Goal: Information Seeking & Learning: Learn about a topic

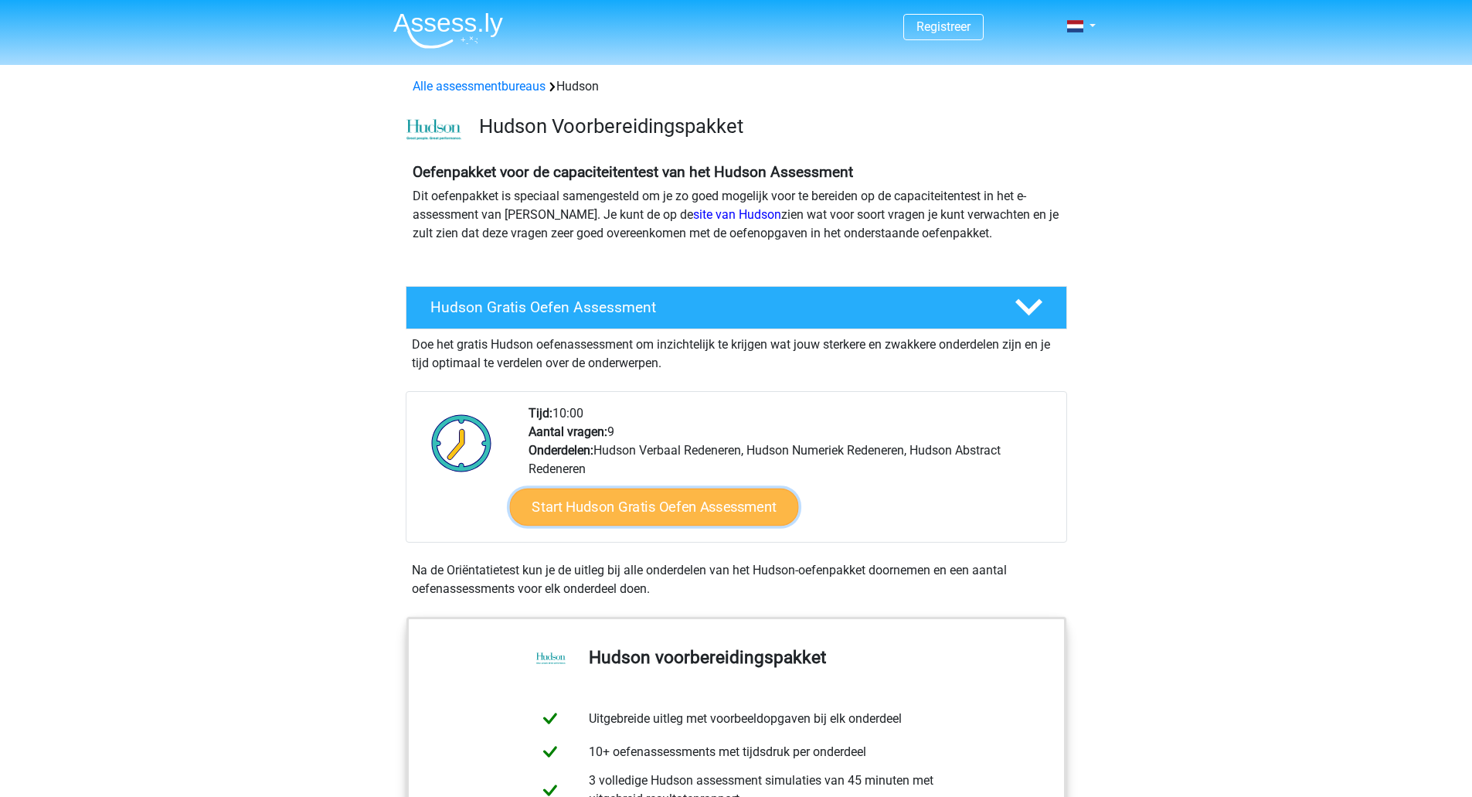
click at [661, 506] on link "Start Hudson Gratis Oefen Assessment" at bounding box center [653, 506] width 289 height 37
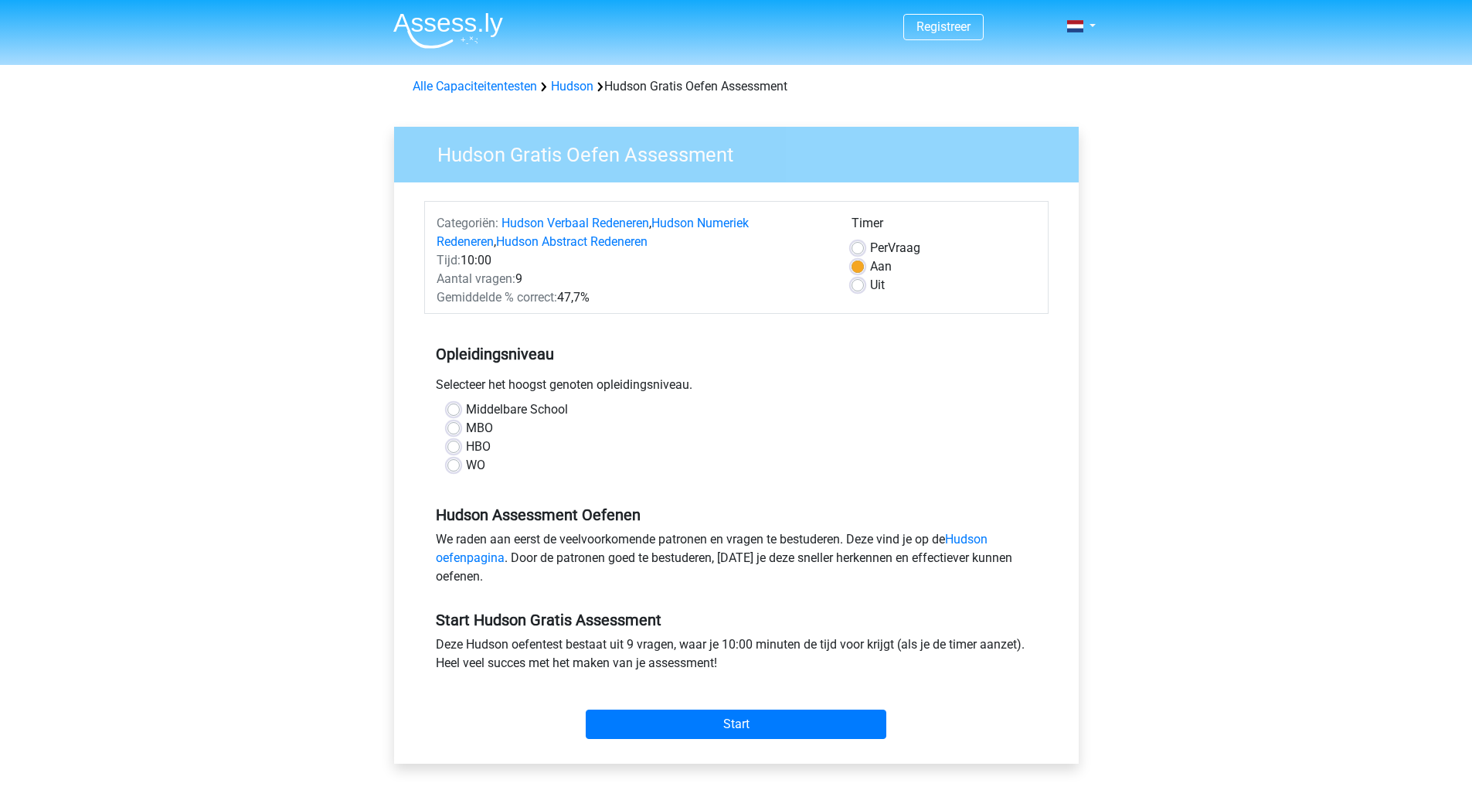
click at [466, 445] on label "HBO" at bounding box center [478, 446] width 25 height 19
click at [458, 445] on input "HBO" at bounding box center [453, 444] width 12 height 15
radio input "true"
click at [466, 470] on label "WO" at bounding box center [475, 465] width 19 height 19
click at [460, 470] on input "WO" at bounding box center [453, 463] width 12 height 15
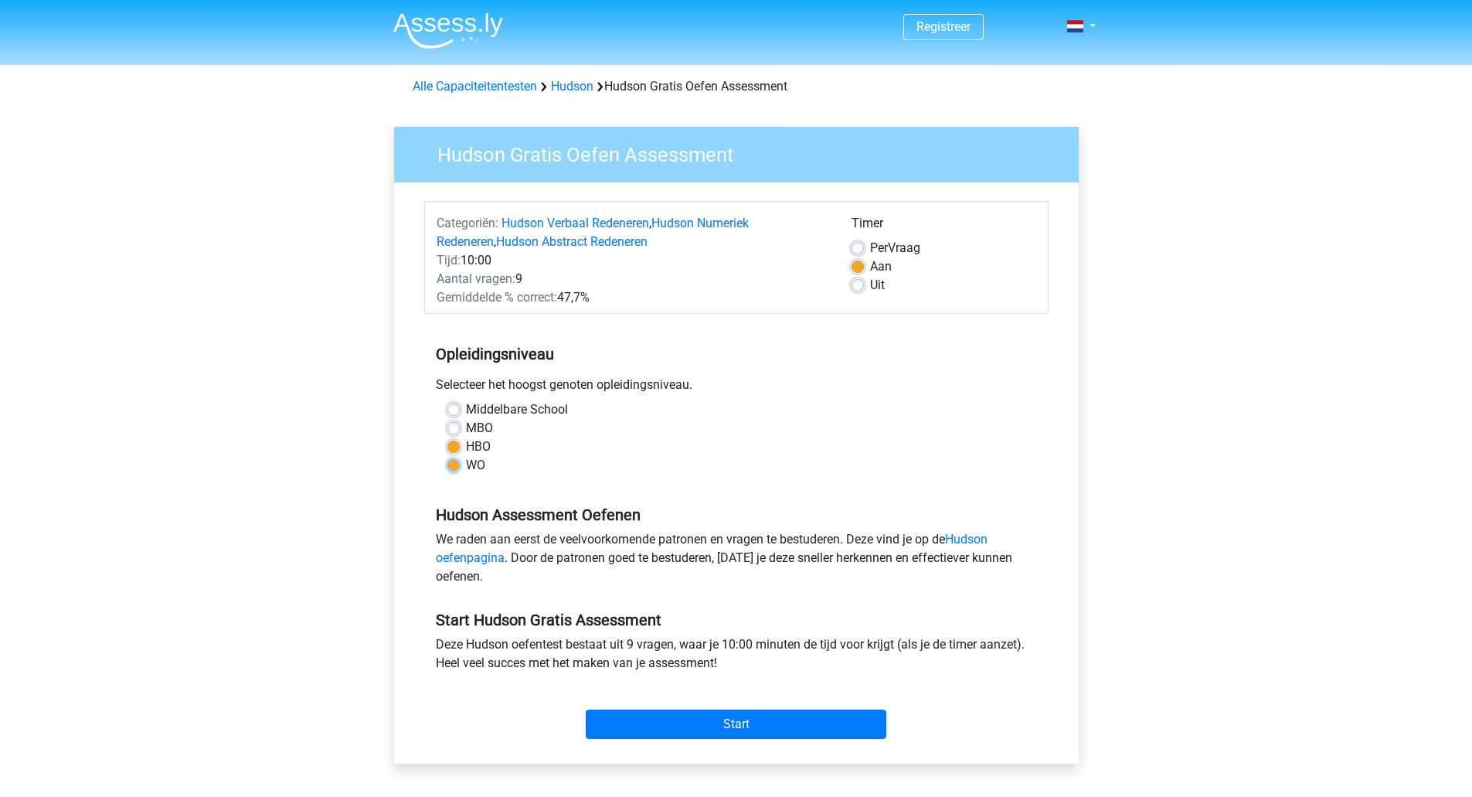
radio input "true"
click at [460, 452] on div "HBO" at bounding box center [736, 446] width 578 height 19
drag, startPoint x: 439, startPoint y: 543, endPoint x: 852, endPoint y: 546, distance: 412.7
click at [851, 546] on div "We raden aan eerst de veelvoorkomende patronen en vragen te bestuderen. Deze vi…" at bounding box center [736, 561] width 624 height 62
click at [852, 546] on div "We raden aan eerst de veelvoorkomende patronen en vragen te bestuderen. Deze vi…" at bounding box center [736, 561] width 624 height 62
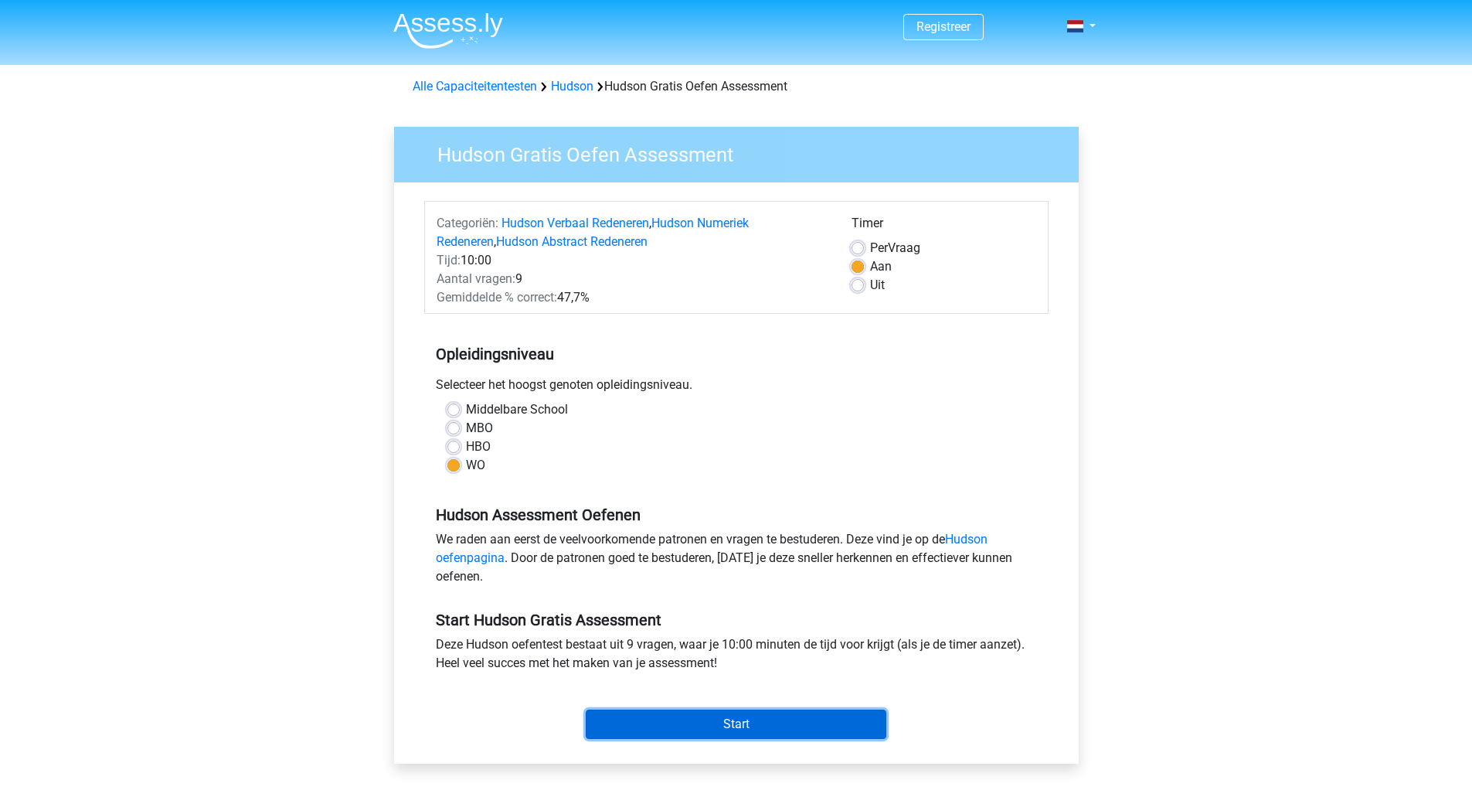
click at [733, 716] on input "Start" at bounding box center [736, 723] width 301 height 29
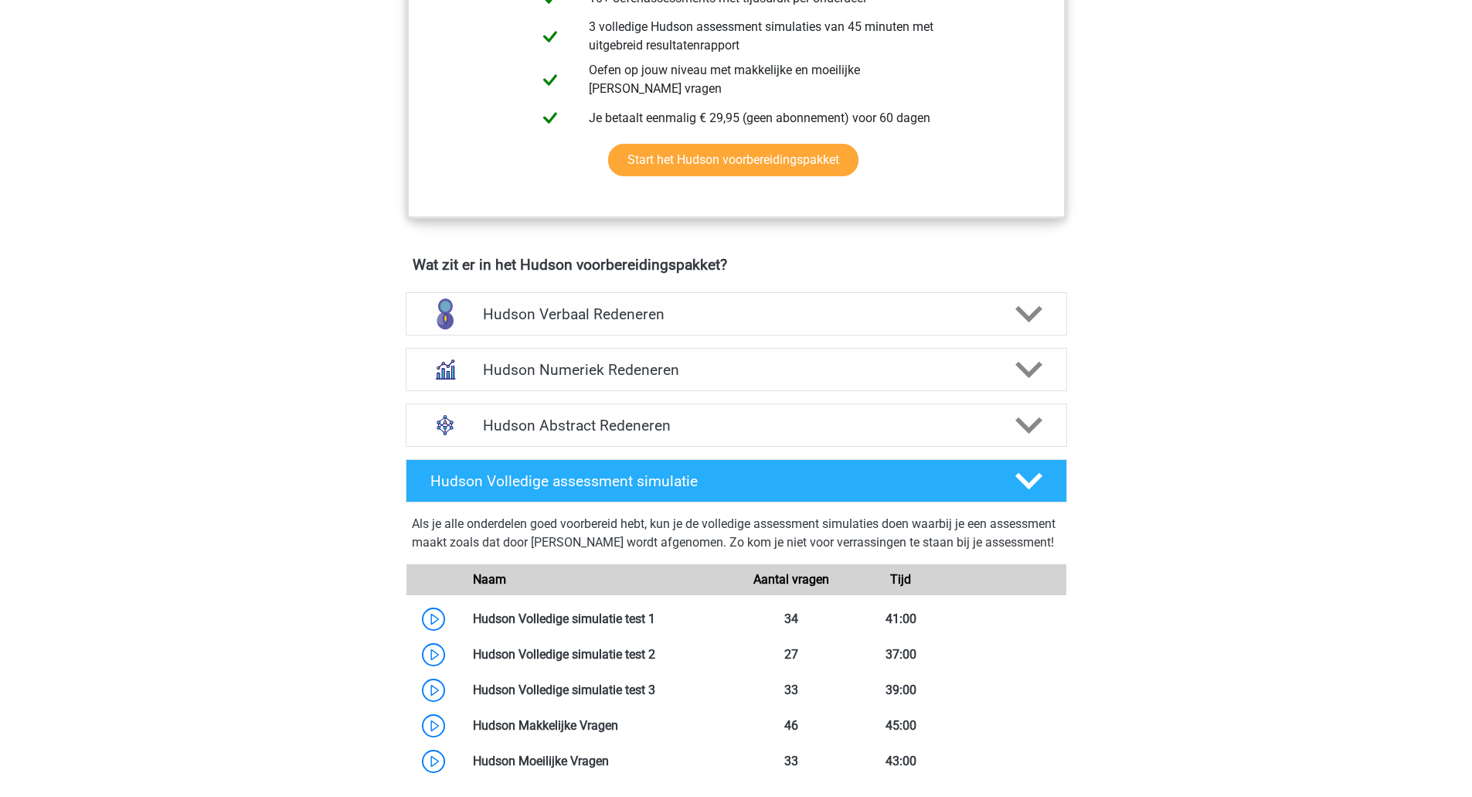
scroll to position [659, 0]
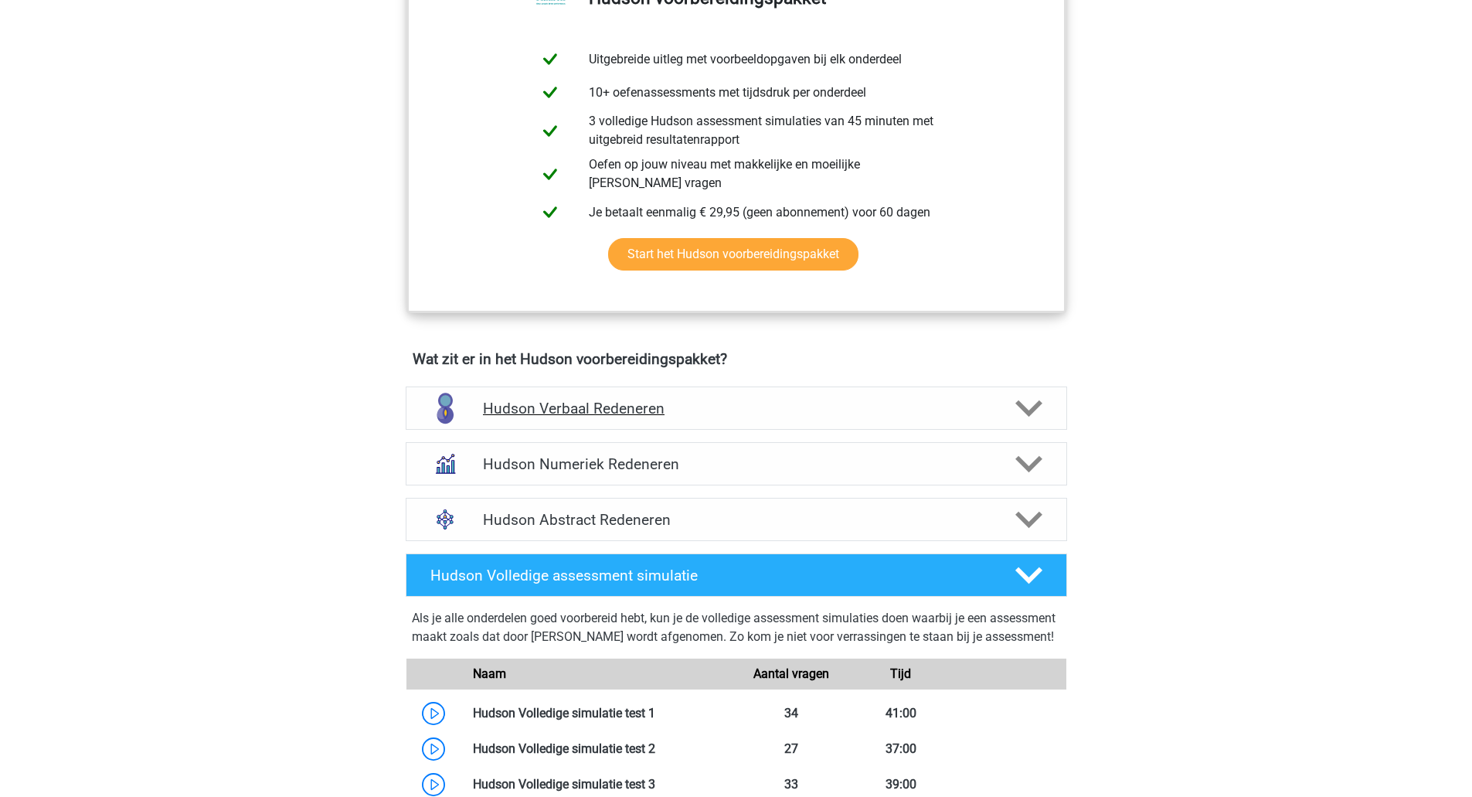
click at [732, 408] on h4 "Hudson Verbaal Redeneren" at bounding box center [736, 409] width 506 height 18
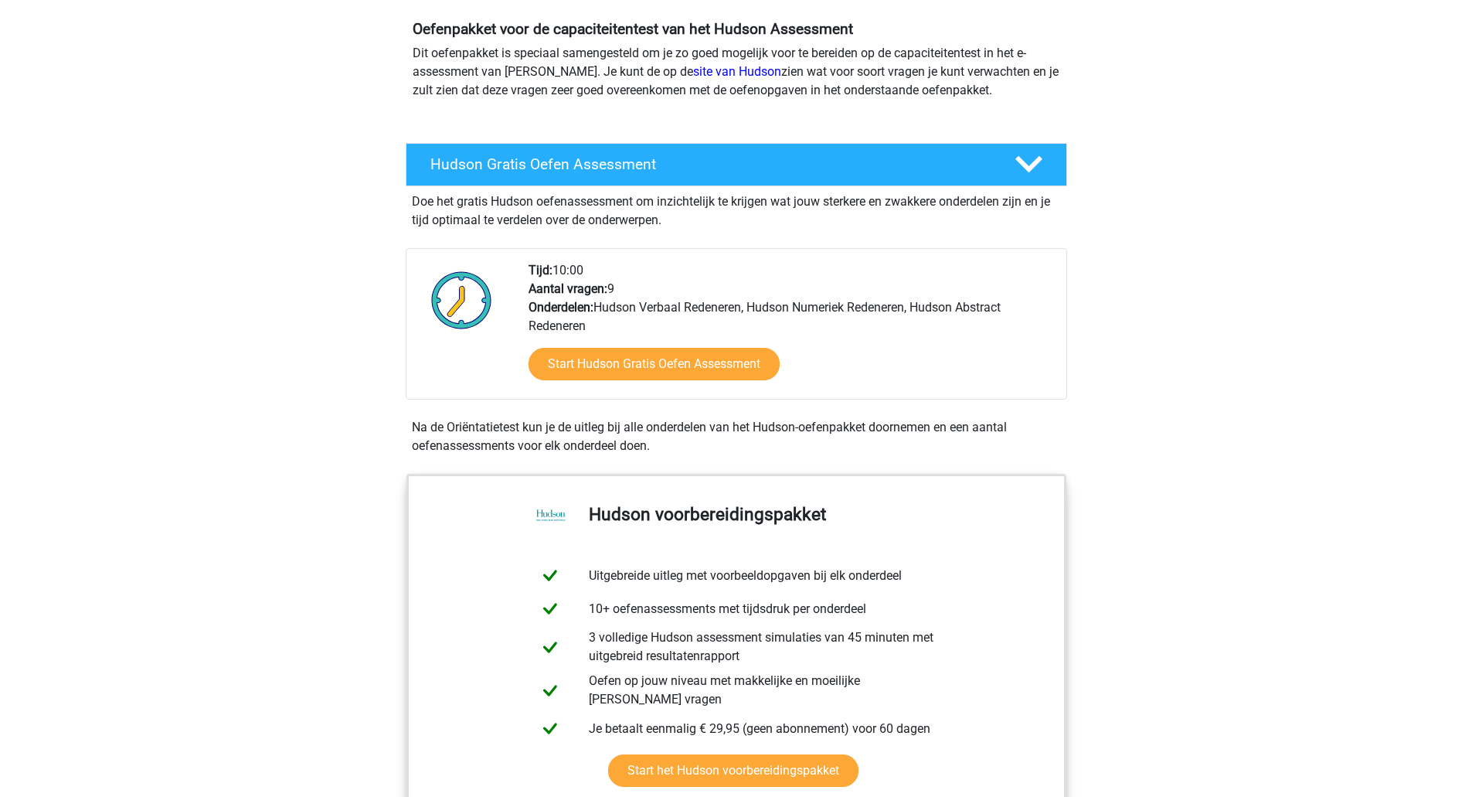
scroll to position [0, 0]
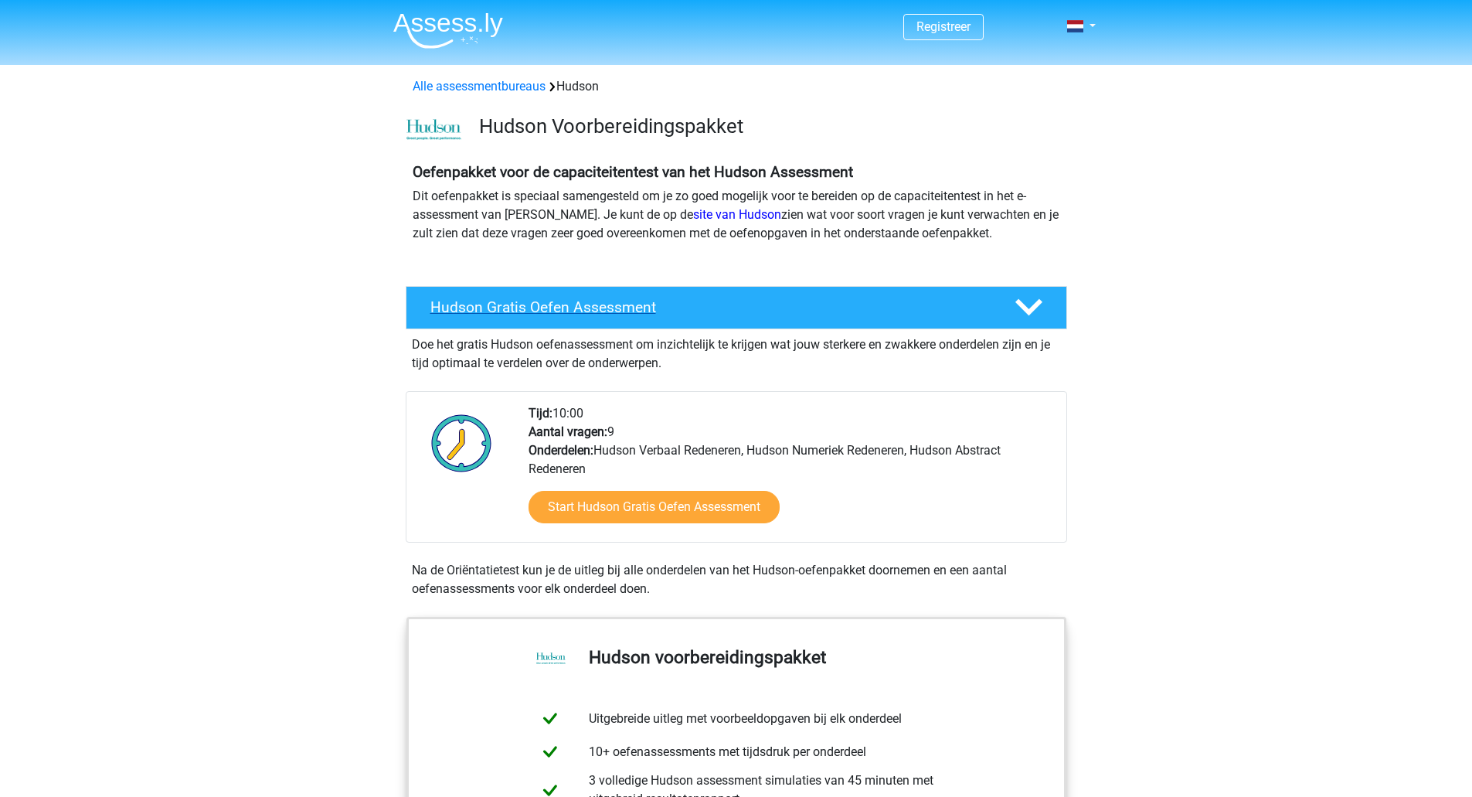
click at [1025, 306] on polygon at bounding box center [1029, 307] width 27 height 17
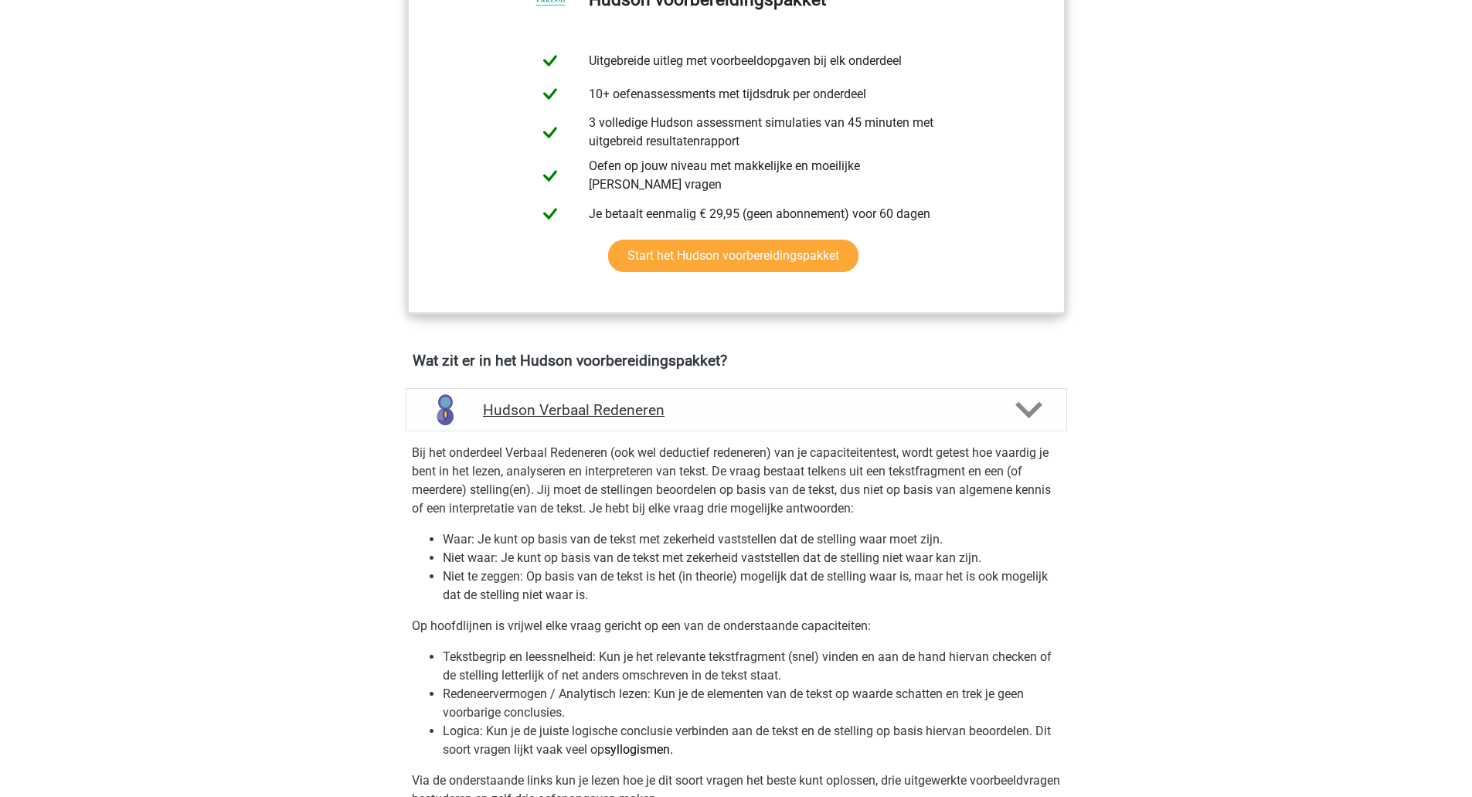
scroll to position [464, 0]
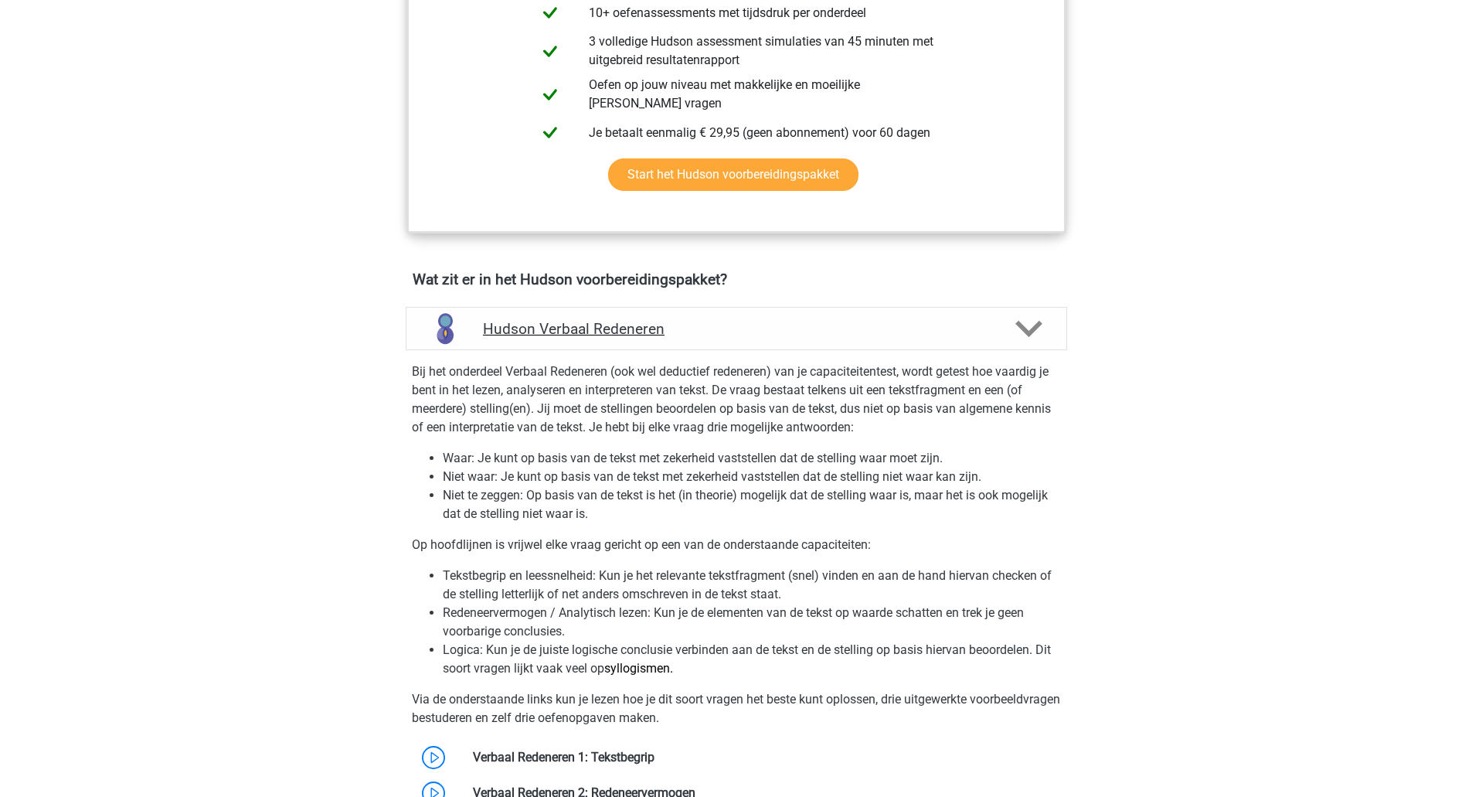
click at [1035, 326] on polygon at bounding box center [1029, 328] width 27 height 17
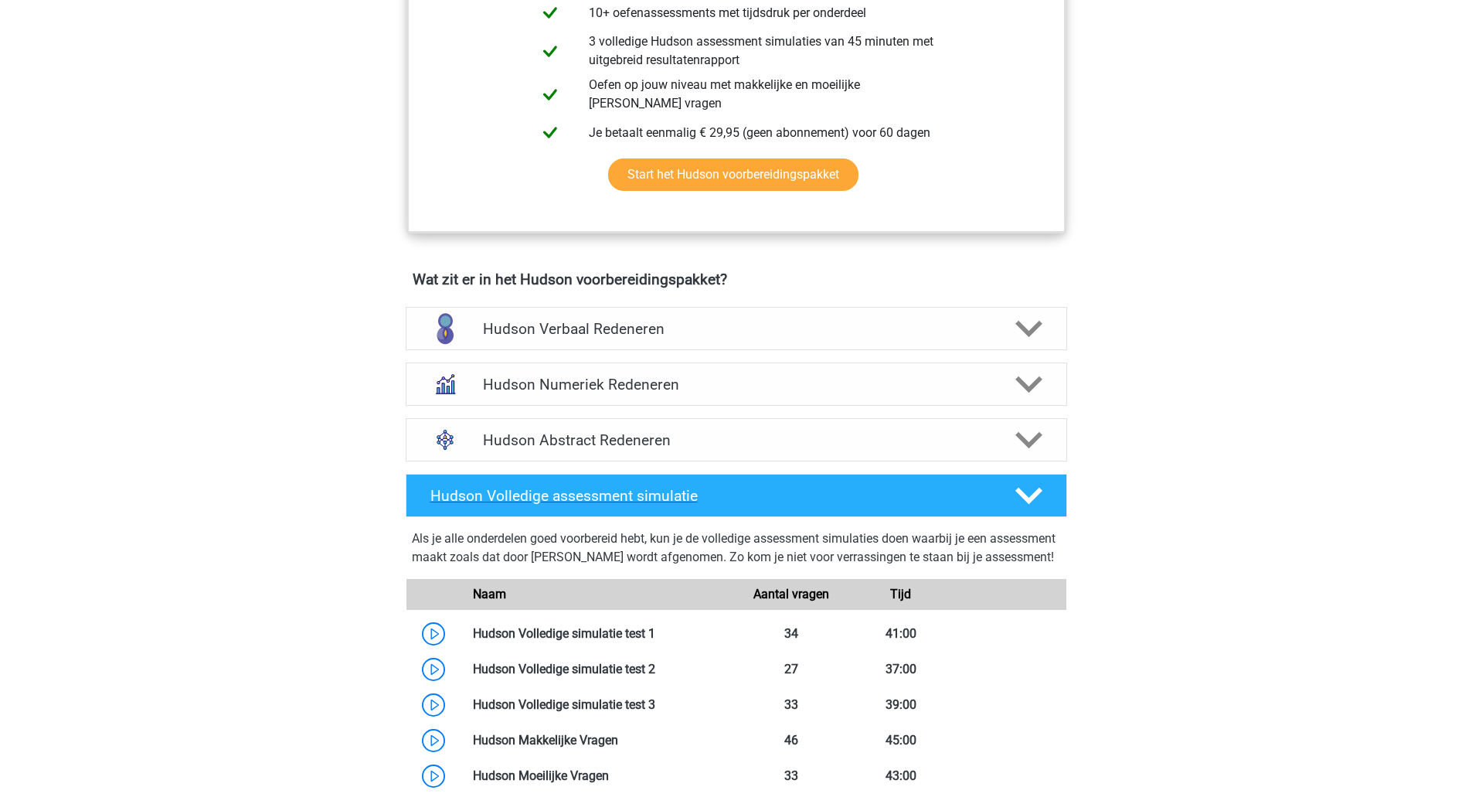
click at [1038, 494] on polygon at bounding box center [1029, 495] width 27 height 17
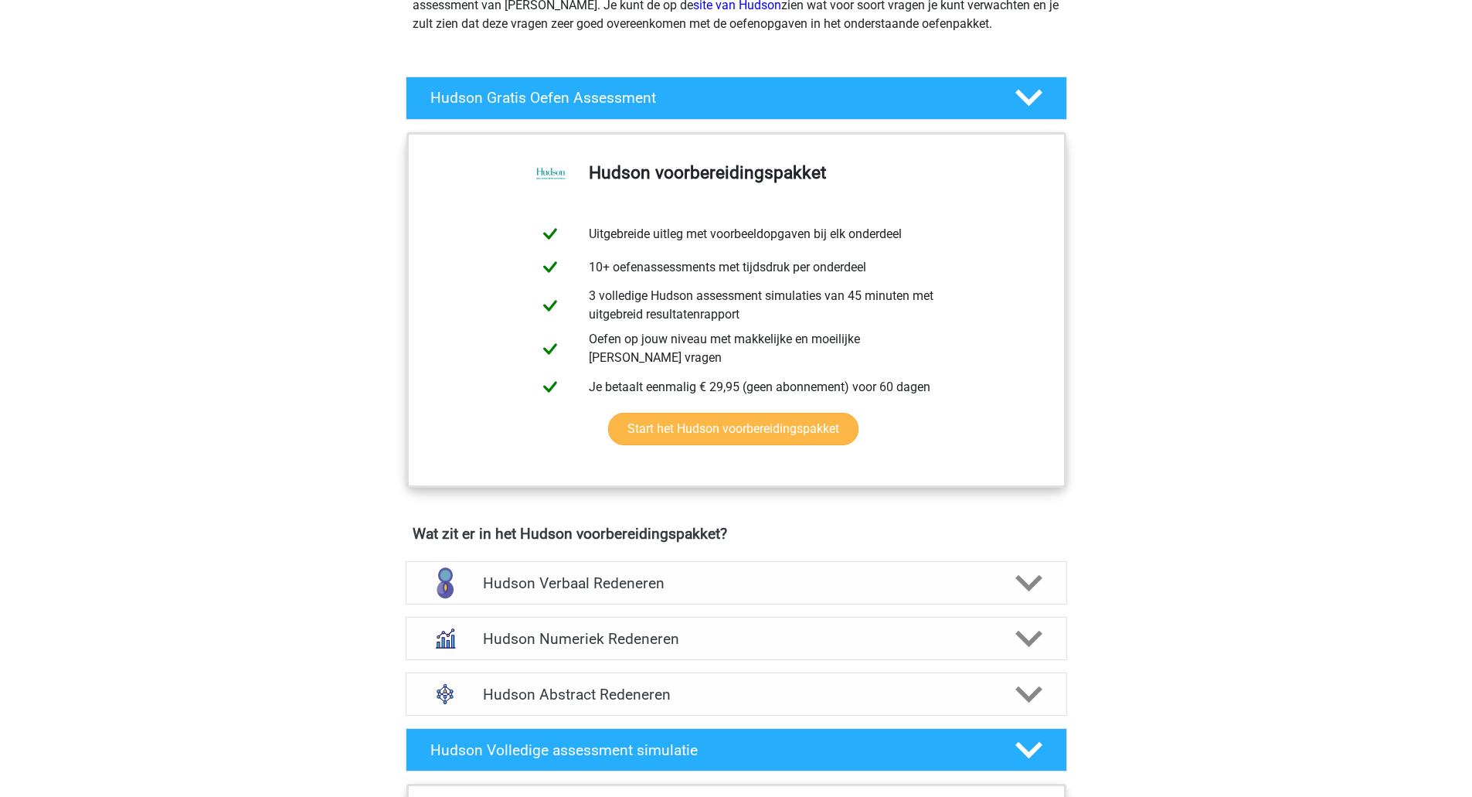
scroll to position [0, 0]
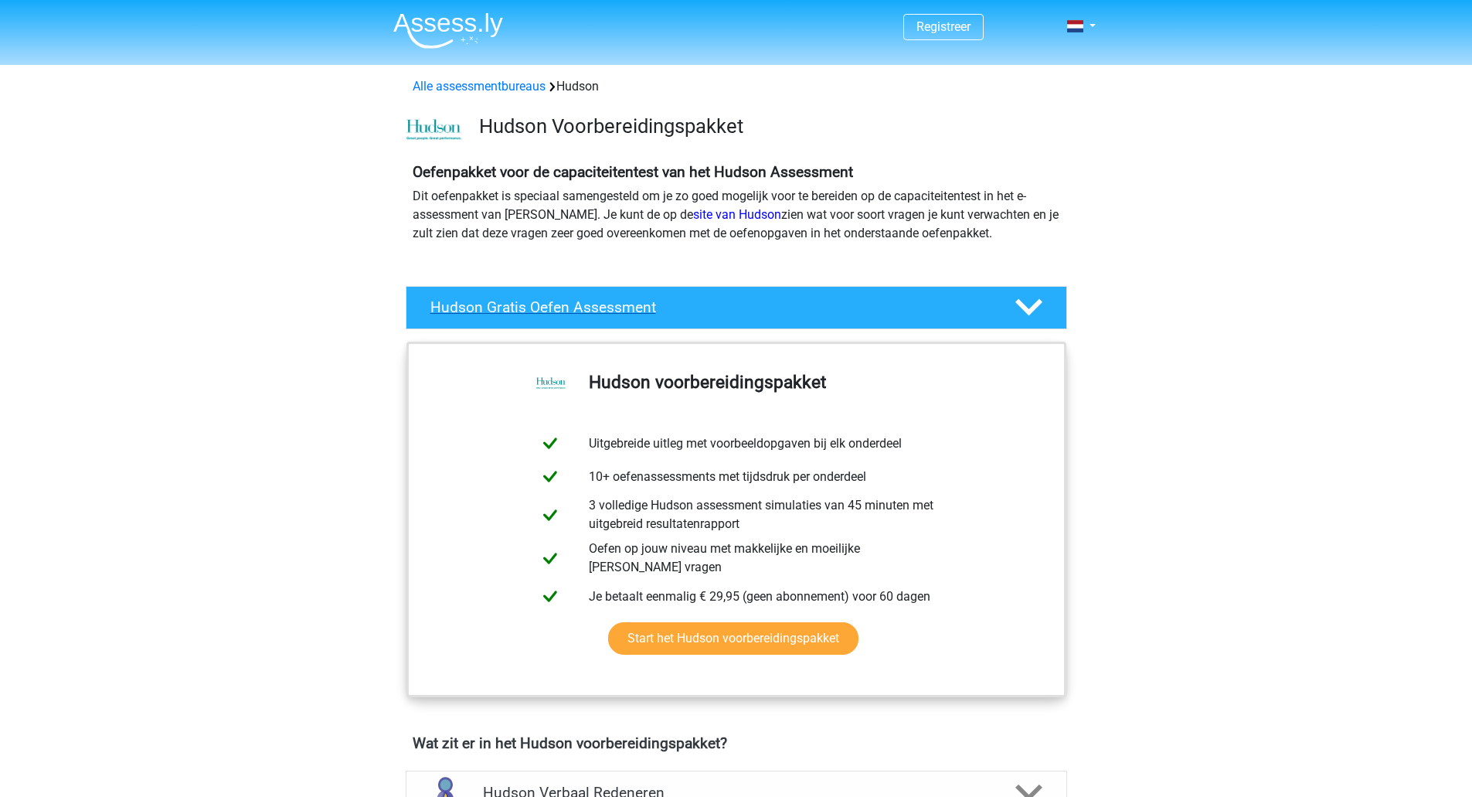
click at [1030, 308] on icon at bounding box center [1029, 307] width 27 height 27
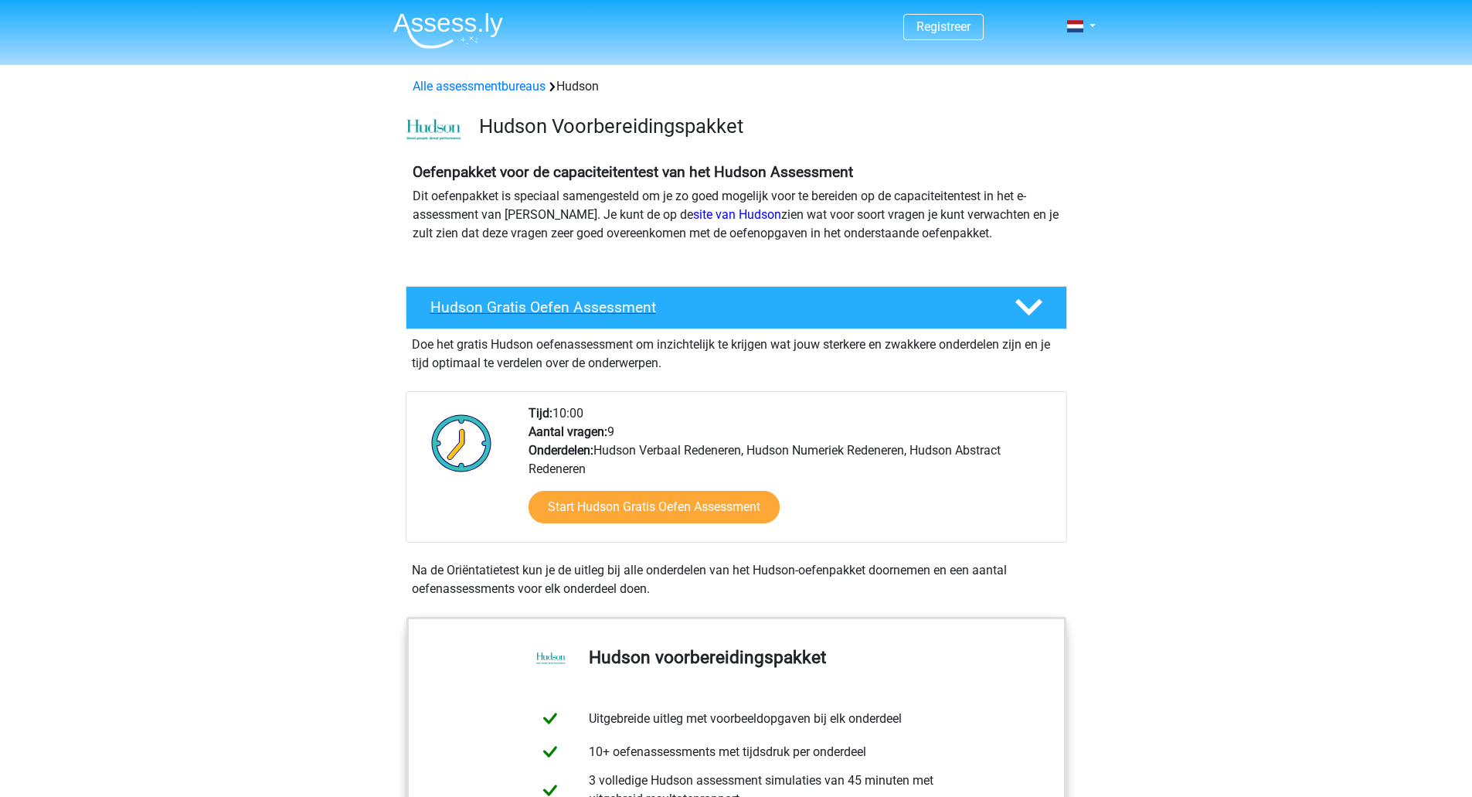
click at [1030, 308] on polygon at bounding box center [1029, 307] width 27 height 17
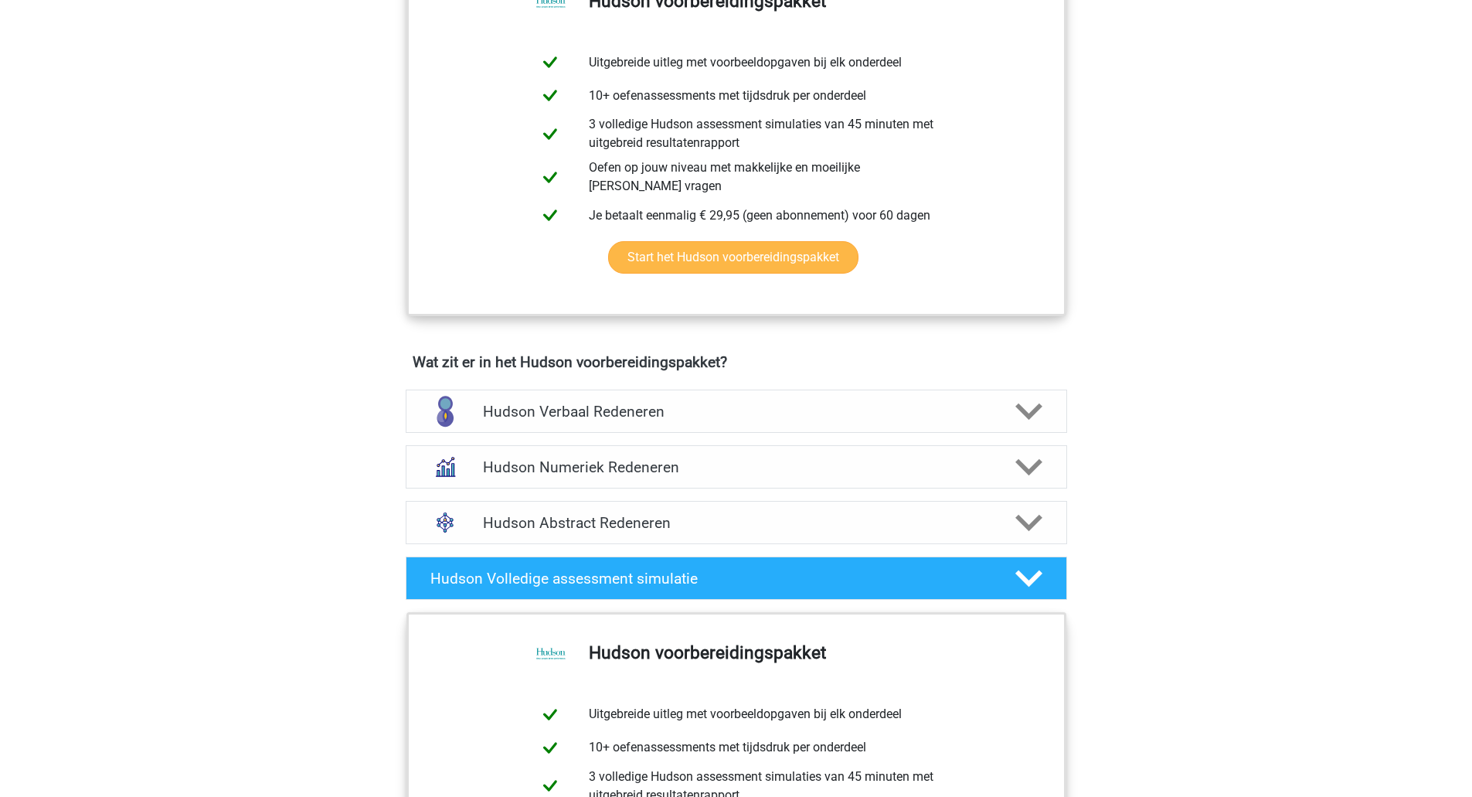
scroll to position [386, 0]
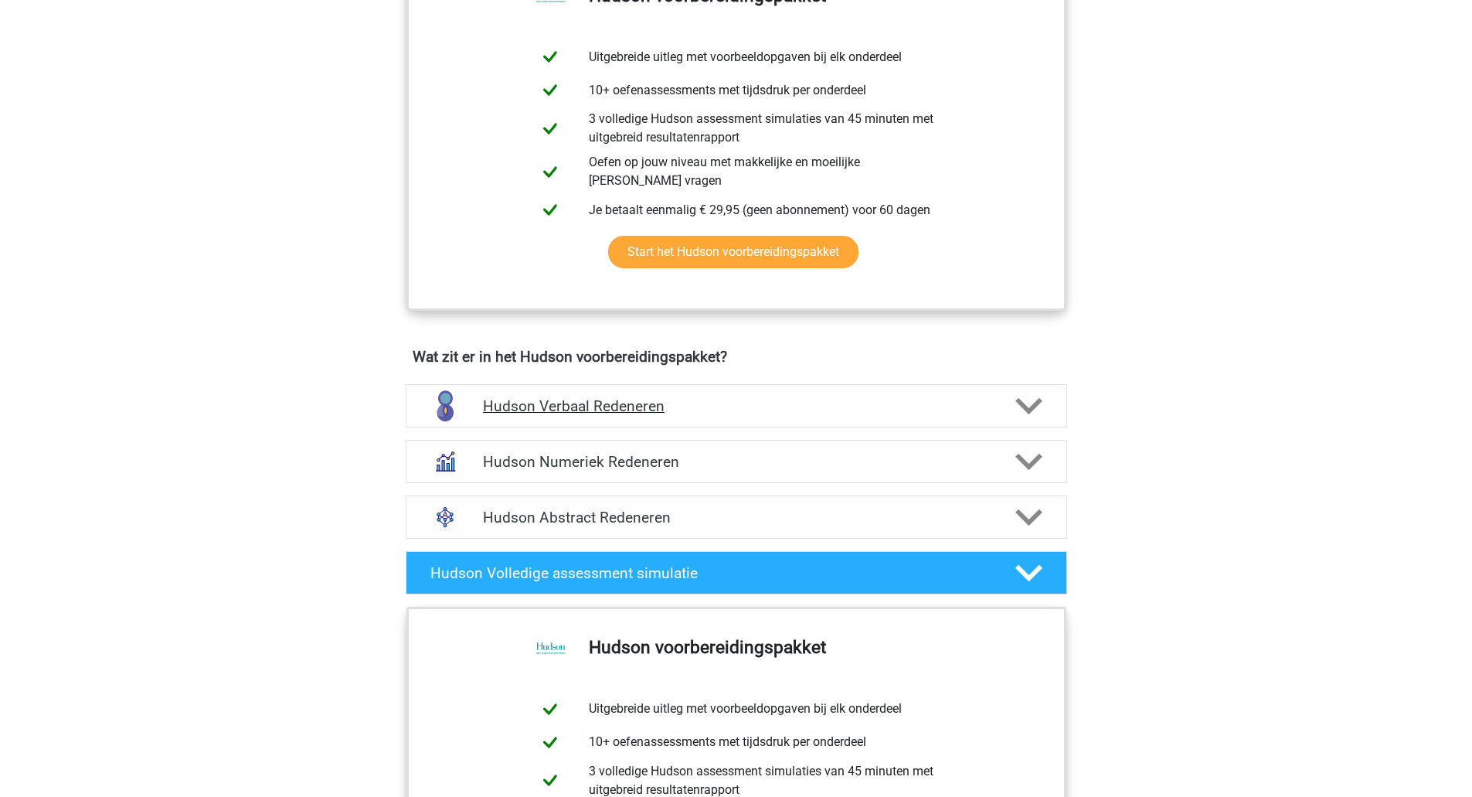
click at [1035, 403] on polygon at bounding box center [1029, 405] width 27 height 17
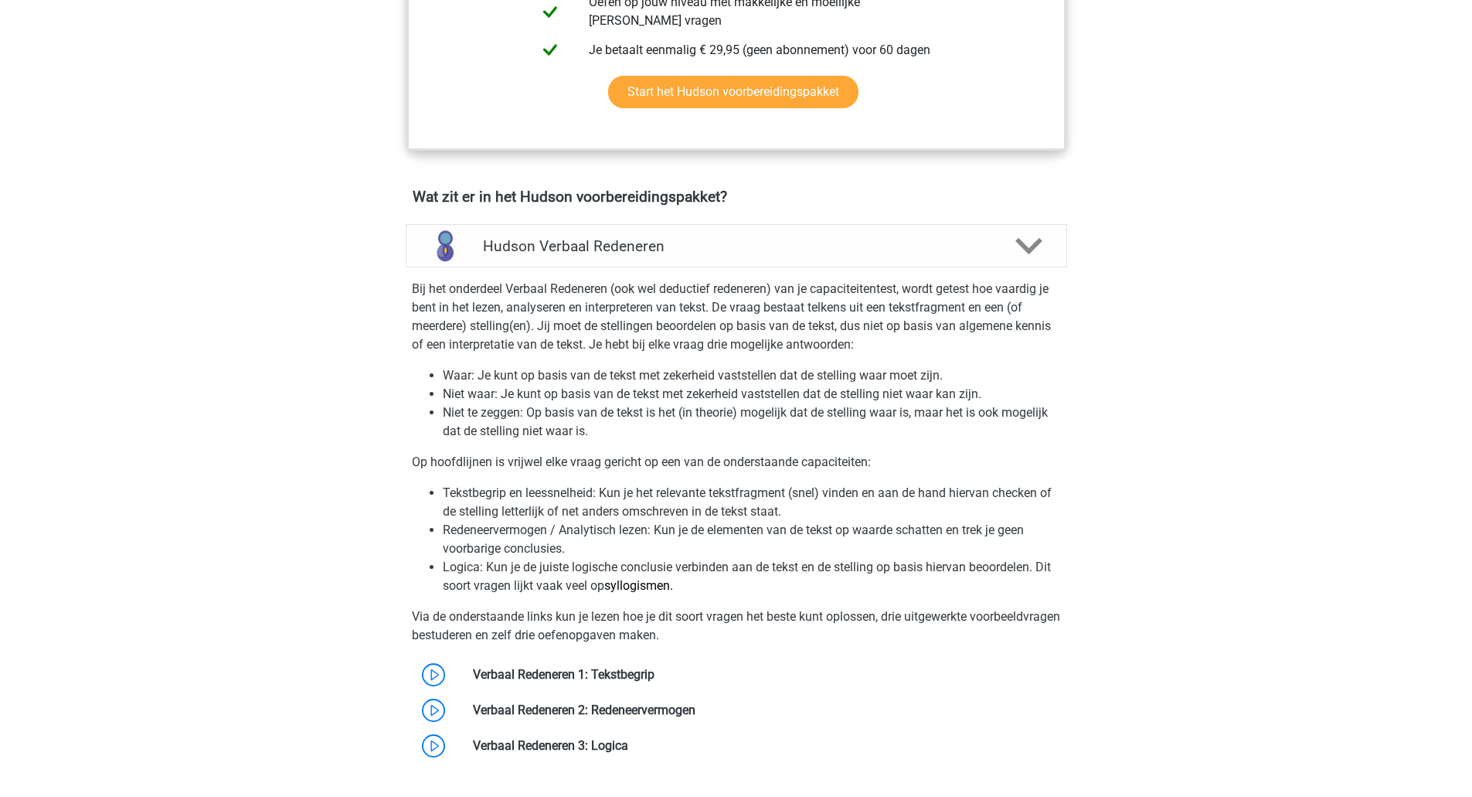
scroll to position [541, 0]
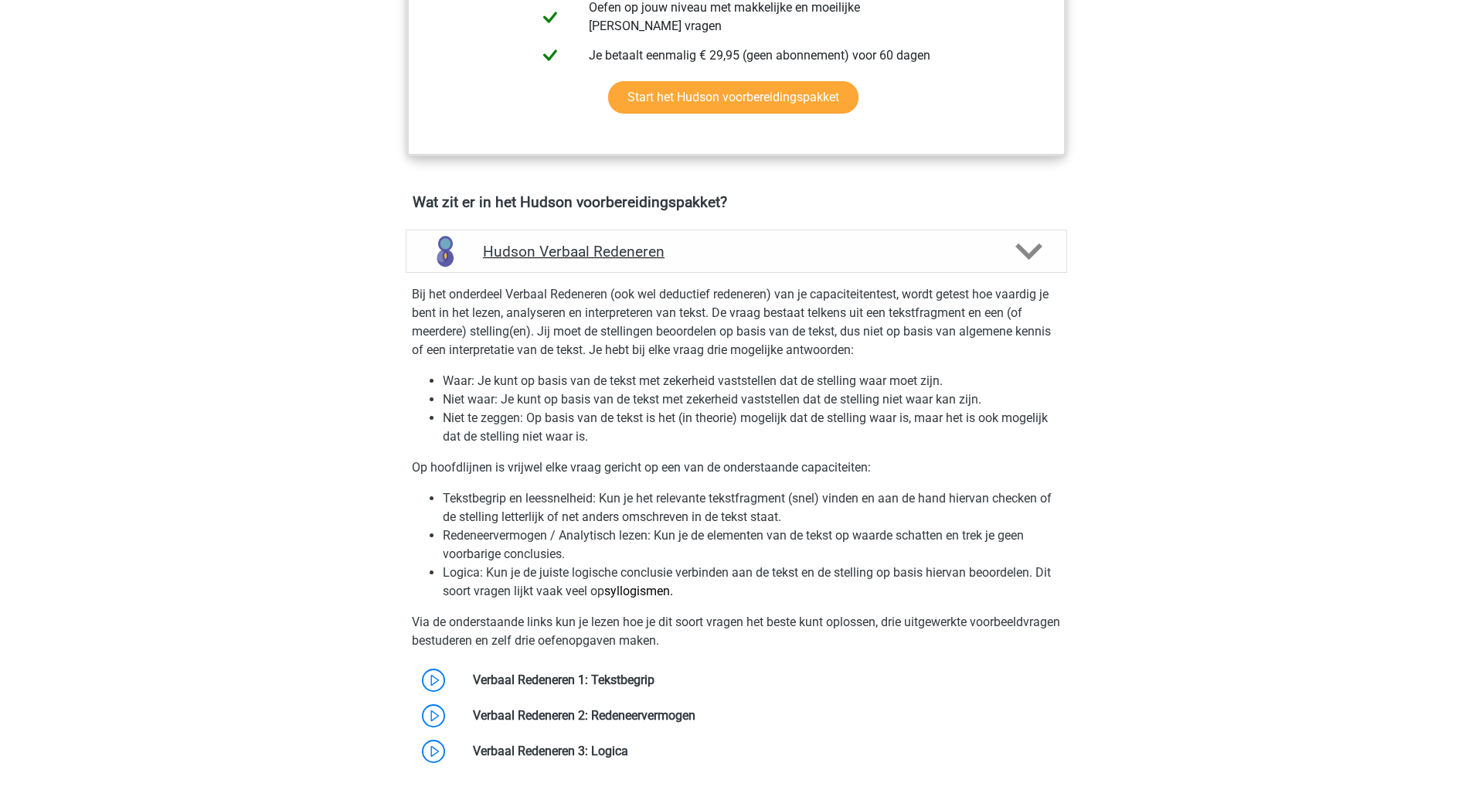
click at [1036, 250] on polygon at bounding box center [1029, 251] width 27 height 17
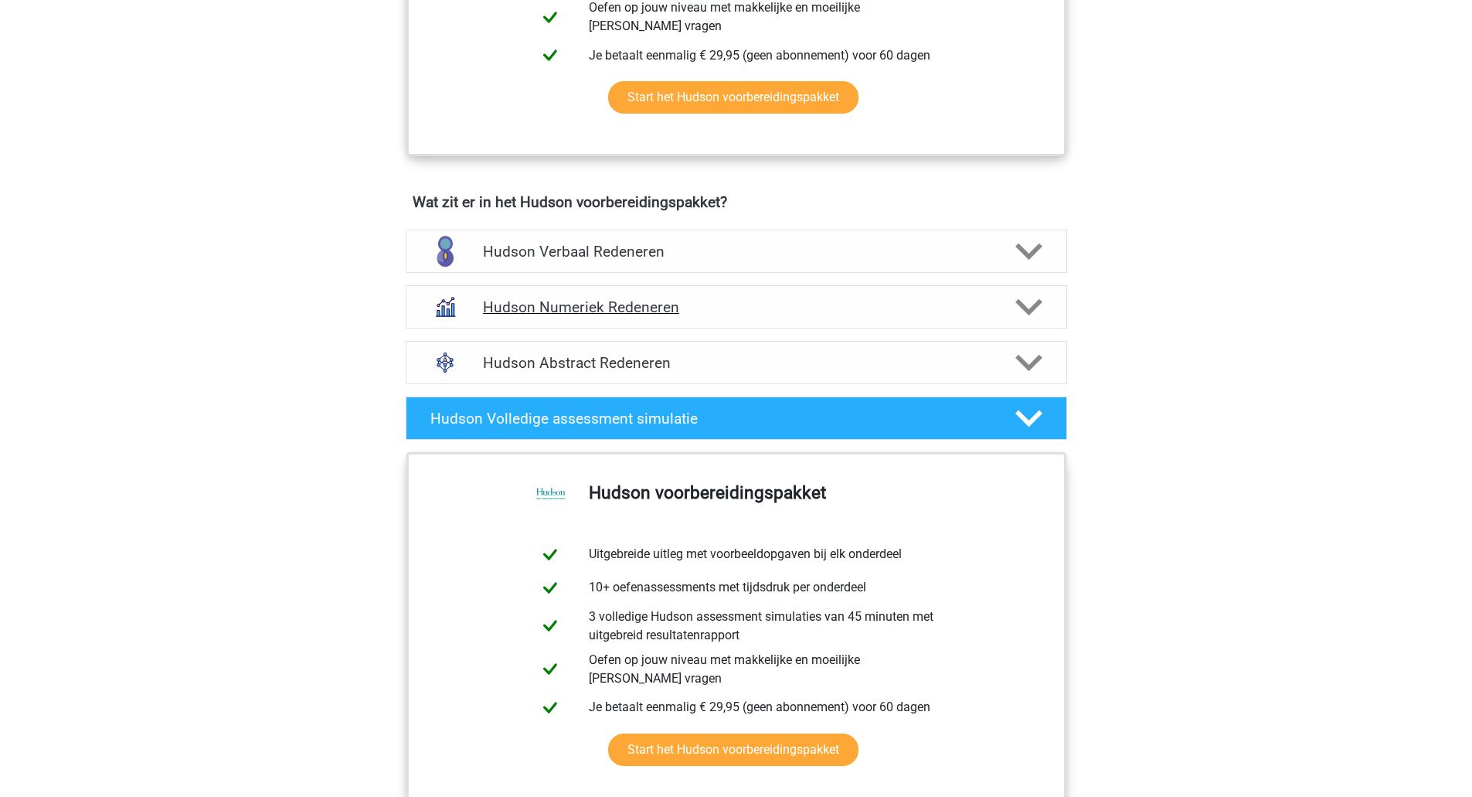
click at [1034, 311] on icon at bounding box center [1029, 307] width 27 height 27
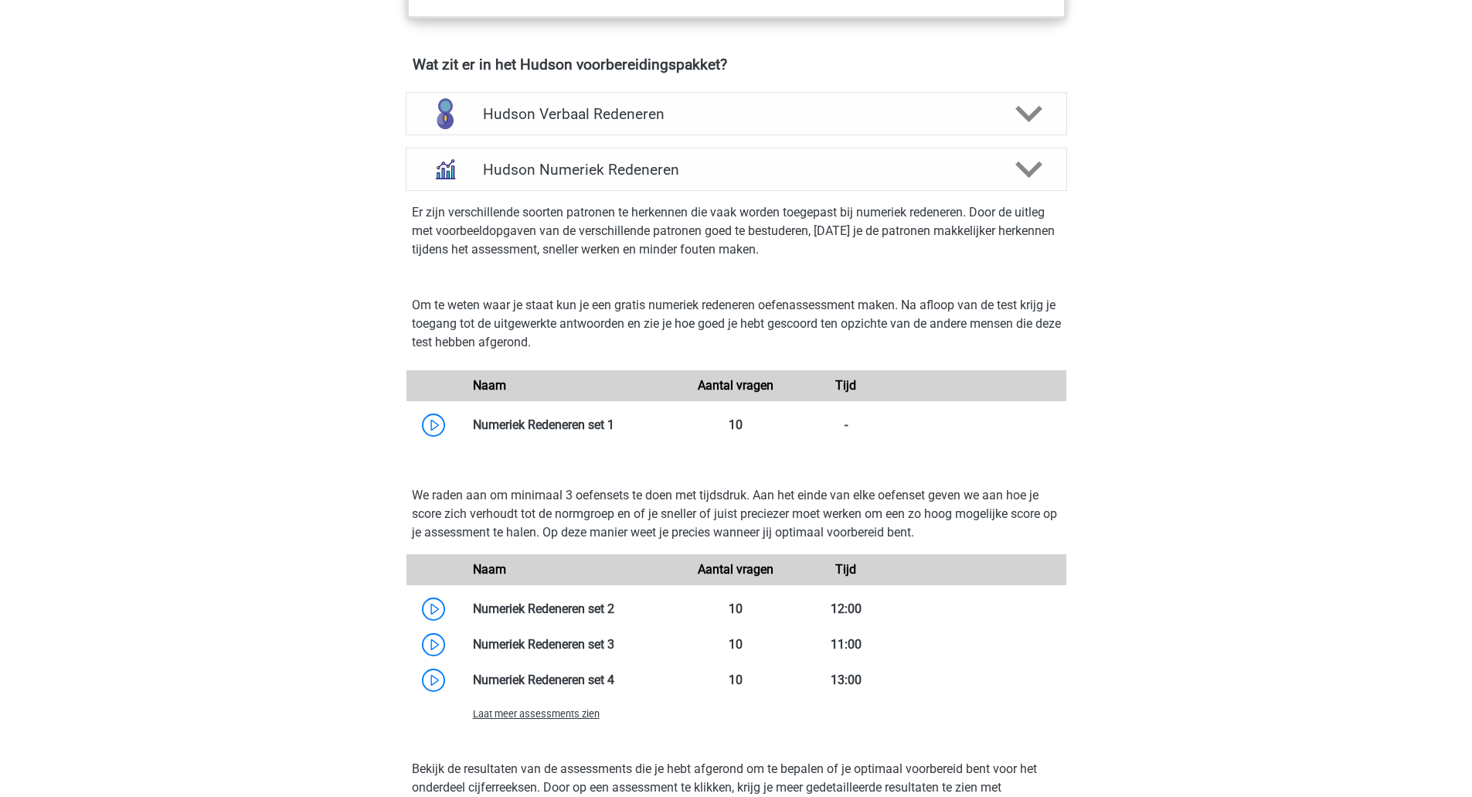
scroll to position [696, 0]
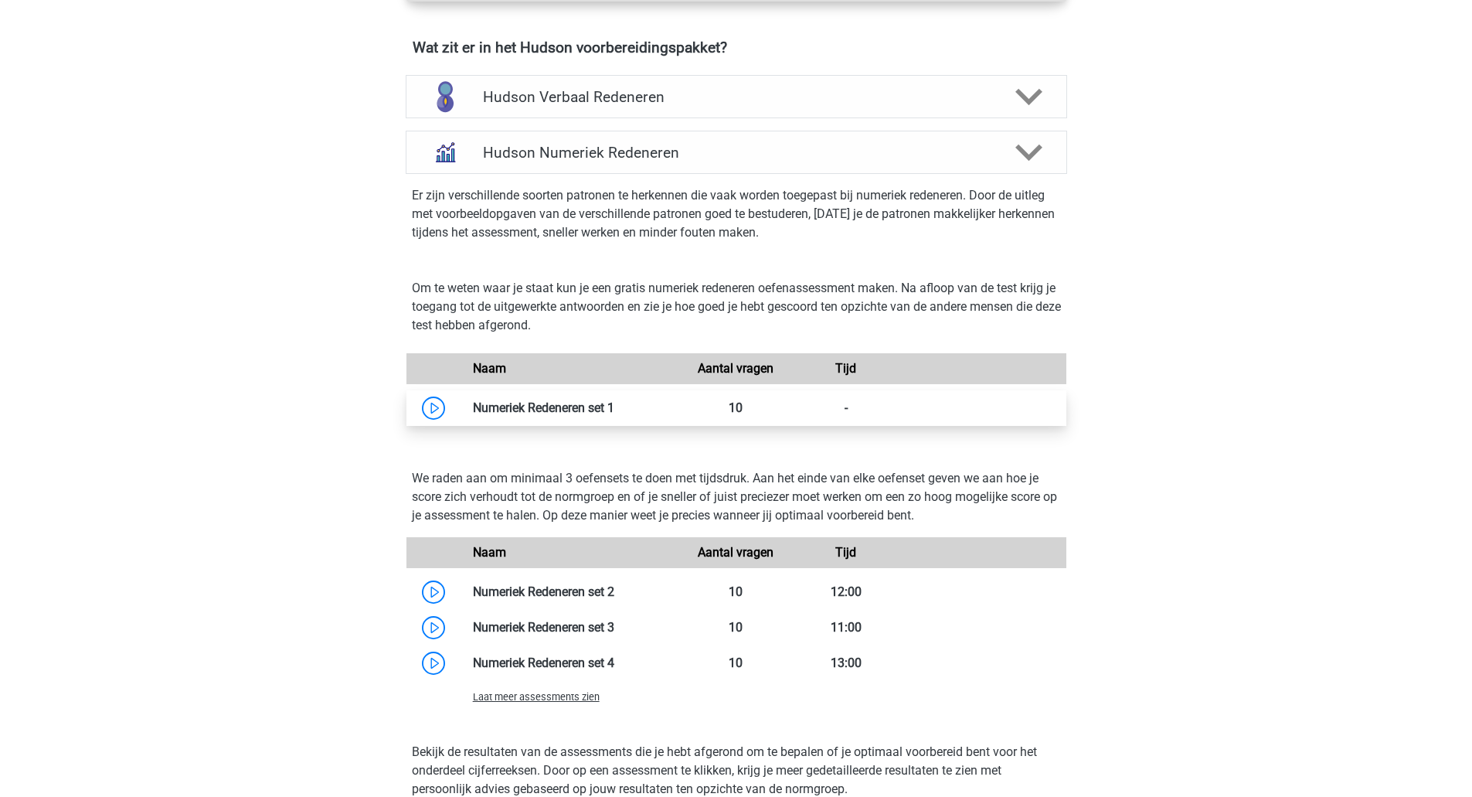
click at [614, 413] on link at bounding box center [614, 407] width 0 height 15
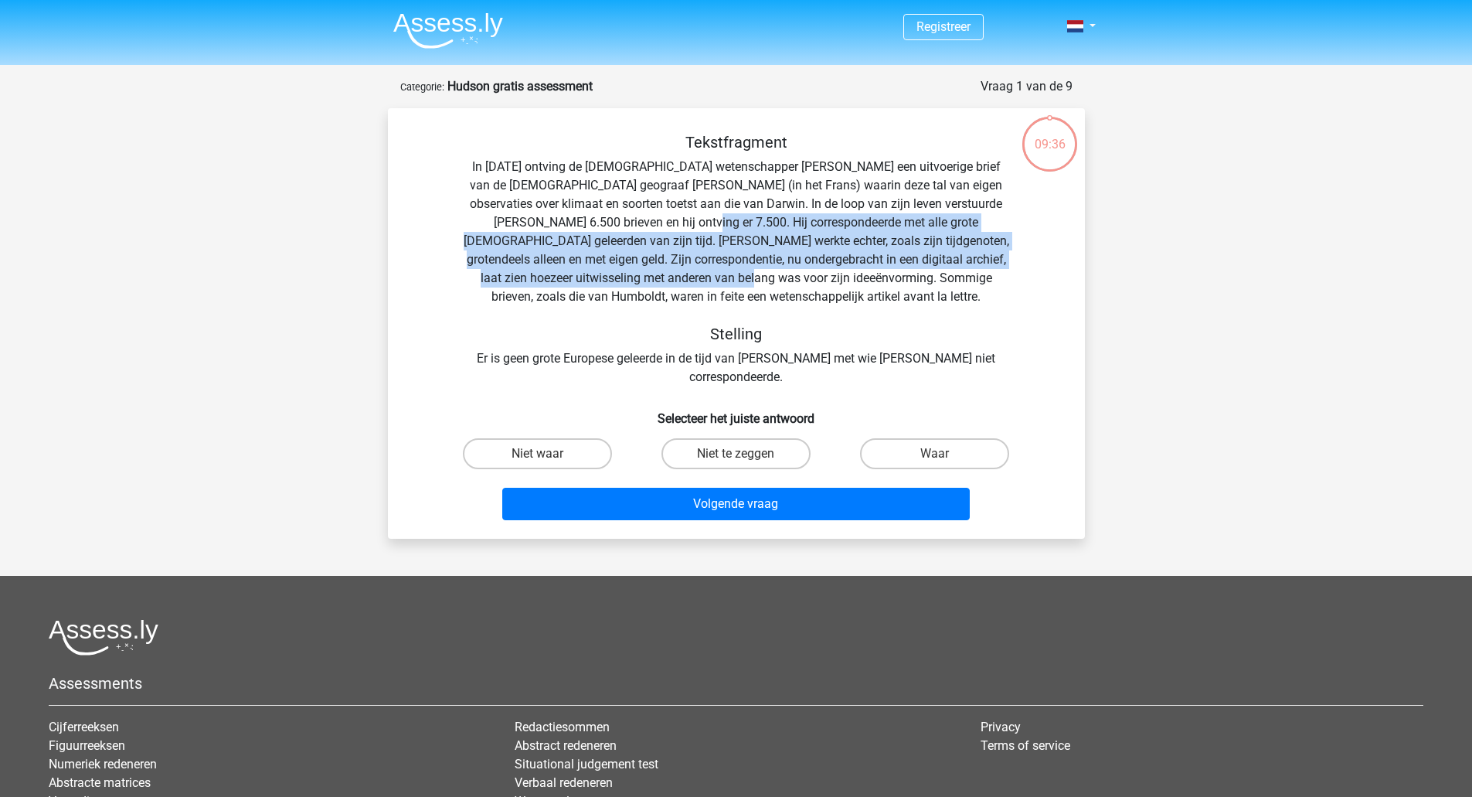
drag, startPoint x: 638, startPoint y: 222, endPoint x: 716, endPoint y: 276, distance: 95.0
click at [725, 276] on div "Tekstfragment In [DATE] ontving de [DEMOGRAPHIC_DATA] wetenschapper [PERSON_NAM…" at bounding box center [737, 259] width 648 height 253
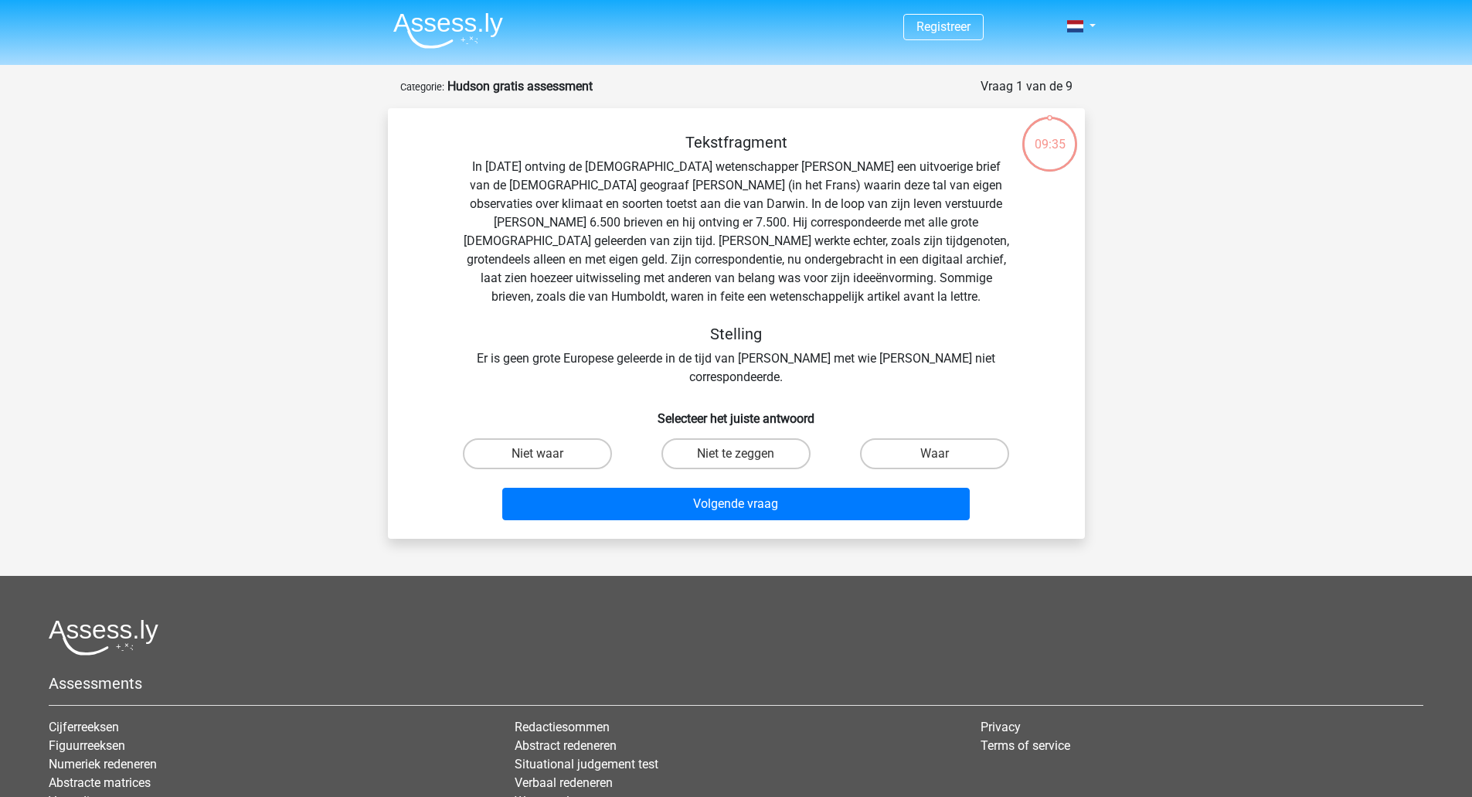
click at [791, 302] on div "Tekstfragment In [DATE] ontving de [DEMOGRAPHIC_DATA] wetenschapper [PERSON_NAM…" at bounding box center [737, 259] width 648 height 253
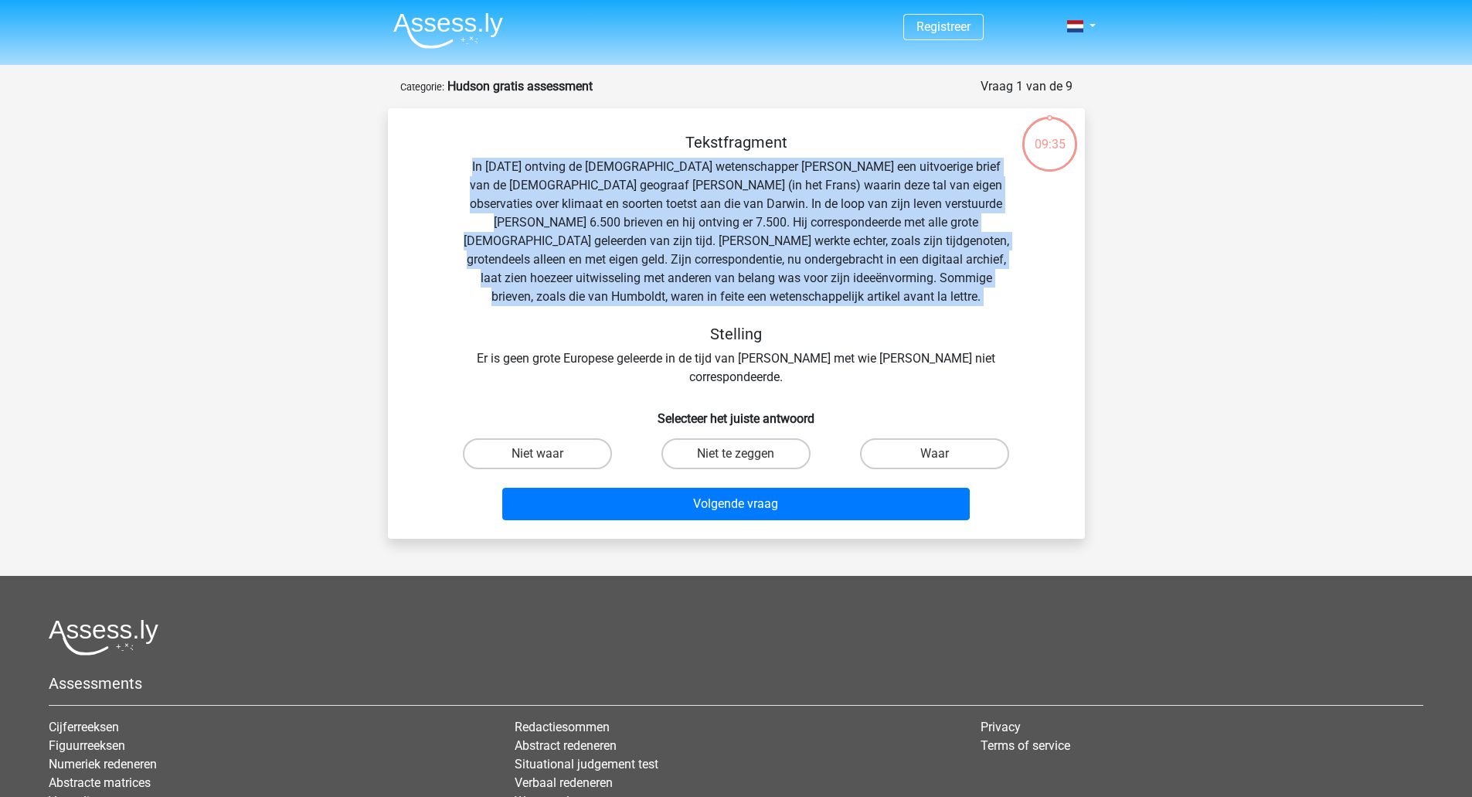
click at [791, 302] on div "Tekstfragment In [DATE] ontving de [DEMOGRAPHIC_DATA] wetenschapper [PERSON_NAM…" at bounding box center [737, 259] width 648 height 253
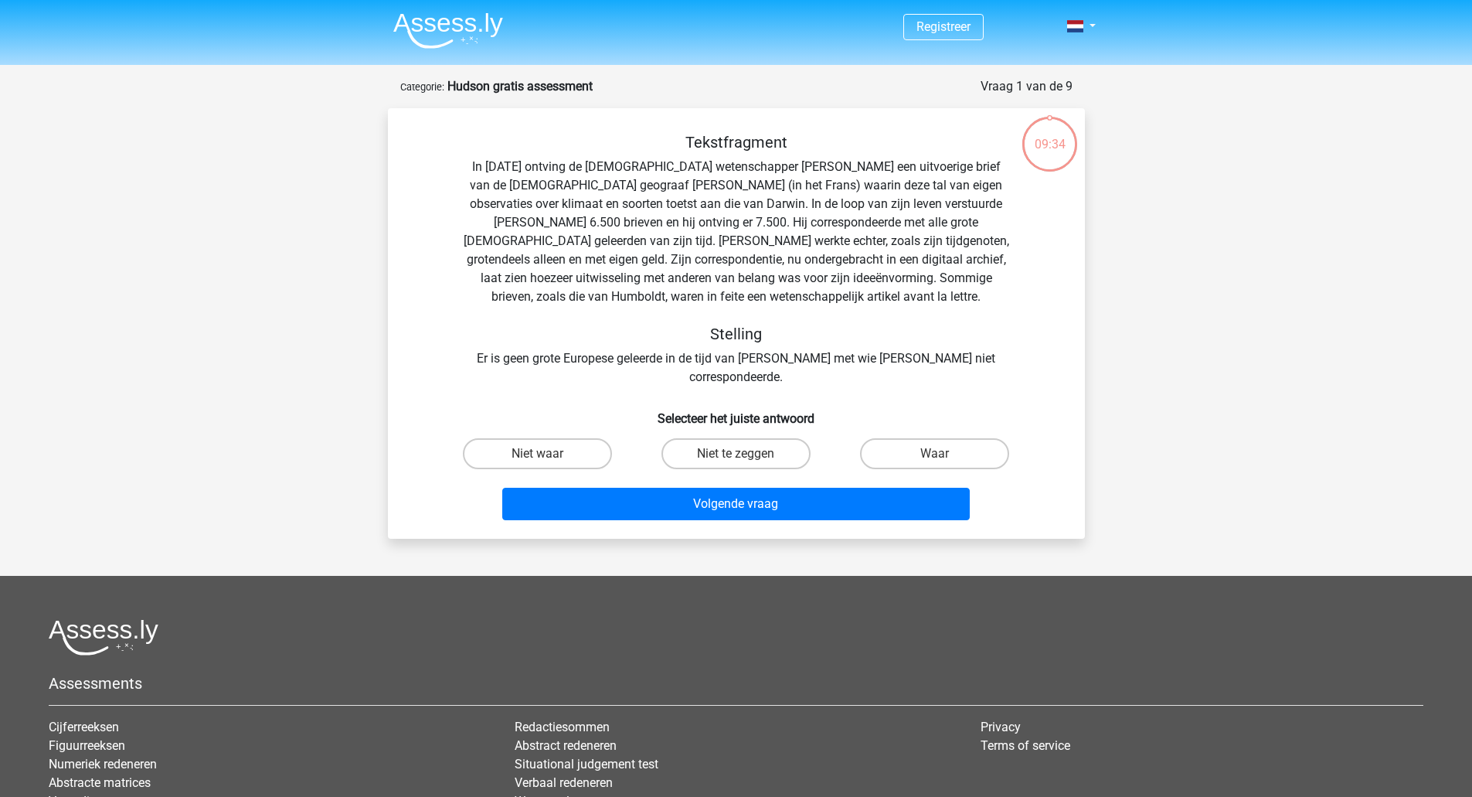
click at [569, 357] on div "Tekstfragment In 1839 ontving de Engelse wetenschapper Charles Darwin een uitvo…" at bounding box center [737, 259] width 648 height 253
click at [900, 438] on label "Waar" at bounding box center [934, 453] width 149 height 31
click at [935, 454] on input "Waar" at bounding box center [940, 459] width 10 height 10
radio input "true"
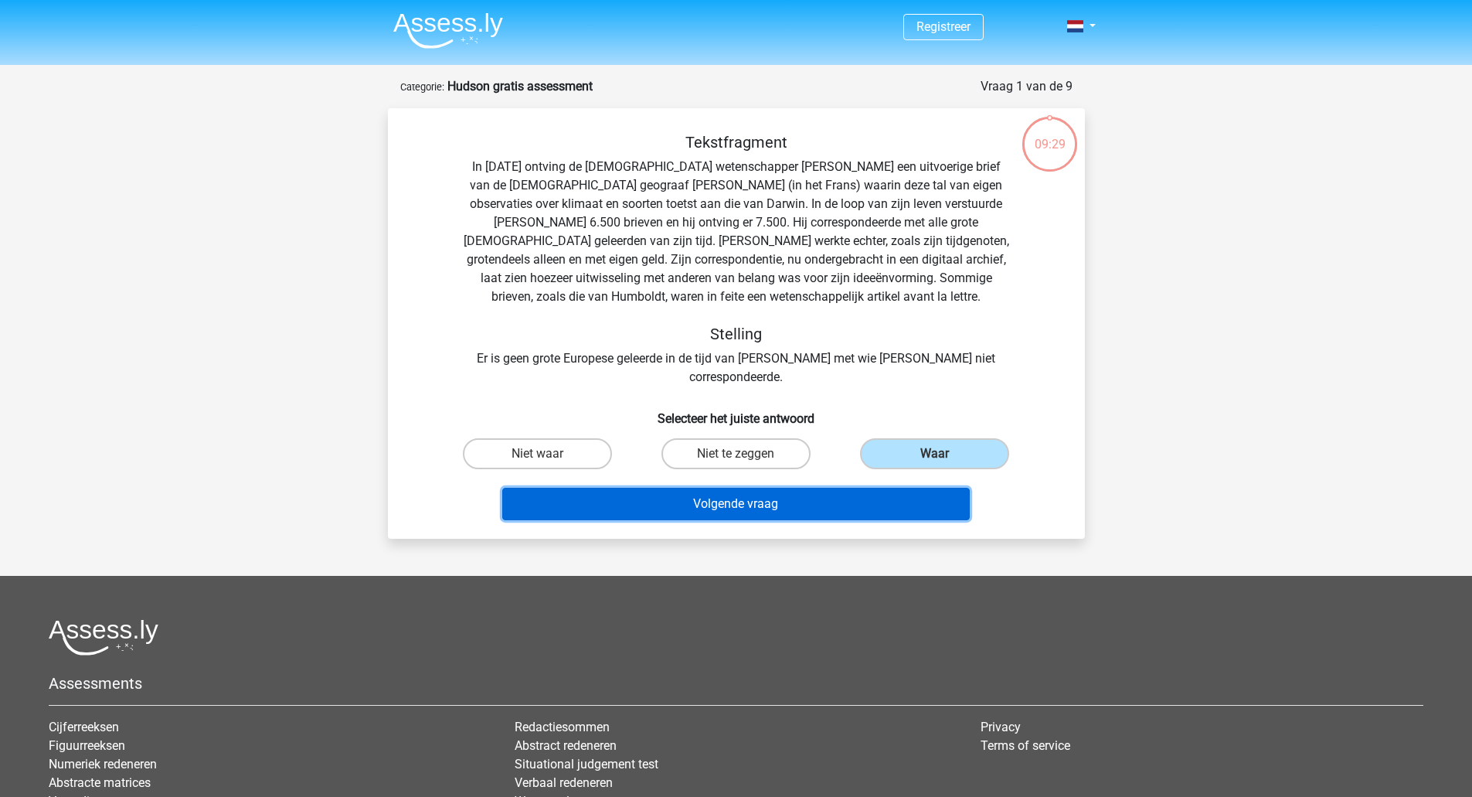
click at [754, 488] on button "Volgende vraag" at bounding box center [736, 504] width 468 height 32
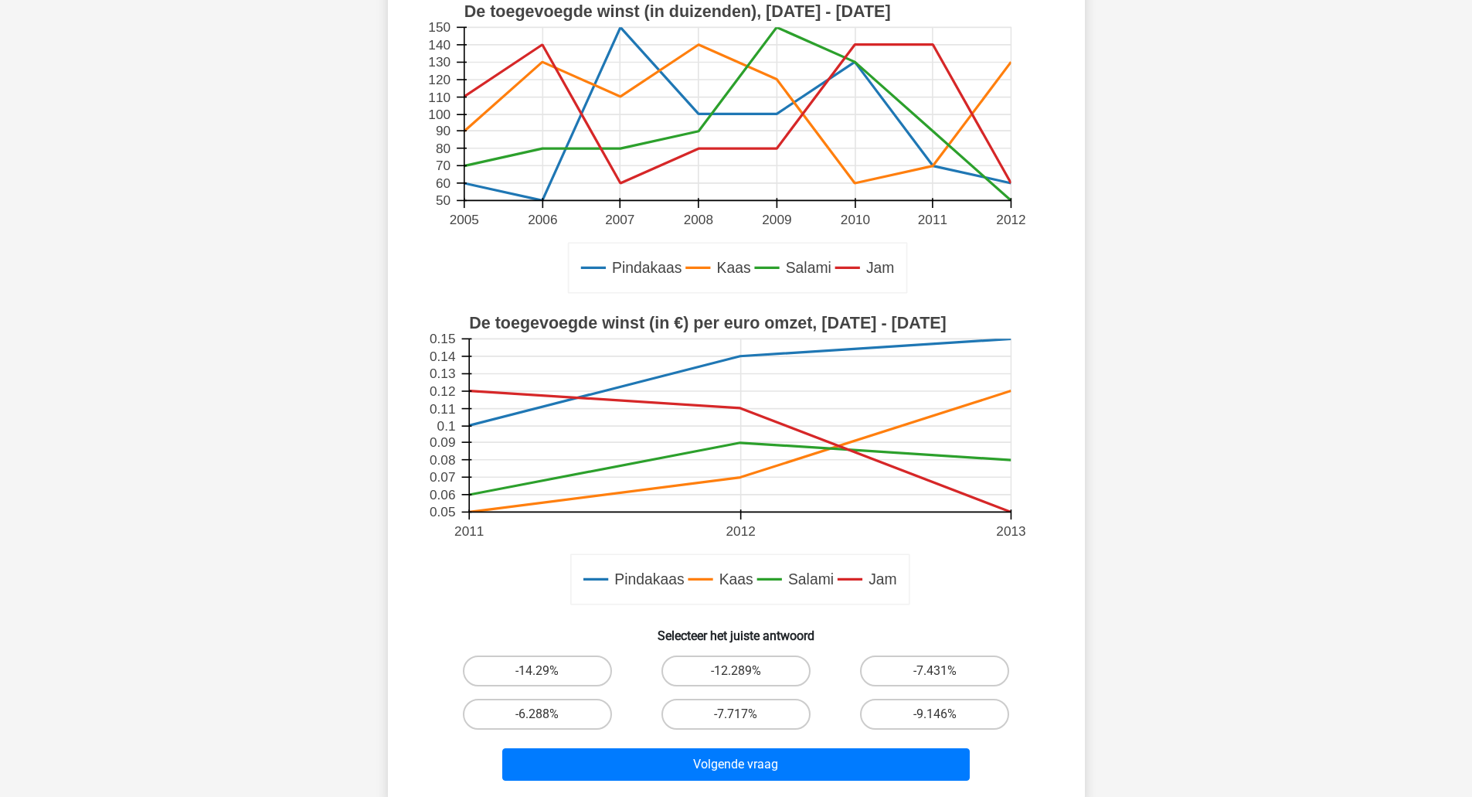
scroll to position [232, 0]
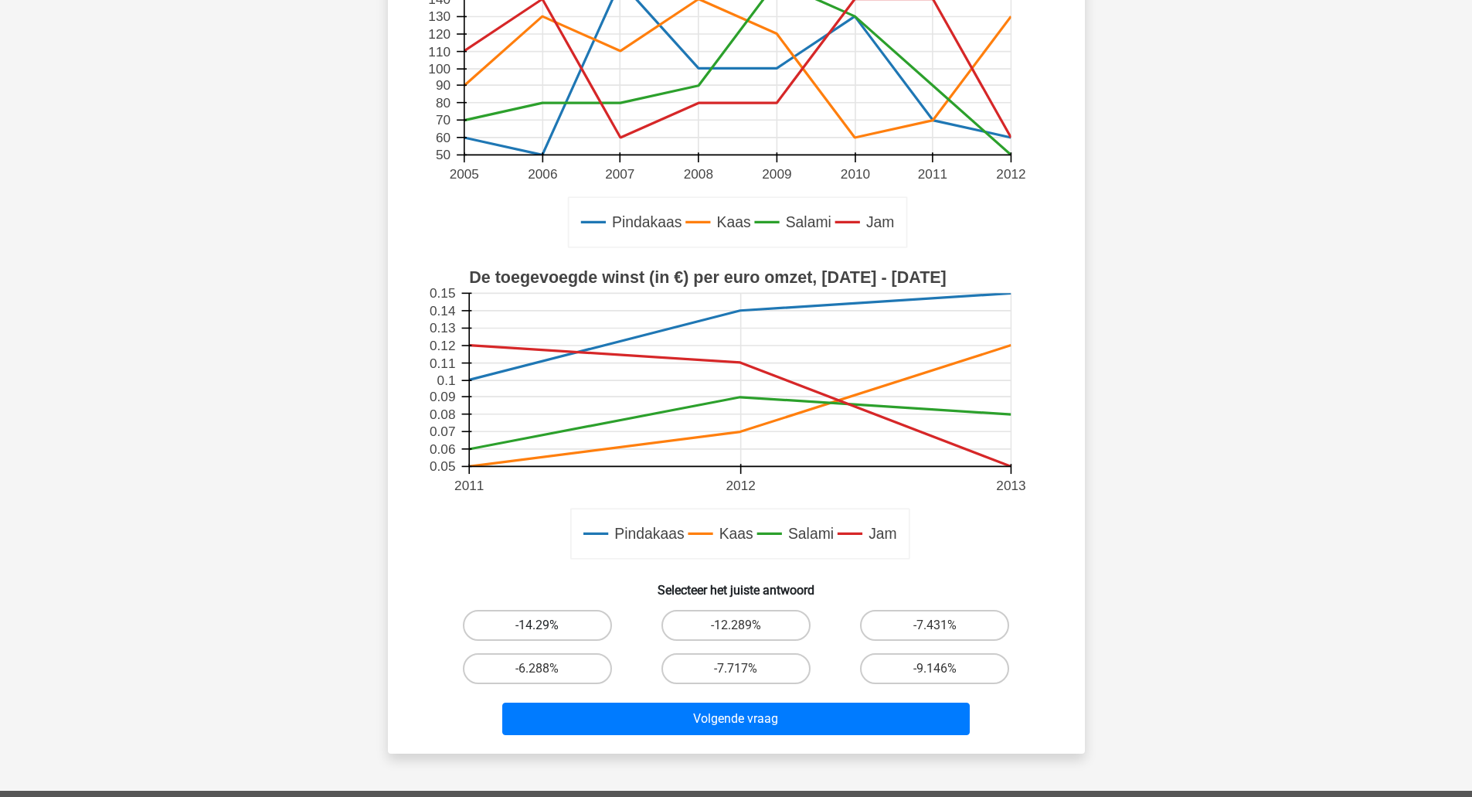
click at [552, 628] on label "-14.29%" at bounding box center [537, 625] width 149 height 31
click at [547, 628] on input "-14.29%" at bounding box center [542, 630] width 10 height 10
radio input "true"
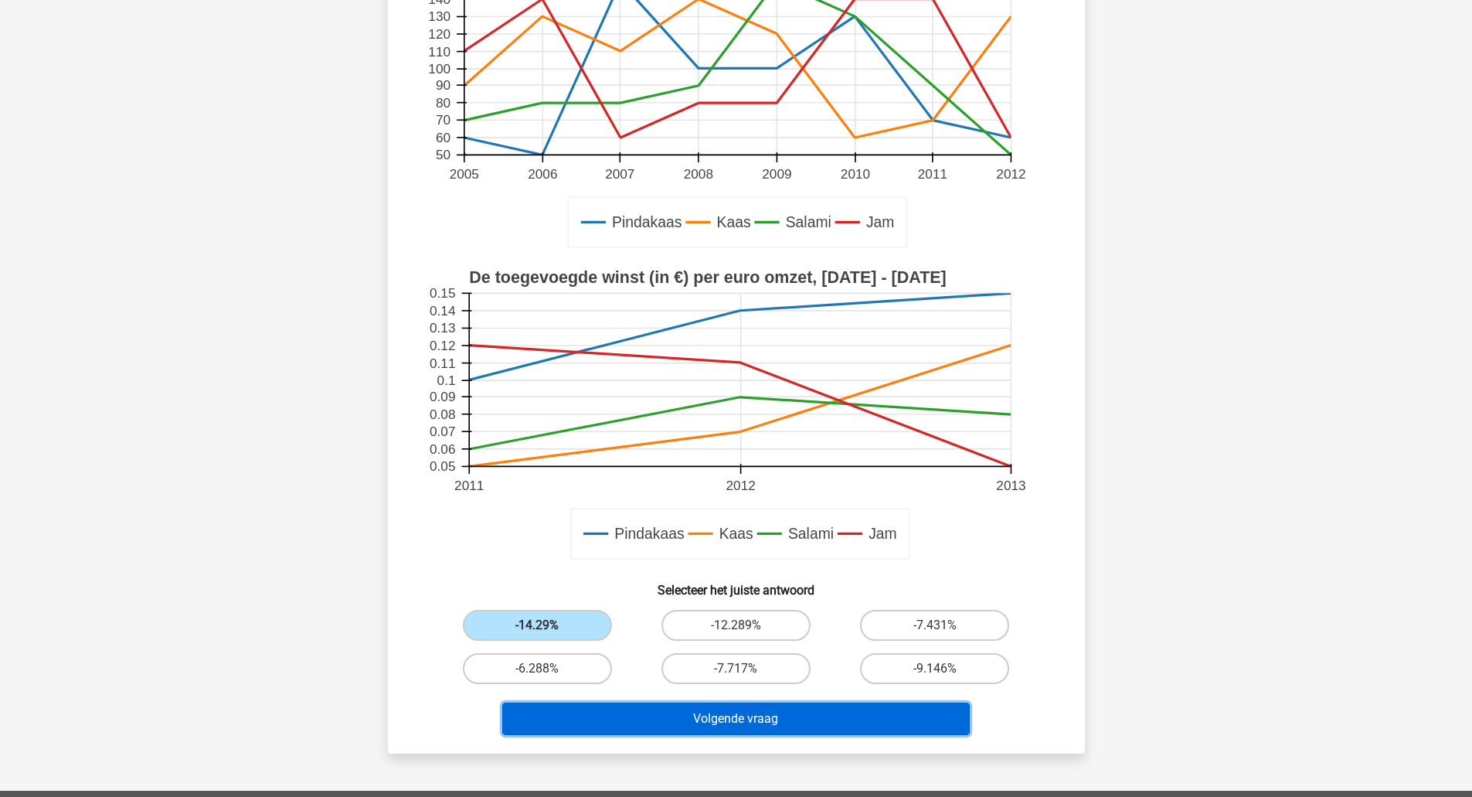
click at [695, 724] on button "Volgende vraag" at bounding box center [736, 719] width 468 height 32
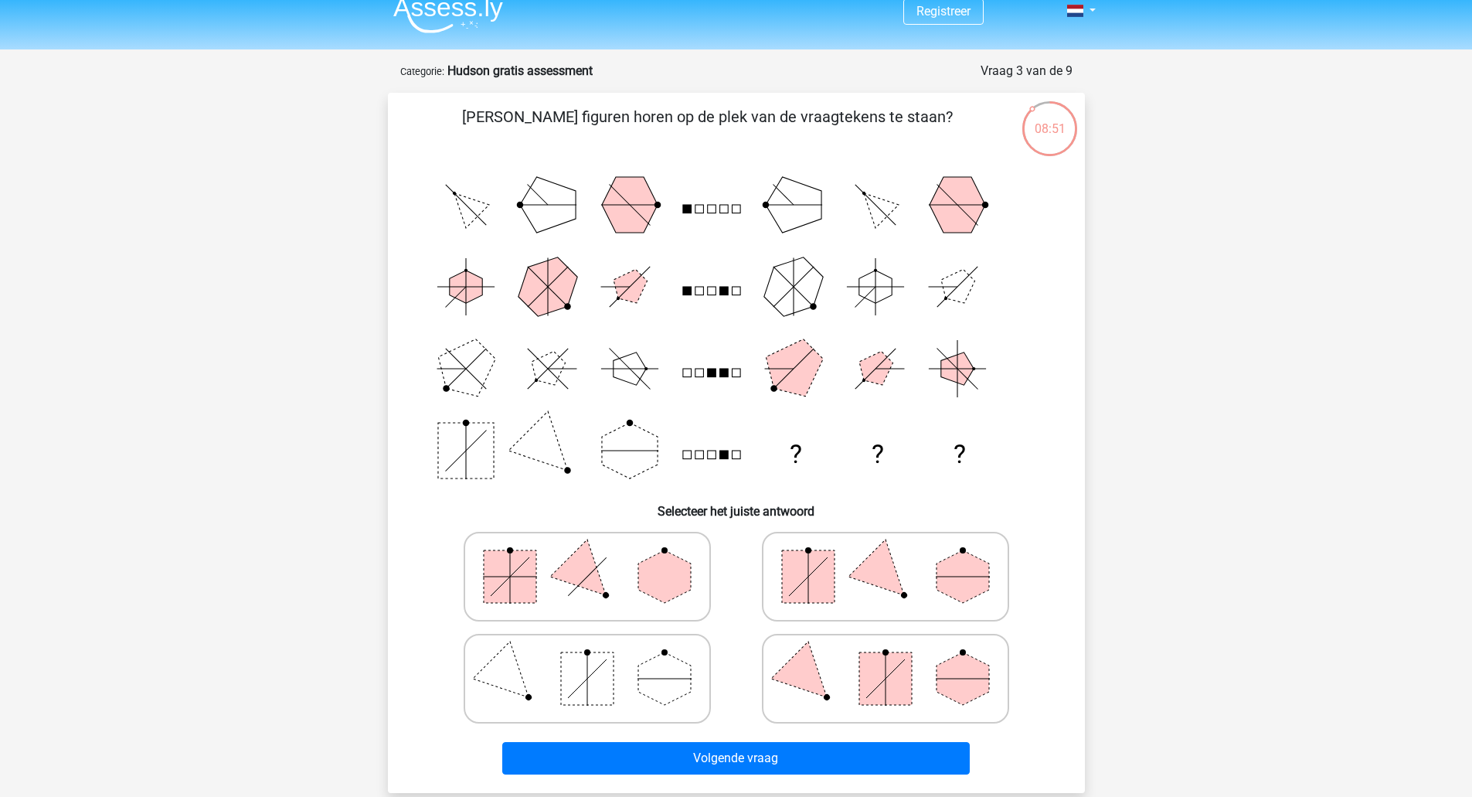
scroll to position [0, 0]
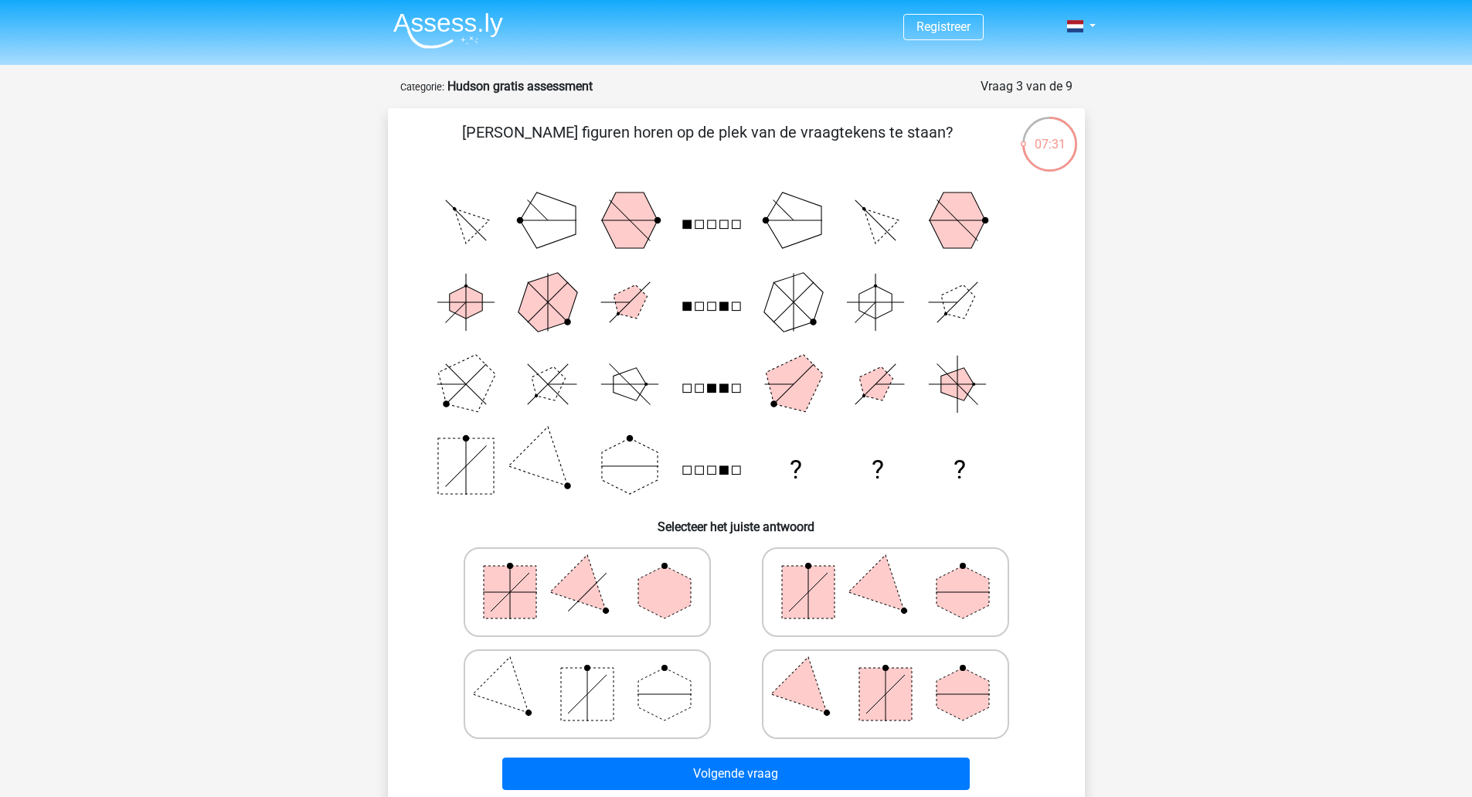
click at [853, 588] on polygon at bounding box center [885, 591] width 74 height 74
click at [886, 573] on input "radio" at bounding box center [891, 568] width 10 height 10
radio input "true"
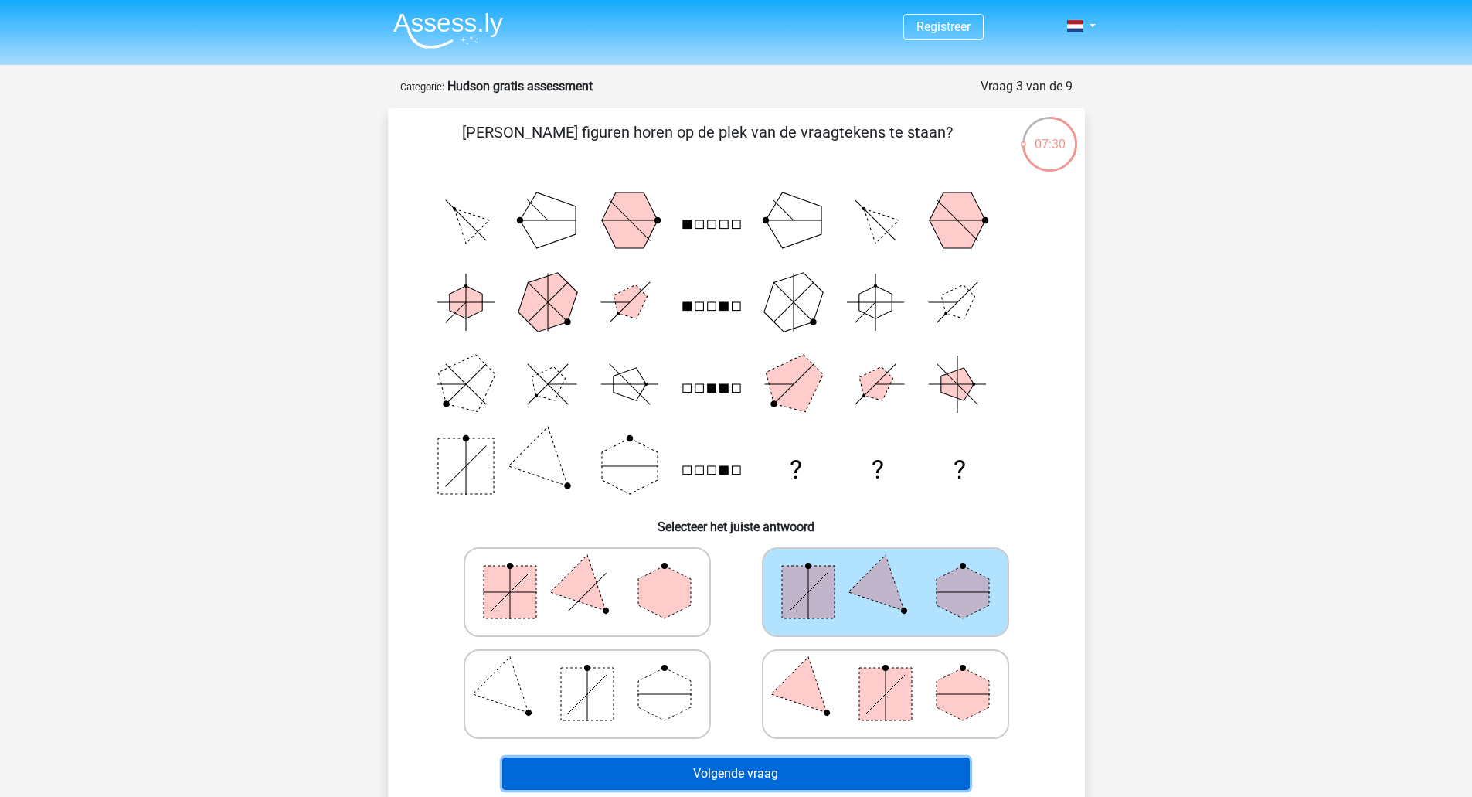
click at [750, 770] on button "Volgende vraag" at bounding box center [736, 773] width 468 height 32
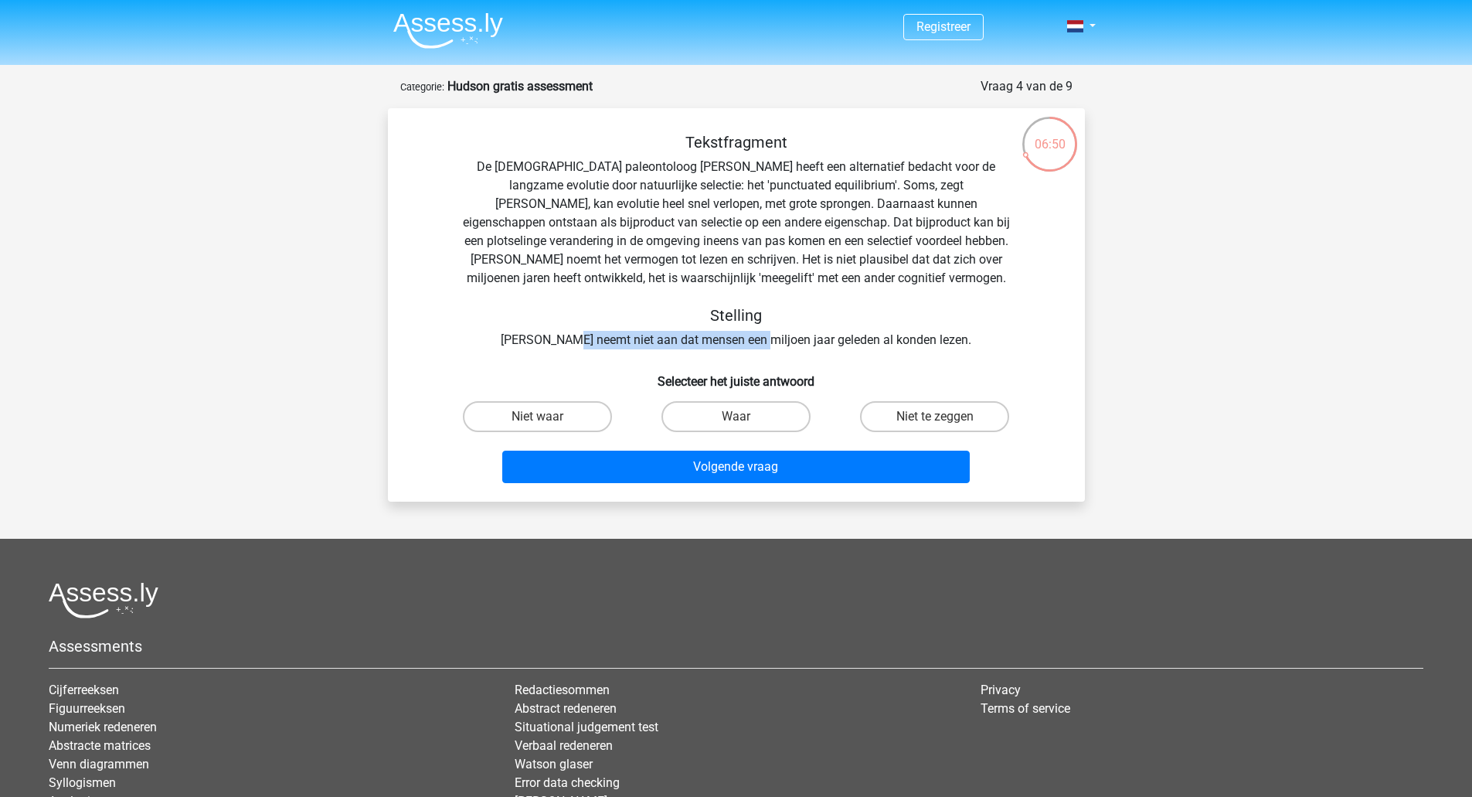
drag, startPoint x: 600, startPoint y: 340, endPoint x: 802, endPoint y: 339, distance: 202.5
click at [800, 339] on div "Tekstfragment De Amerikaanse paleontoloog Stephen Jay Gould heeft een alternati…" at bounding box center [737, 241] width 648 height 216
click at [917, 416] on label "Niet te zeggen" at bounding box center [934, 416] width 149 height 31
click at [935, 417] on input "Niet te zeggen" at bounding box center [940, 422] width 10 height 10
radio input "true"
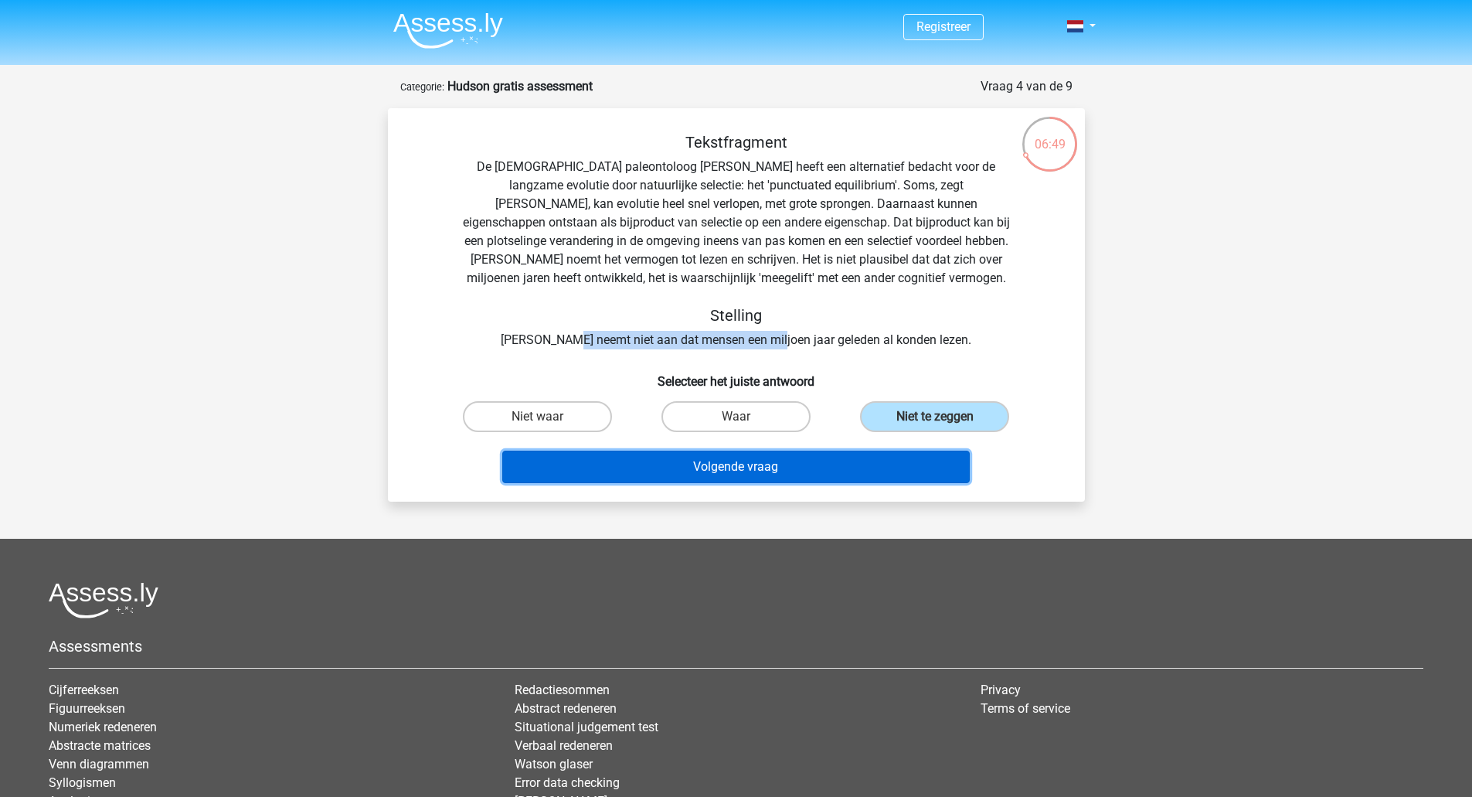
click at [791, 461] on button "Volgende vraag" at bounding box center [736, 467] width 468 height 32
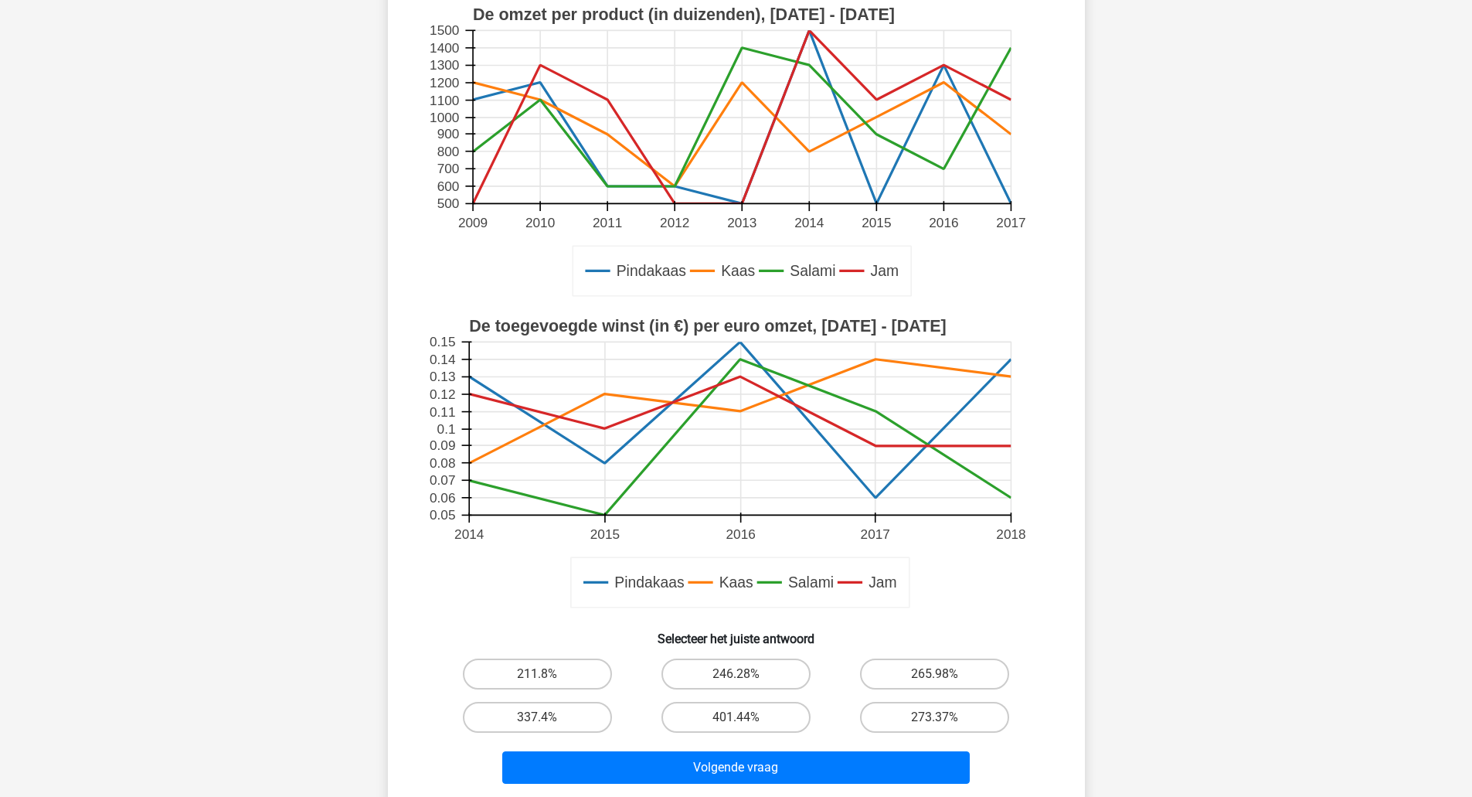
scroll to position [232, 0]
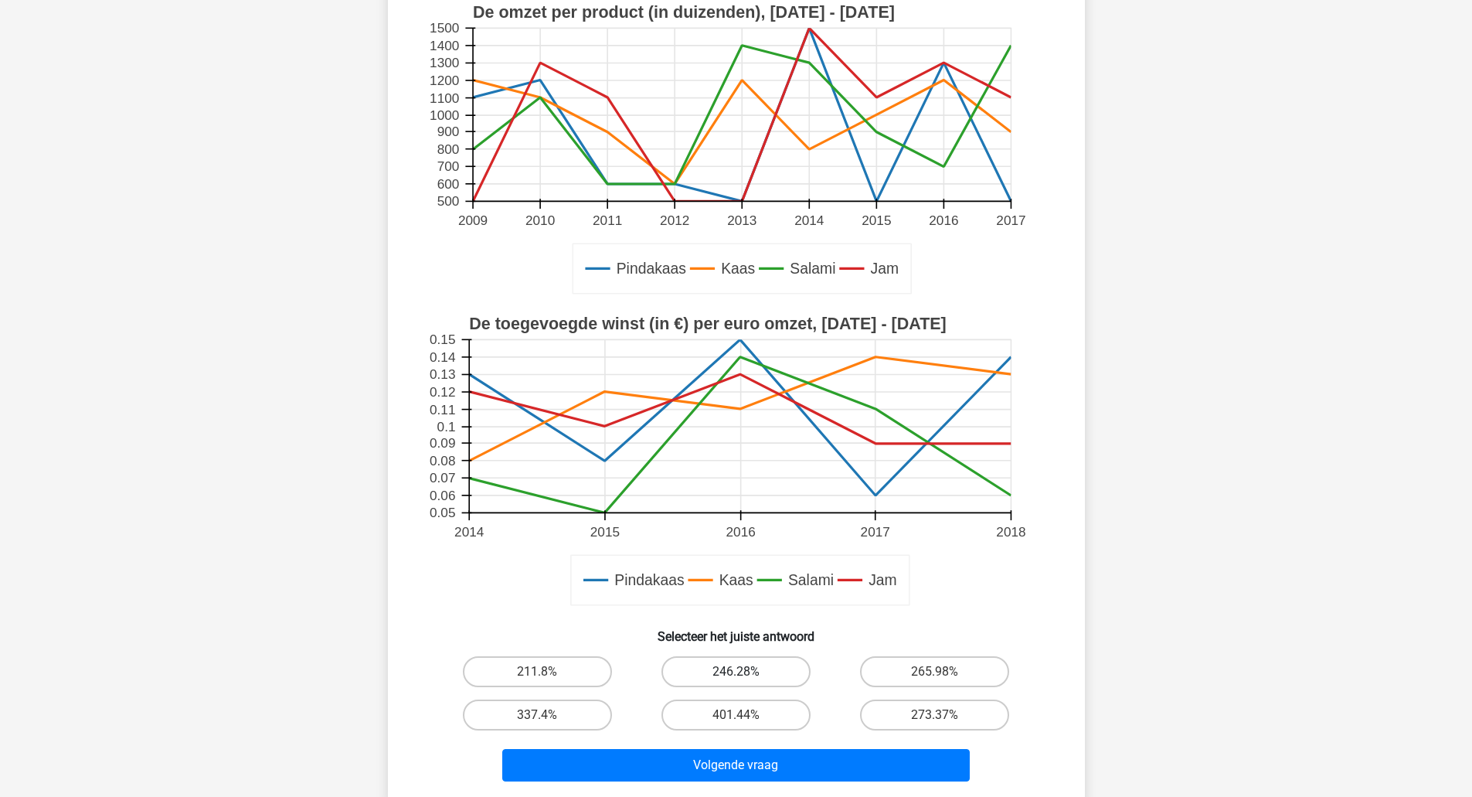
click at [713, 671] on label "246.28%" at bounding box center [736, 671] width 149 height 31
click at [736, 672] on input "246.28%" at bounding box center [741, 677] width 10 height 10
radio input "true"
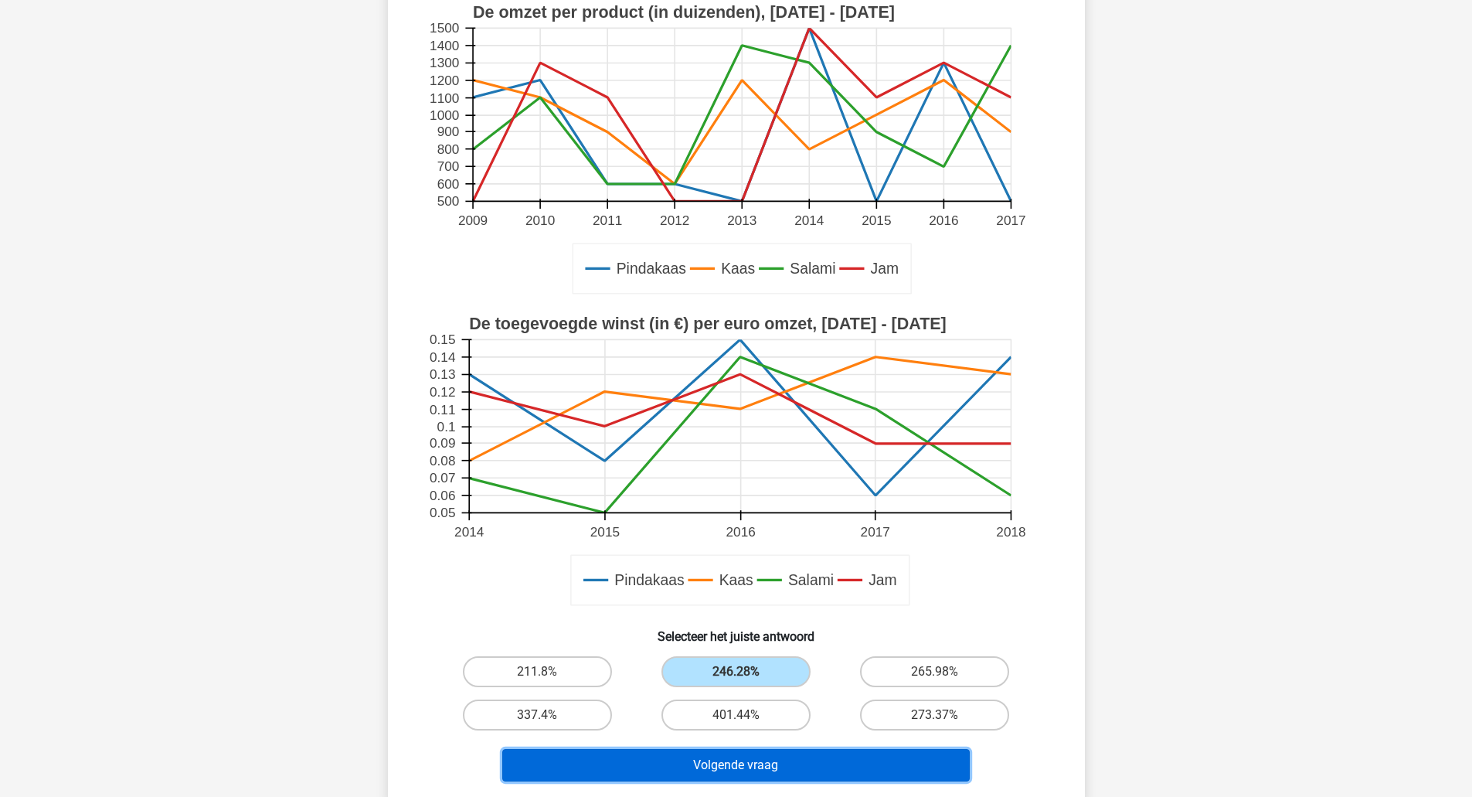
click at [747, 768] on button "Volgende vraag" at bounding box center [736, 765] width 468 height 32
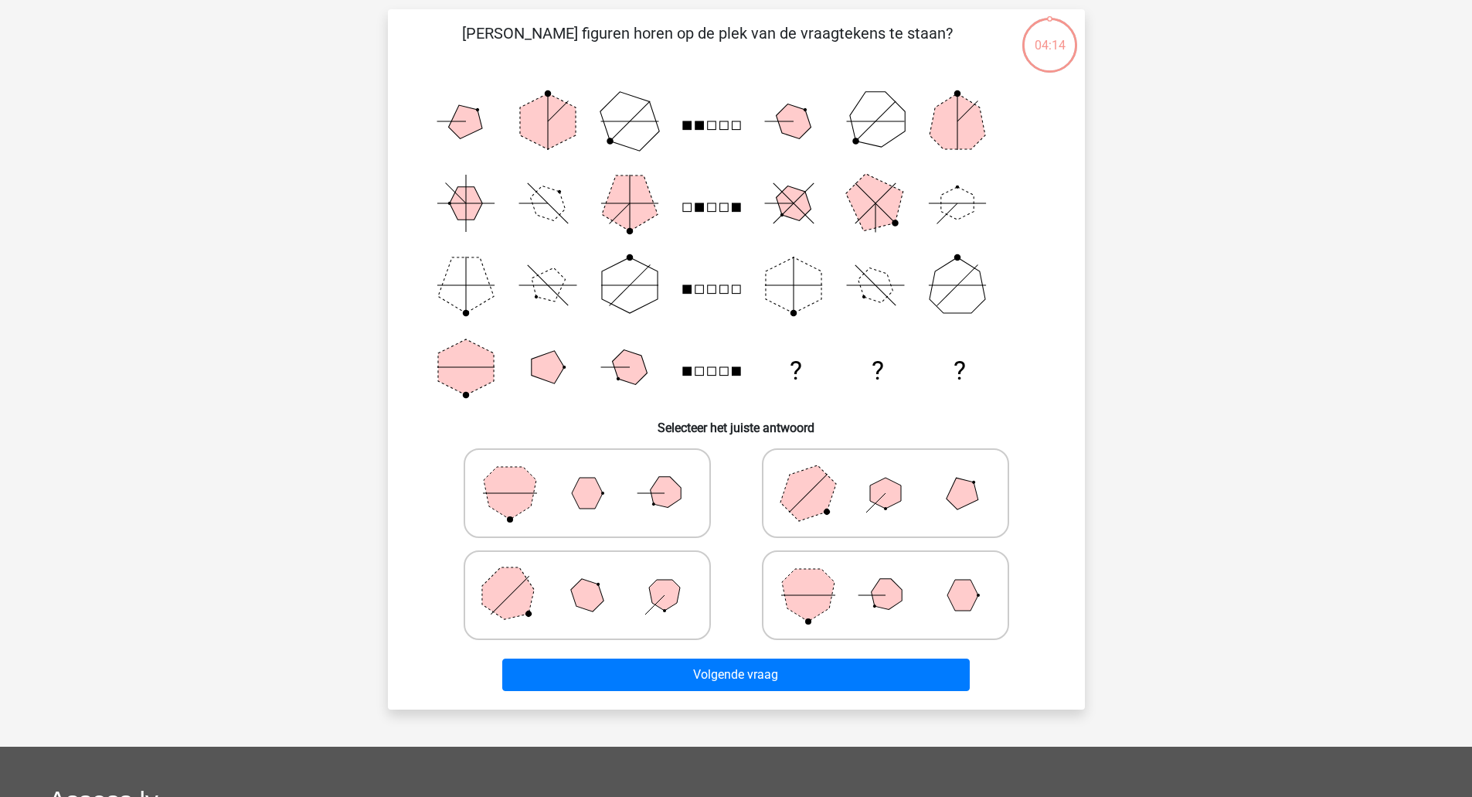
scroll to position [77, 0]
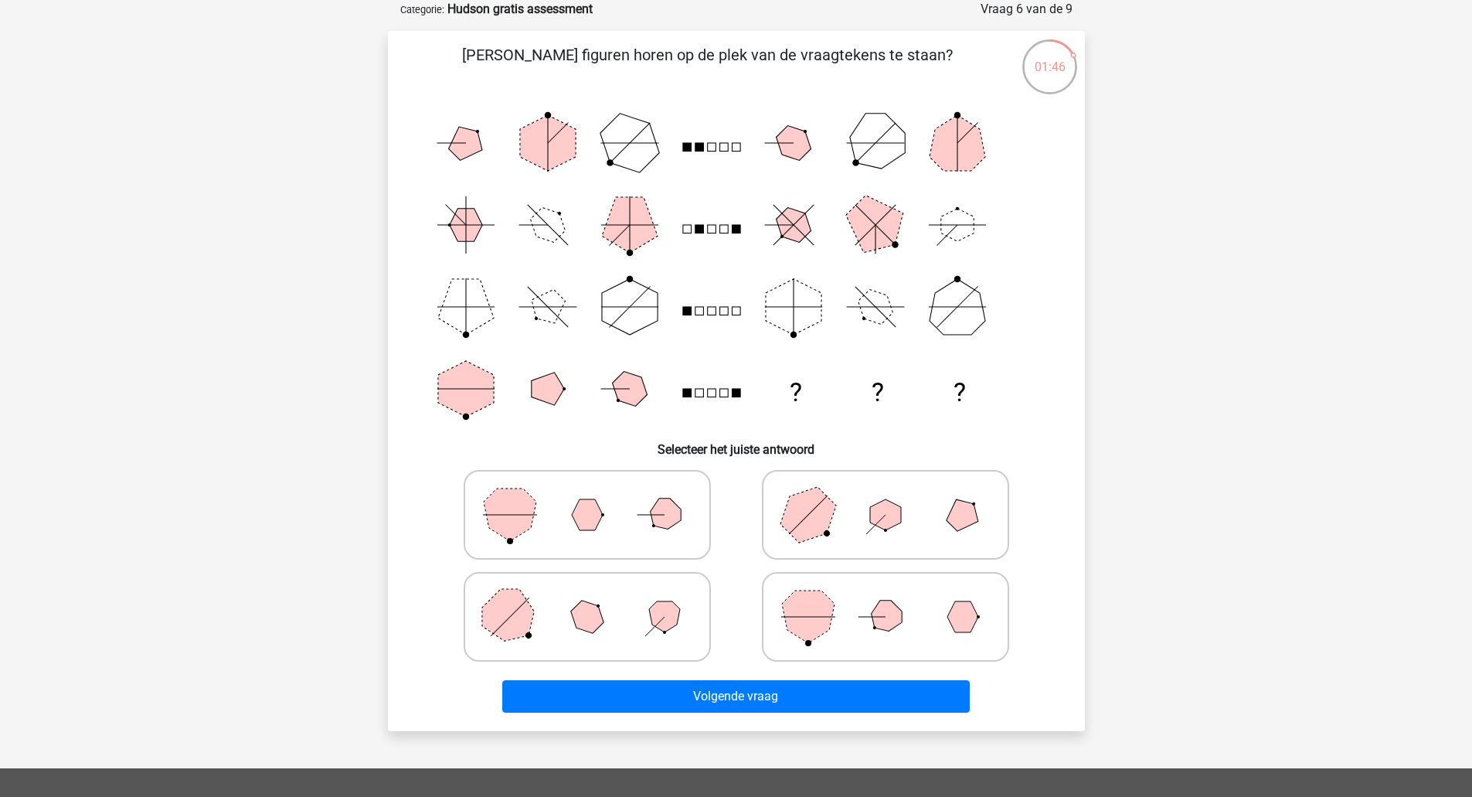
click at [594, 618] on polygon at bounding box center [587, 616] width 44 height 44
click at [594, 597] on input "radio" at bounding box center [592, 592] width 10 height 10
radio input "true"
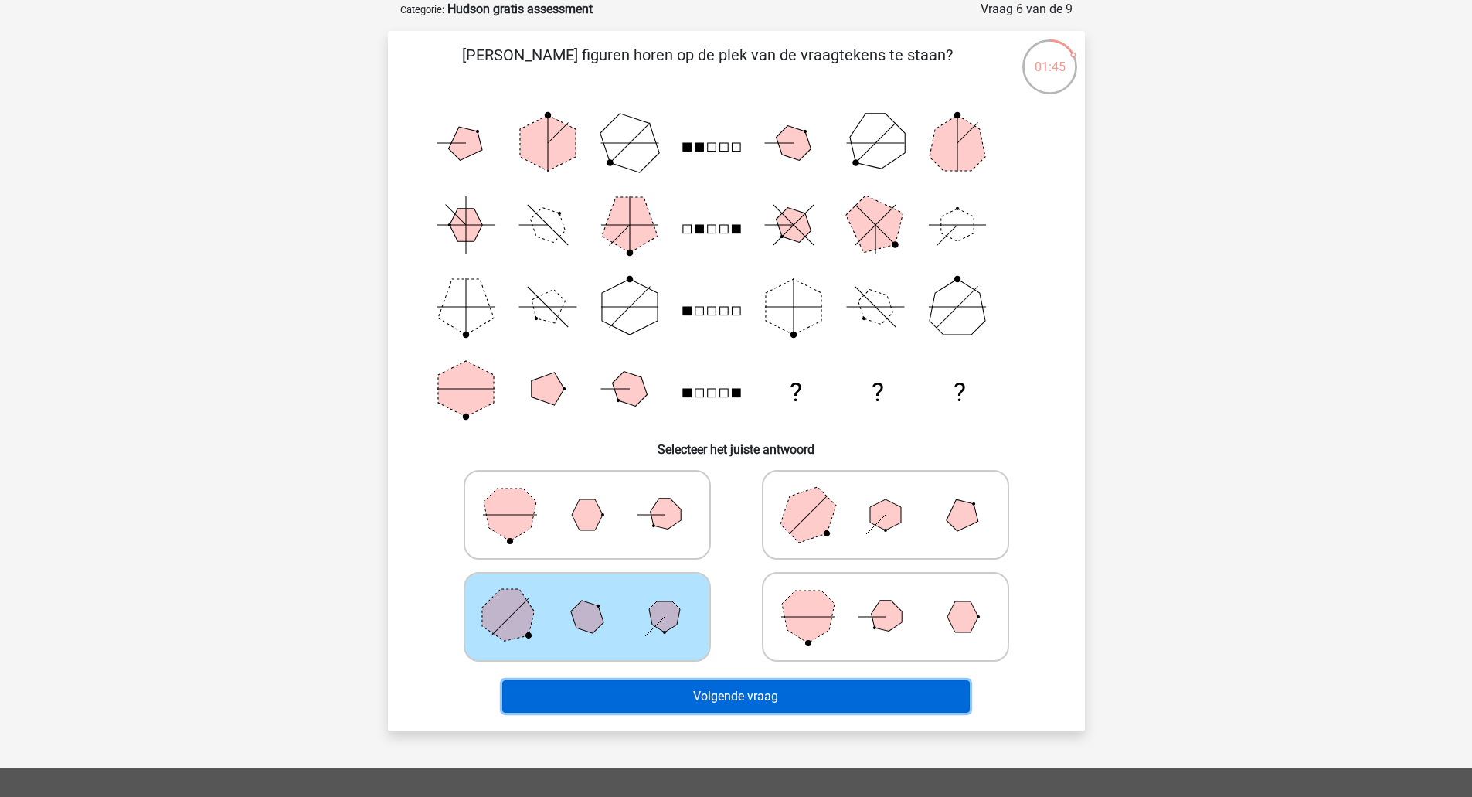
click at [675, 692] on button "Volgende vraag" at bounding box center [736, 696] width 468 height 32
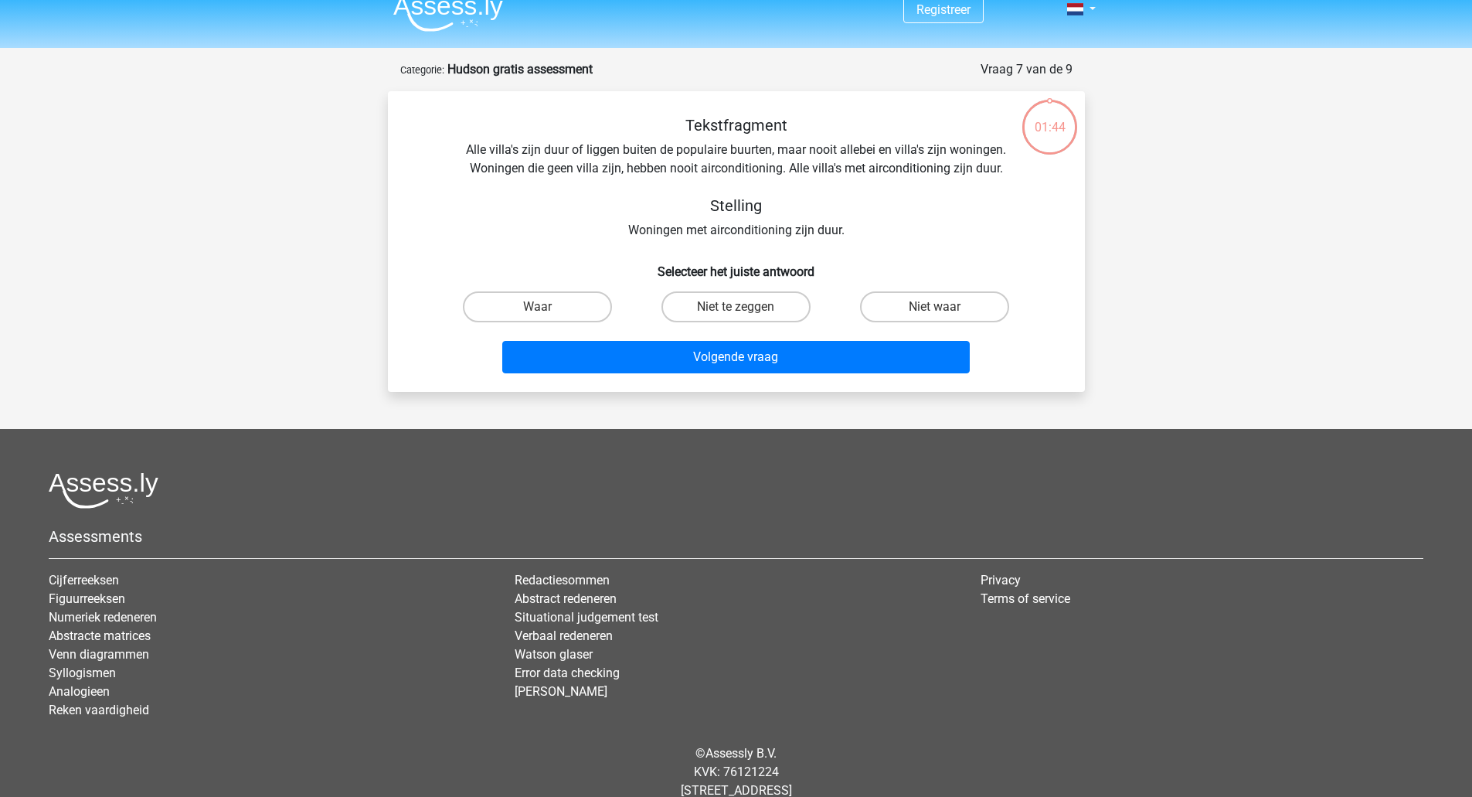
scroll to position [0, 0]
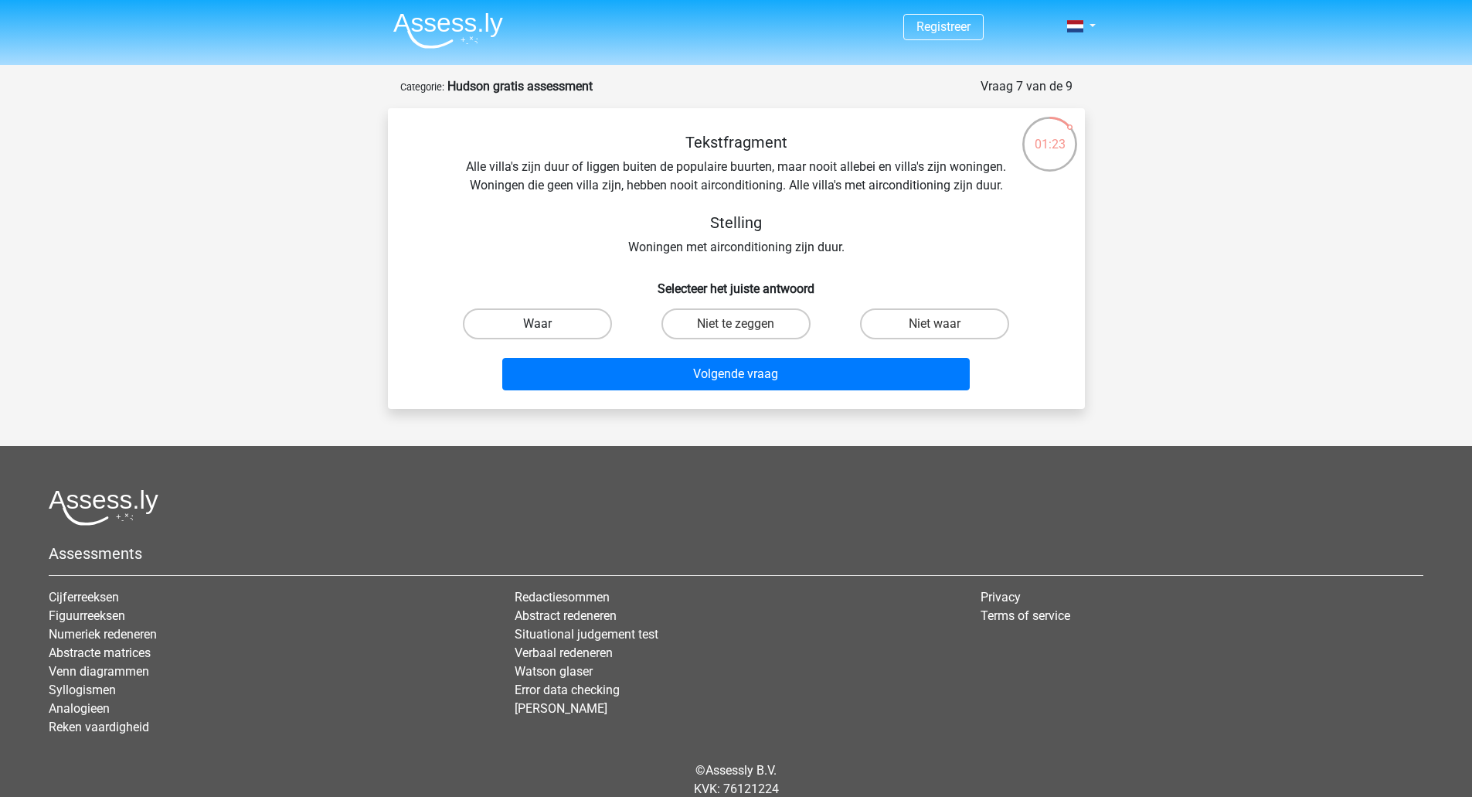
click at [553, 321] on label "Waar" at bounding box center [537, 323] width 149 height 31
click at [547, 324] on input "Waar" at bounding box center [542, 329] width 10 height 10
radio input "true"
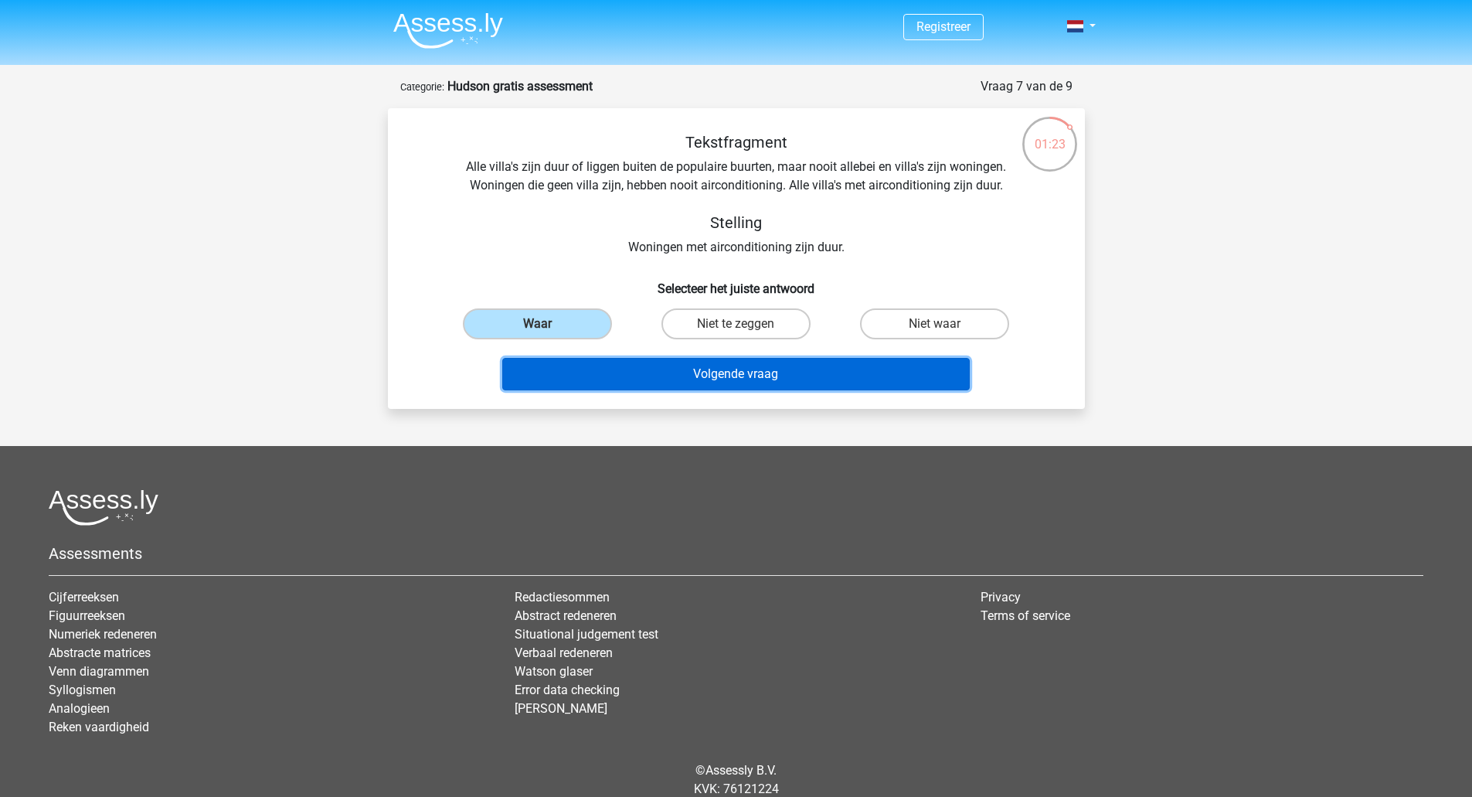
click at [741, 370] on button "Volgende vraag" at bounding box center [736, 374] width 468 height 32
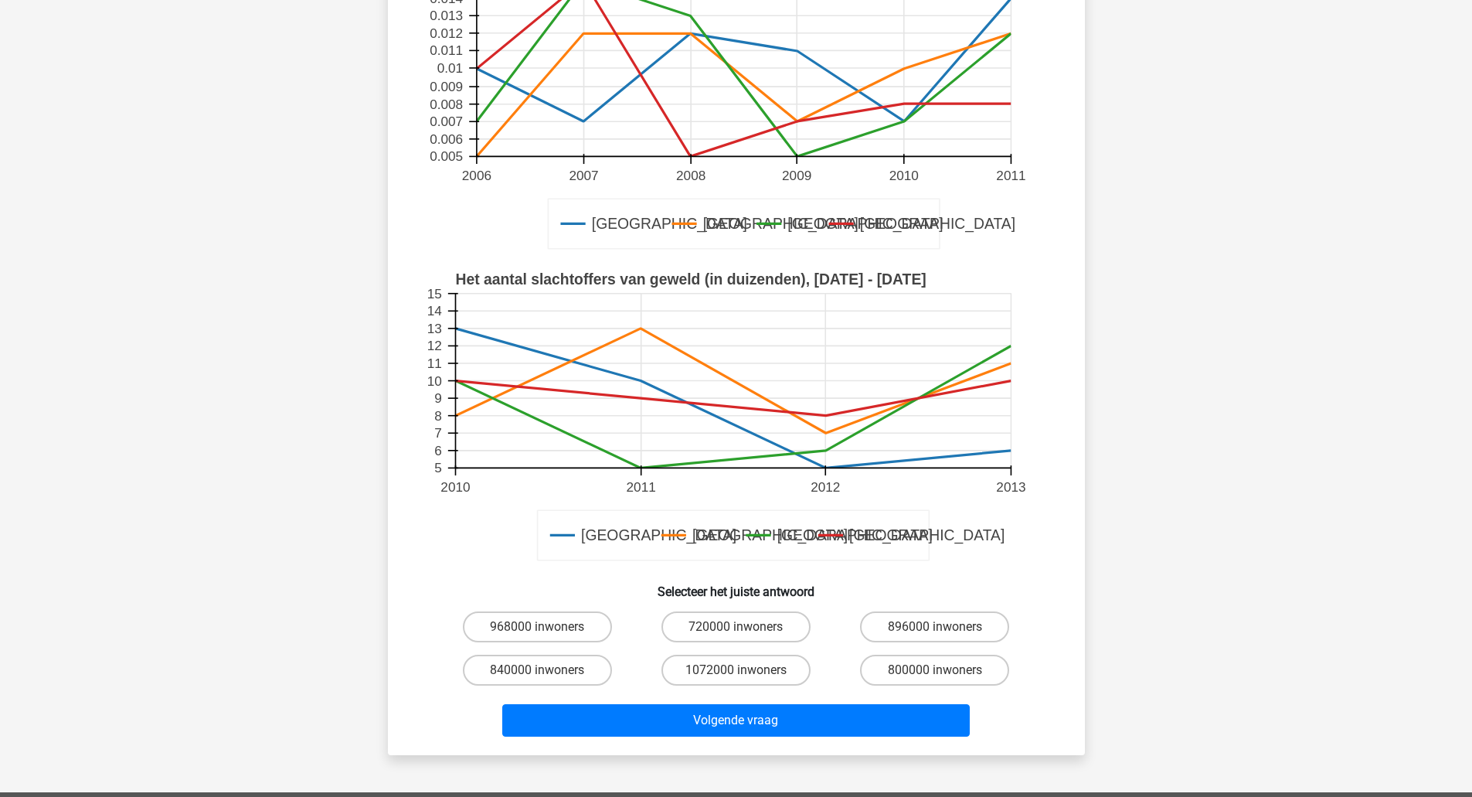
scroll to position [232, 0]
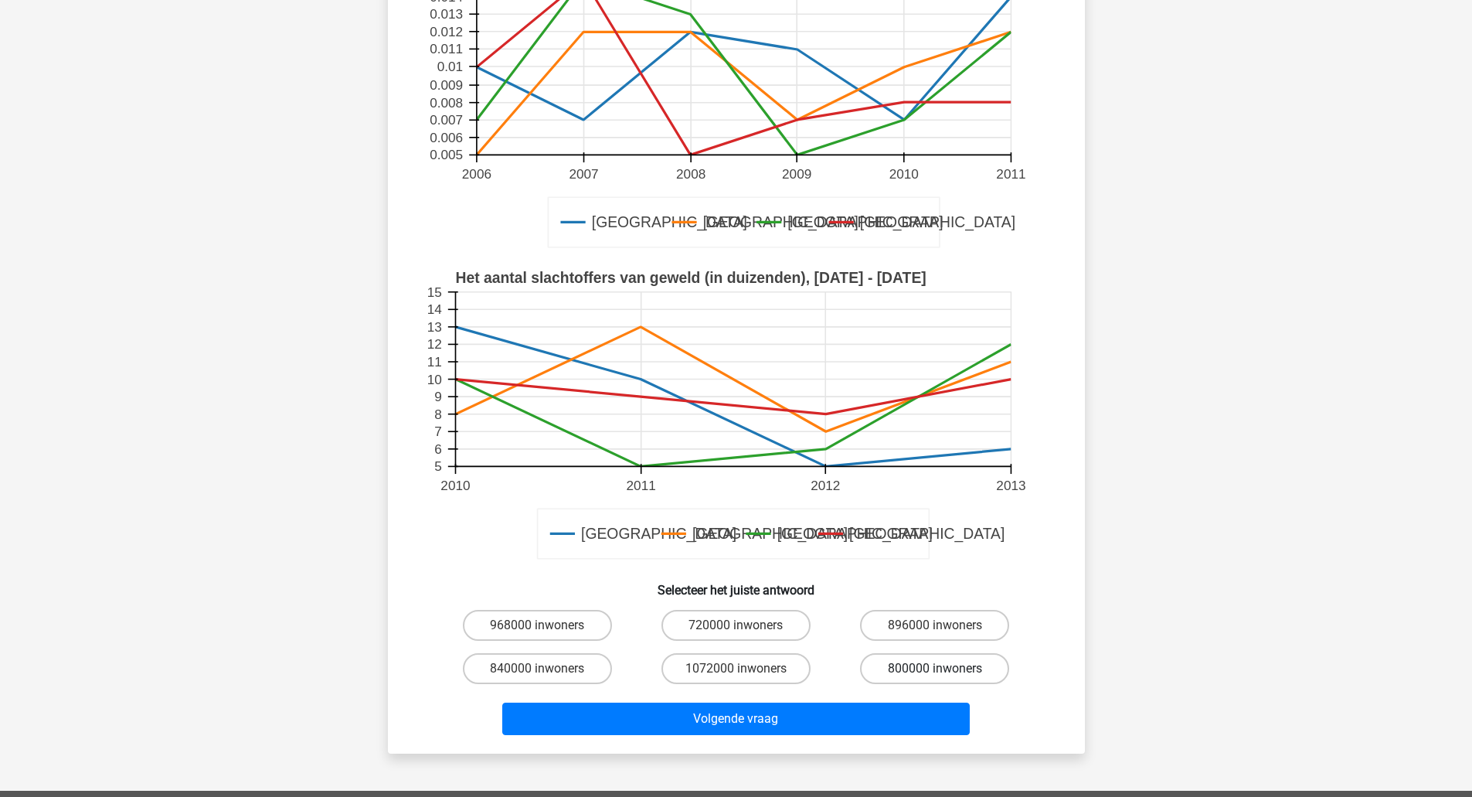
click at [897, 664] on label "800000 inwoners" at bounding box center [934, 668] width 149 height 31
click at [935, 669] on input "800000 inwoners" at bounding box center [940, 674] width 10 height 10
radio input "true"
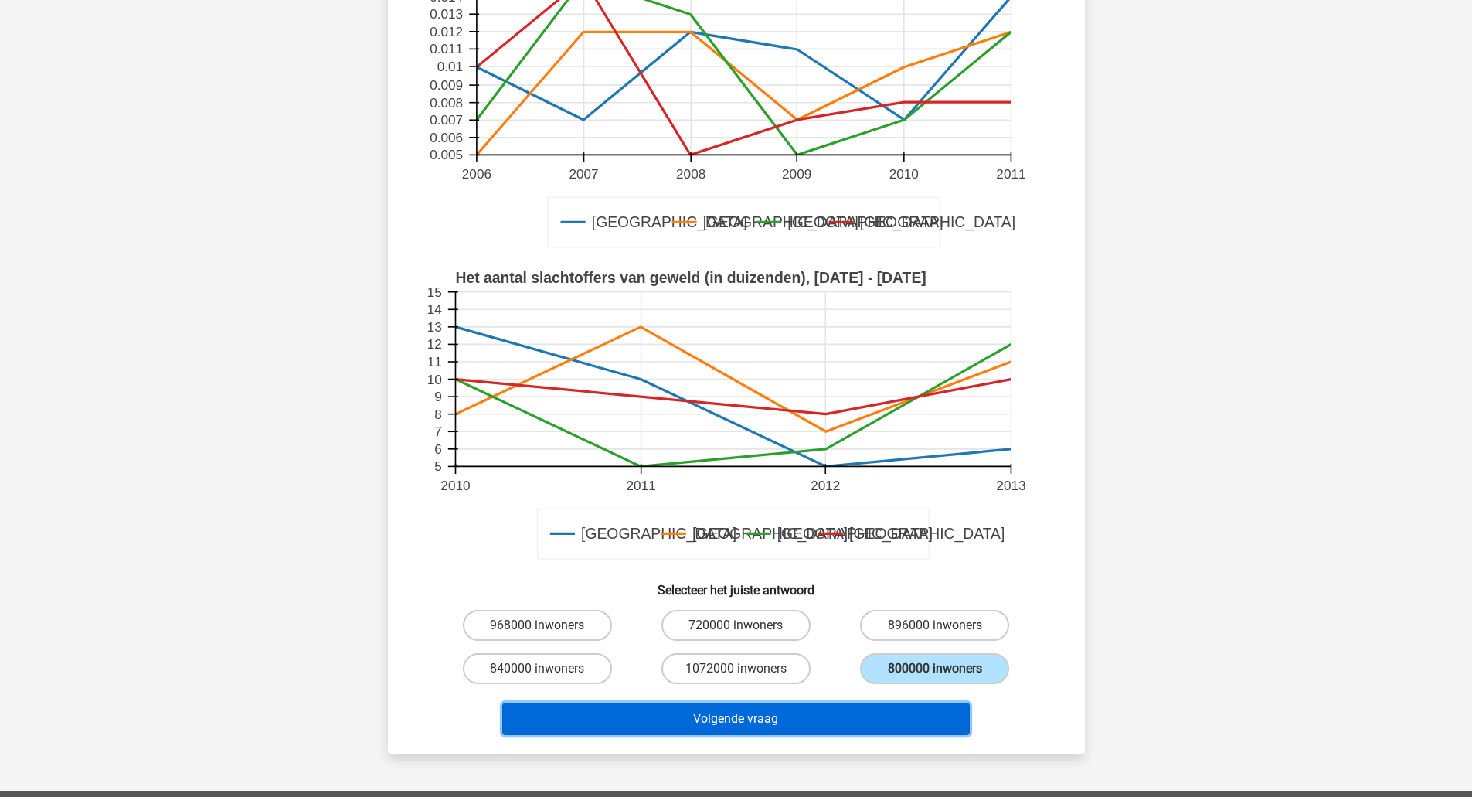
click at [815, 717] on button "Volgende vraag" at bounding box center [736, 719] width 468 height 32
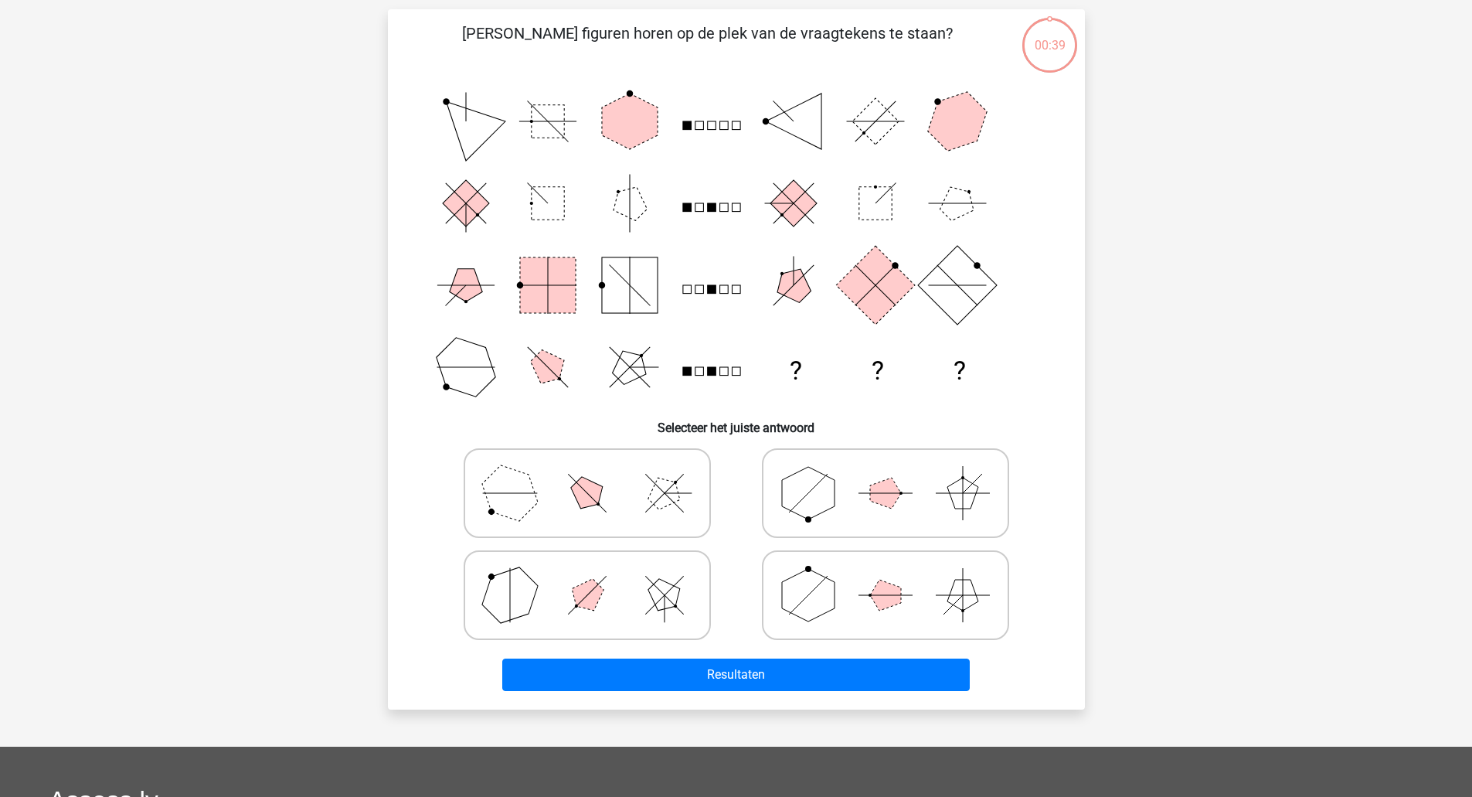
scroll to position [77, 0]
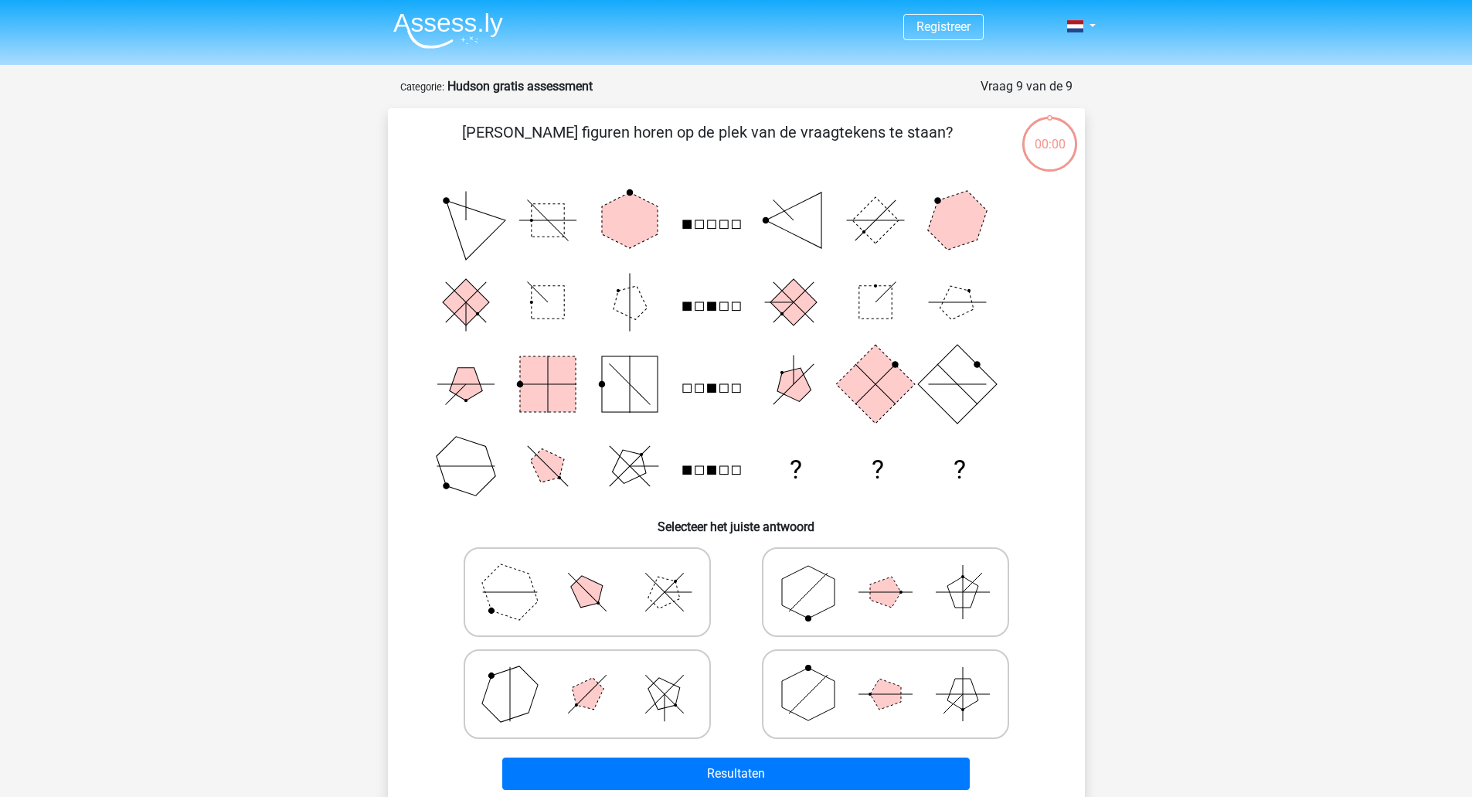
scroll to position [77, 0]
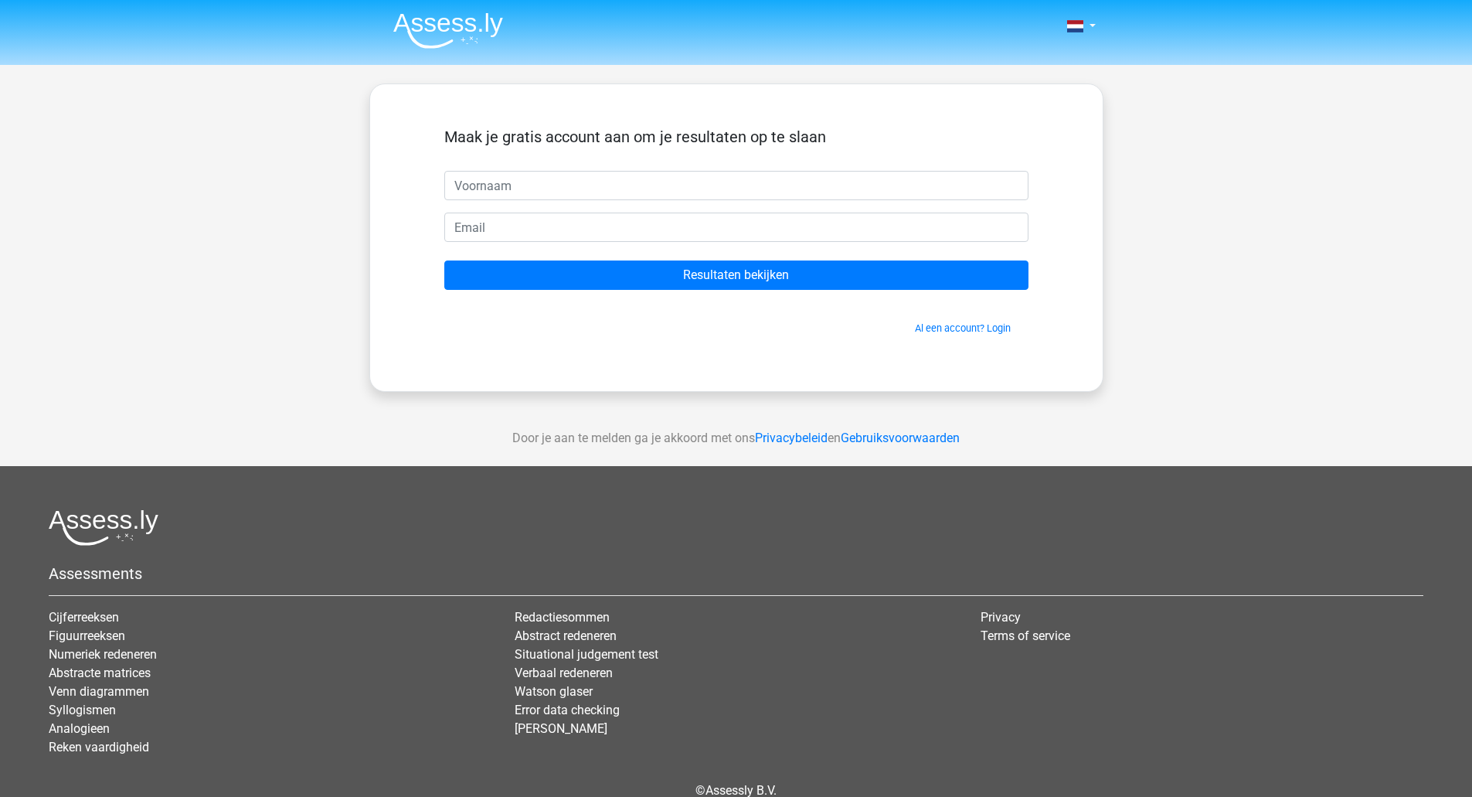
click at [488, 186] on input "text" at bounding box center [736, 185] width 584 height 29
type input "Annelies"
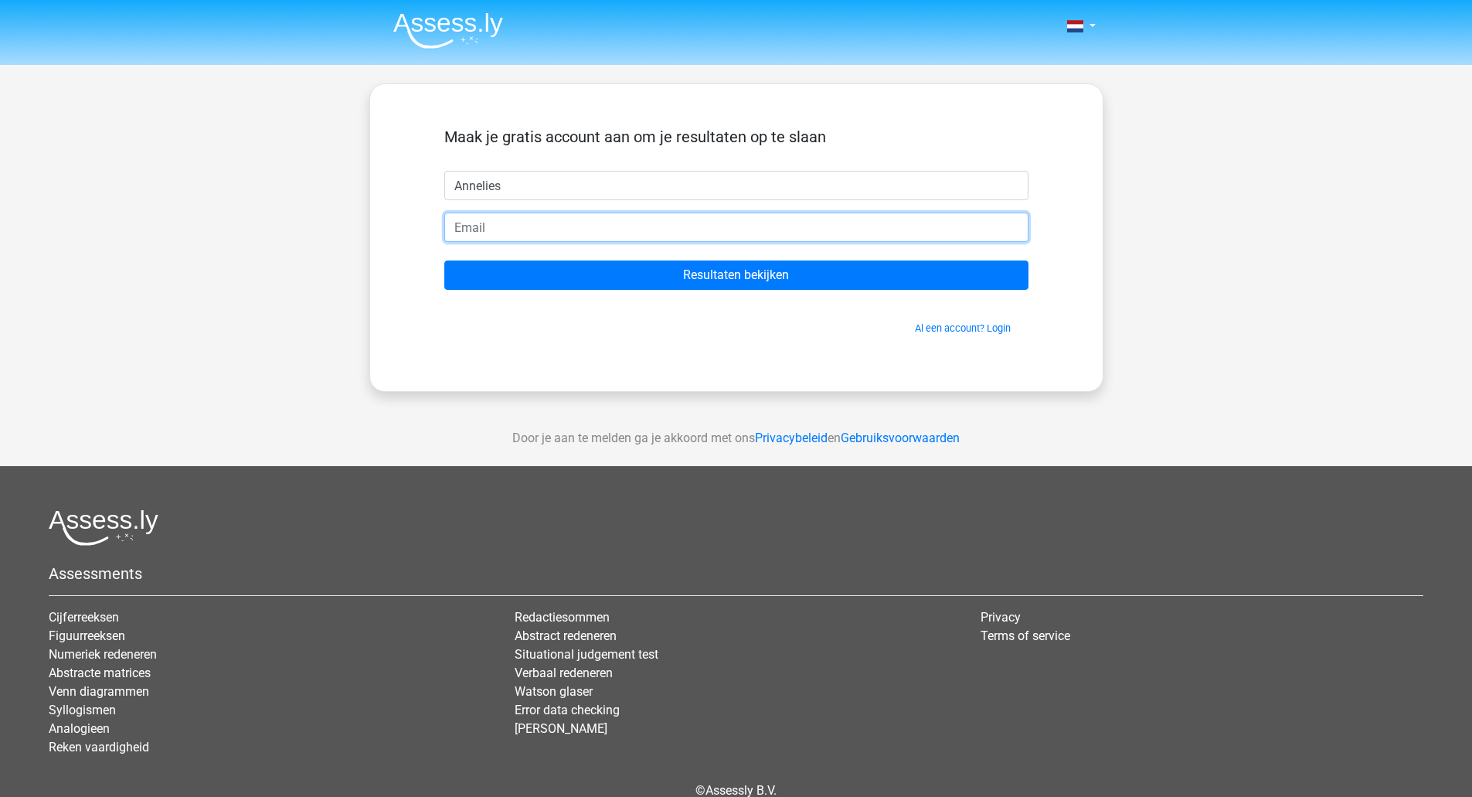
click at [540, 226] on input "email" at bounding box center [736, 227] width 584 height 29
type input "[EMAIL_ADDRESS][DOMAIN_NAME]"
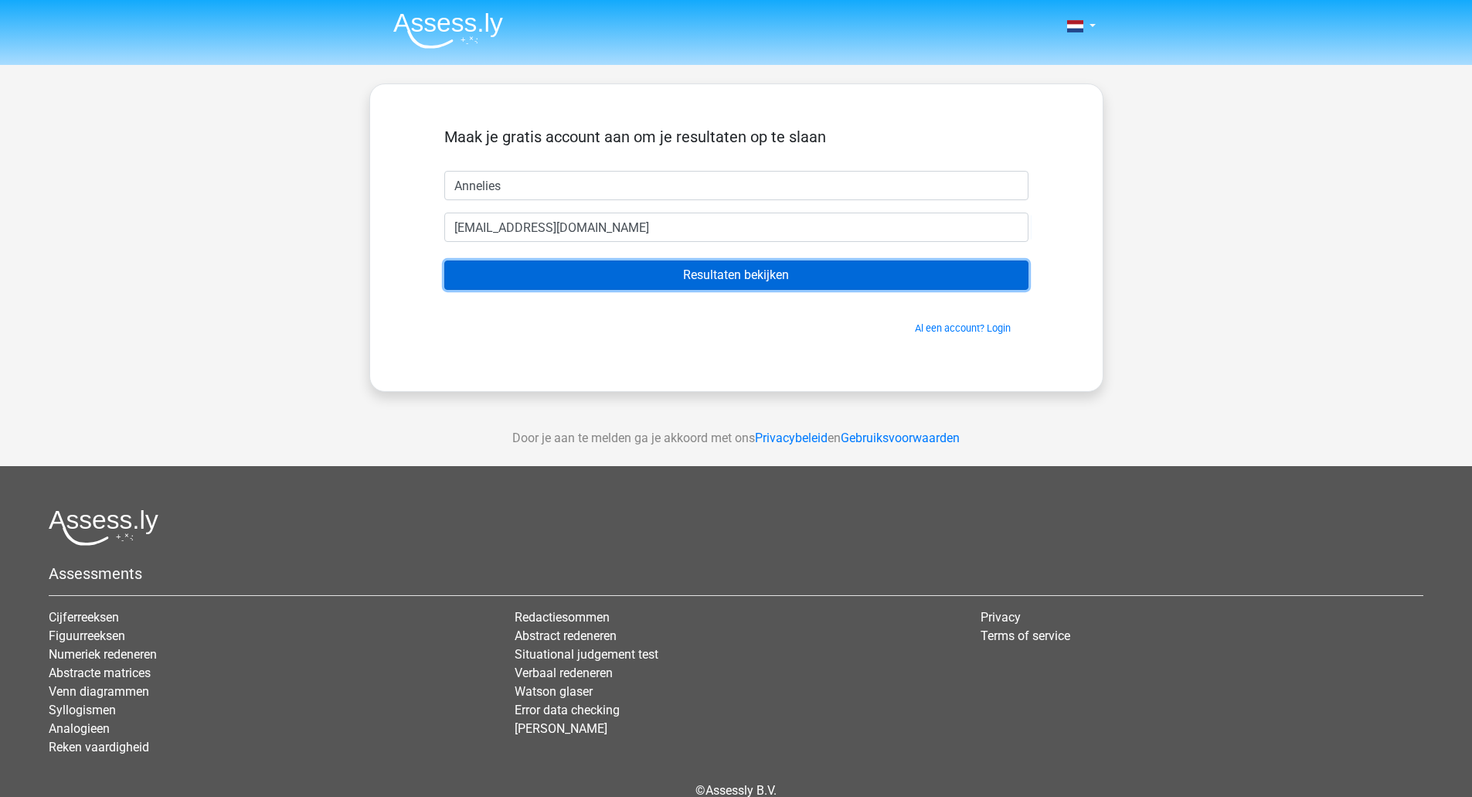
click at [675, 277] on input "Resultaten bekijken" at bounding box center [736, 274] width 584 height 29
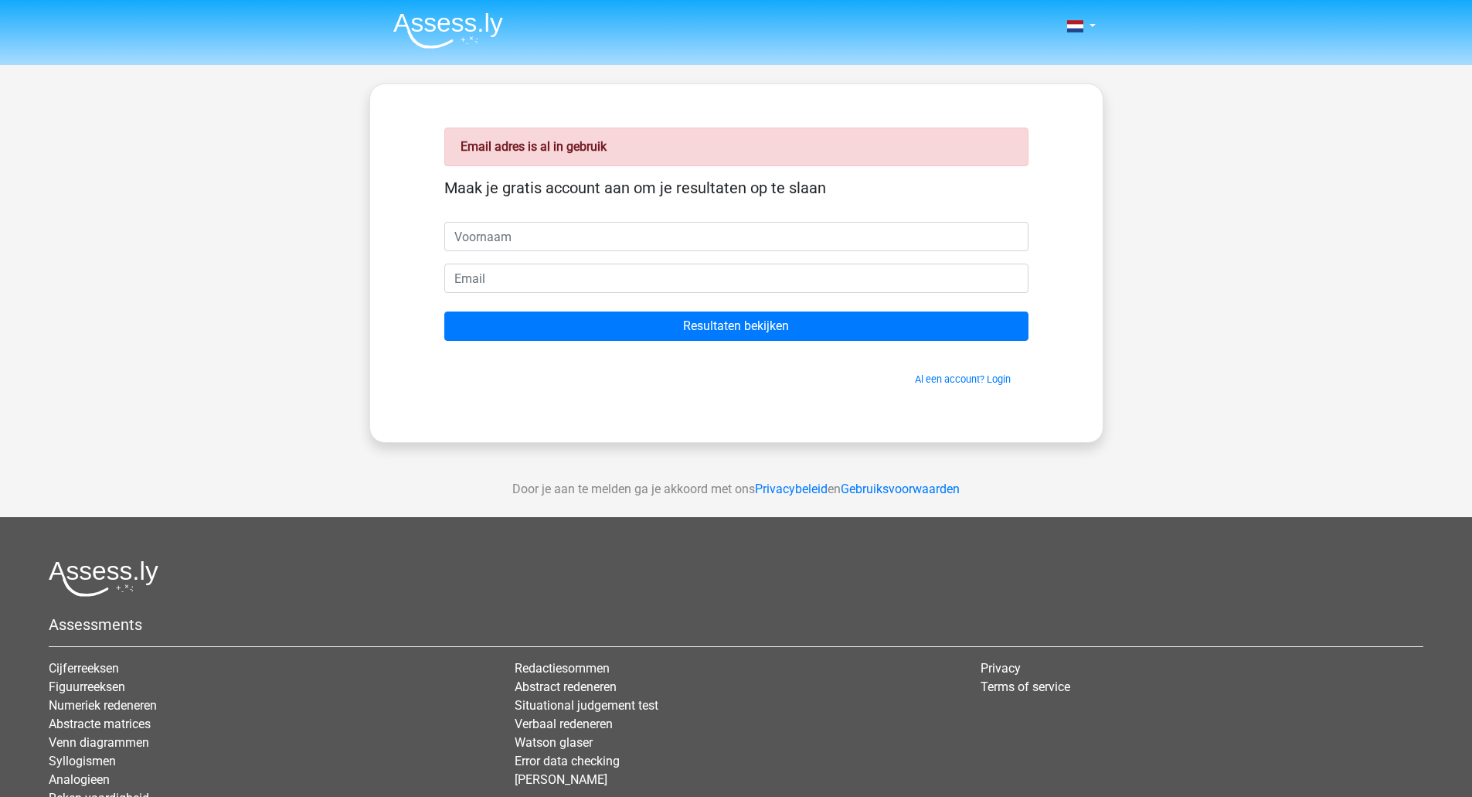
click at [542, 244] on input "text" at bounding box center [736, 236] width 584 height 29
type input "Annelies"
click at [534, 275] on input "email" at bounding box center [736, 278] width 584 height 29
type input "[EMAIL_ADDRESS][DOMAIN_NAME]"
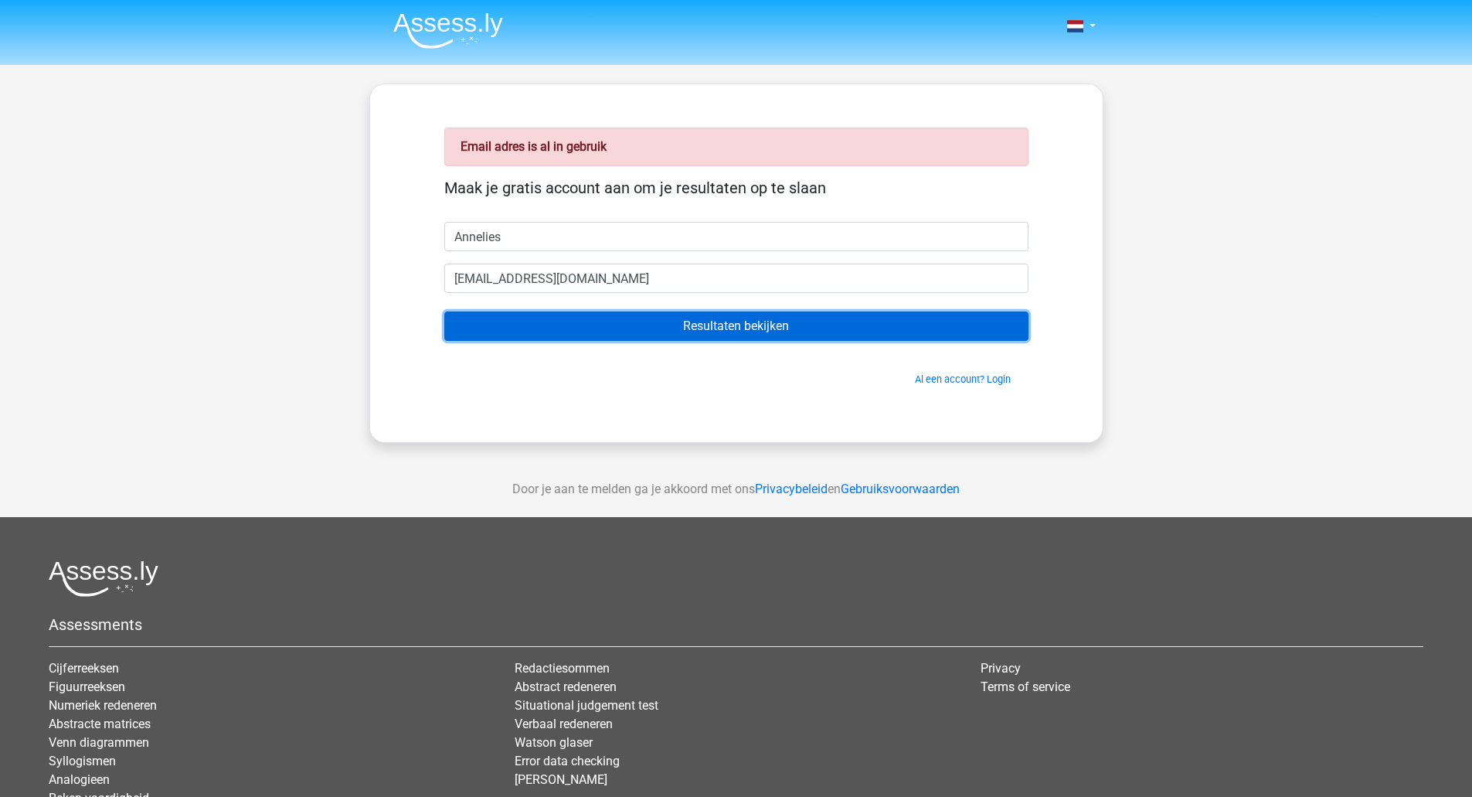
click at [604, 327] on input "Resultaten bekijken" at bounding box center [736, 325] width 584 height 29
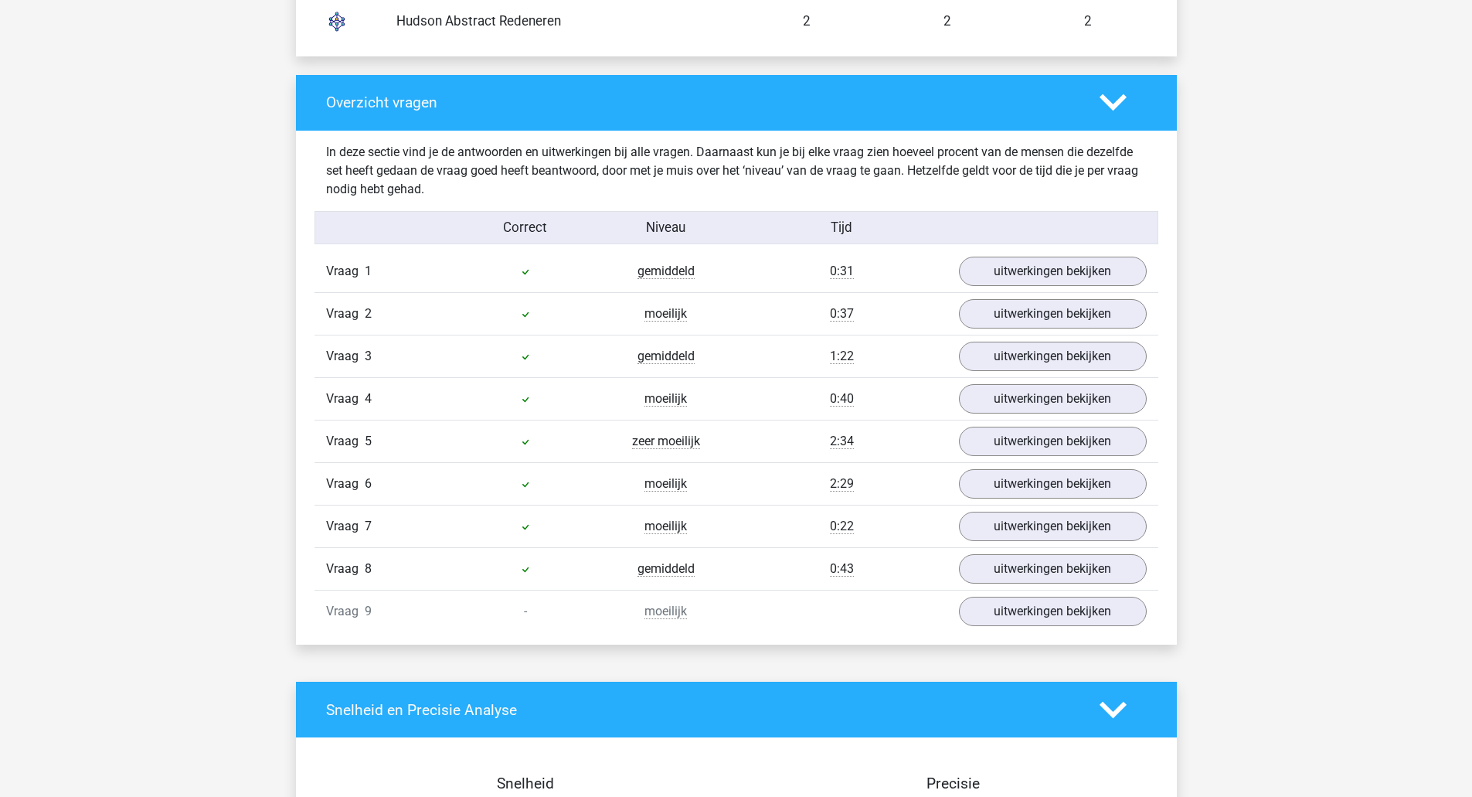
scroll to position [1468, 0]
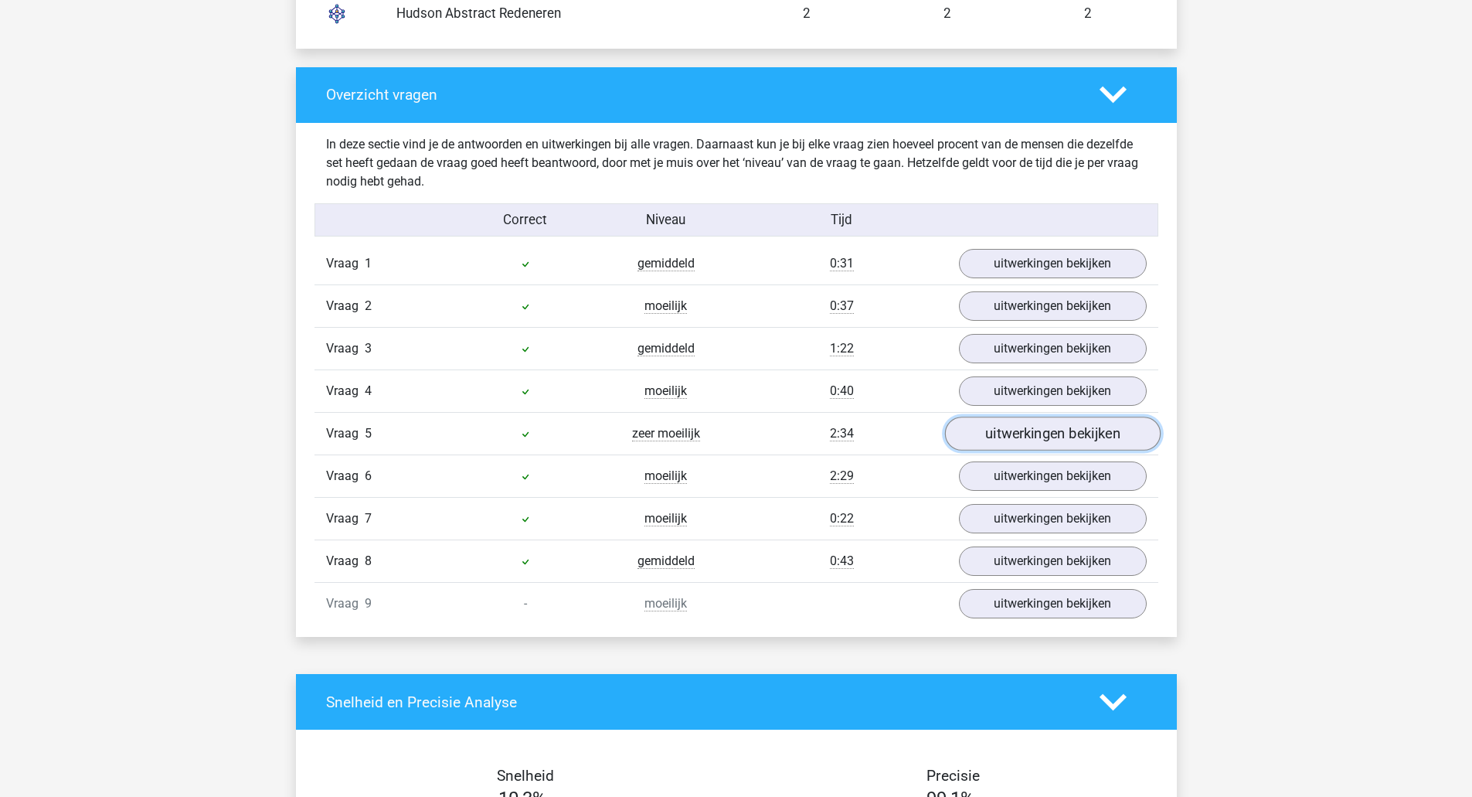
click at [1030, 440] on link "uitwerkingen bekijken" at bounding box center [1052, 434] width 216 height 34
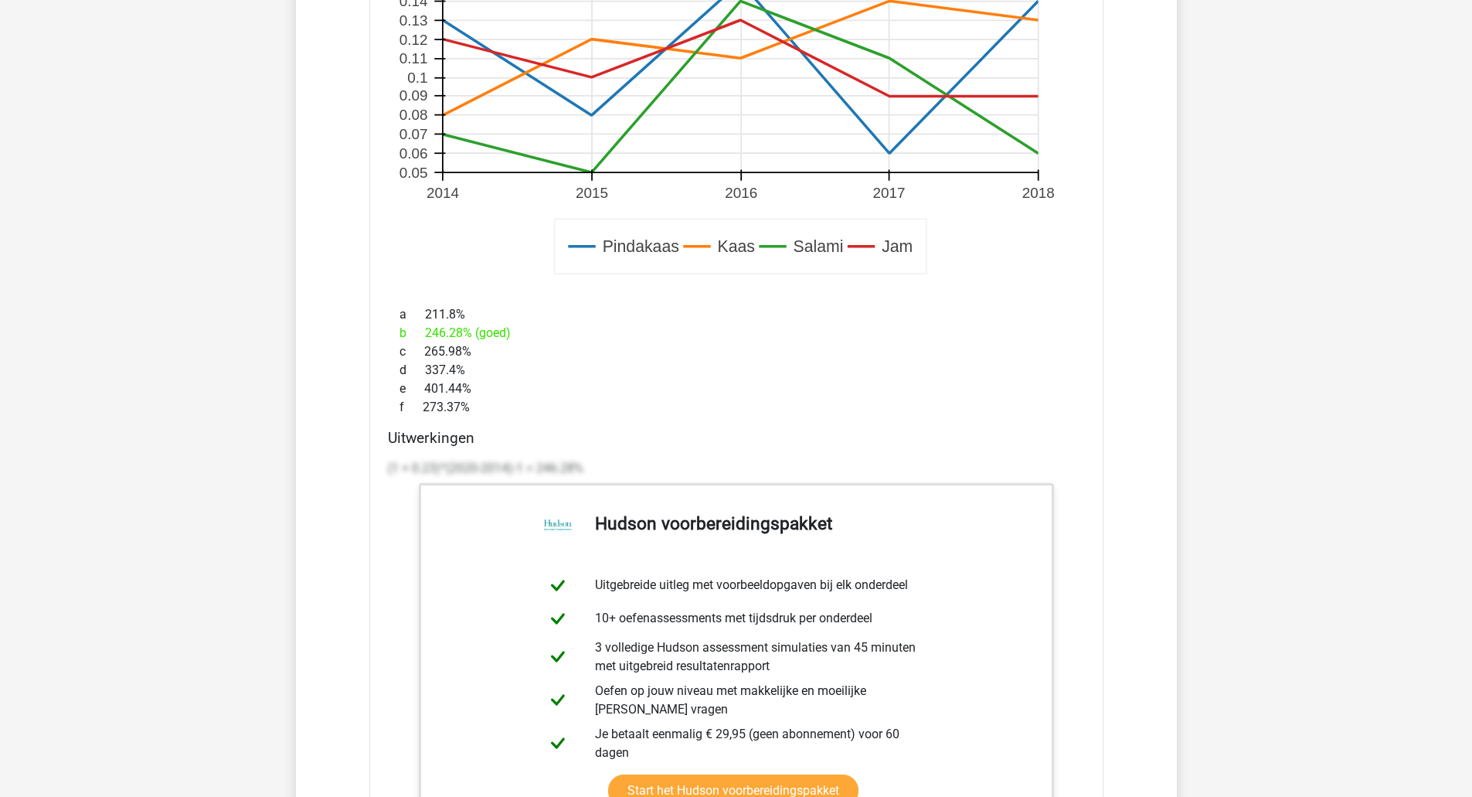
scroll to position [2319, 0]
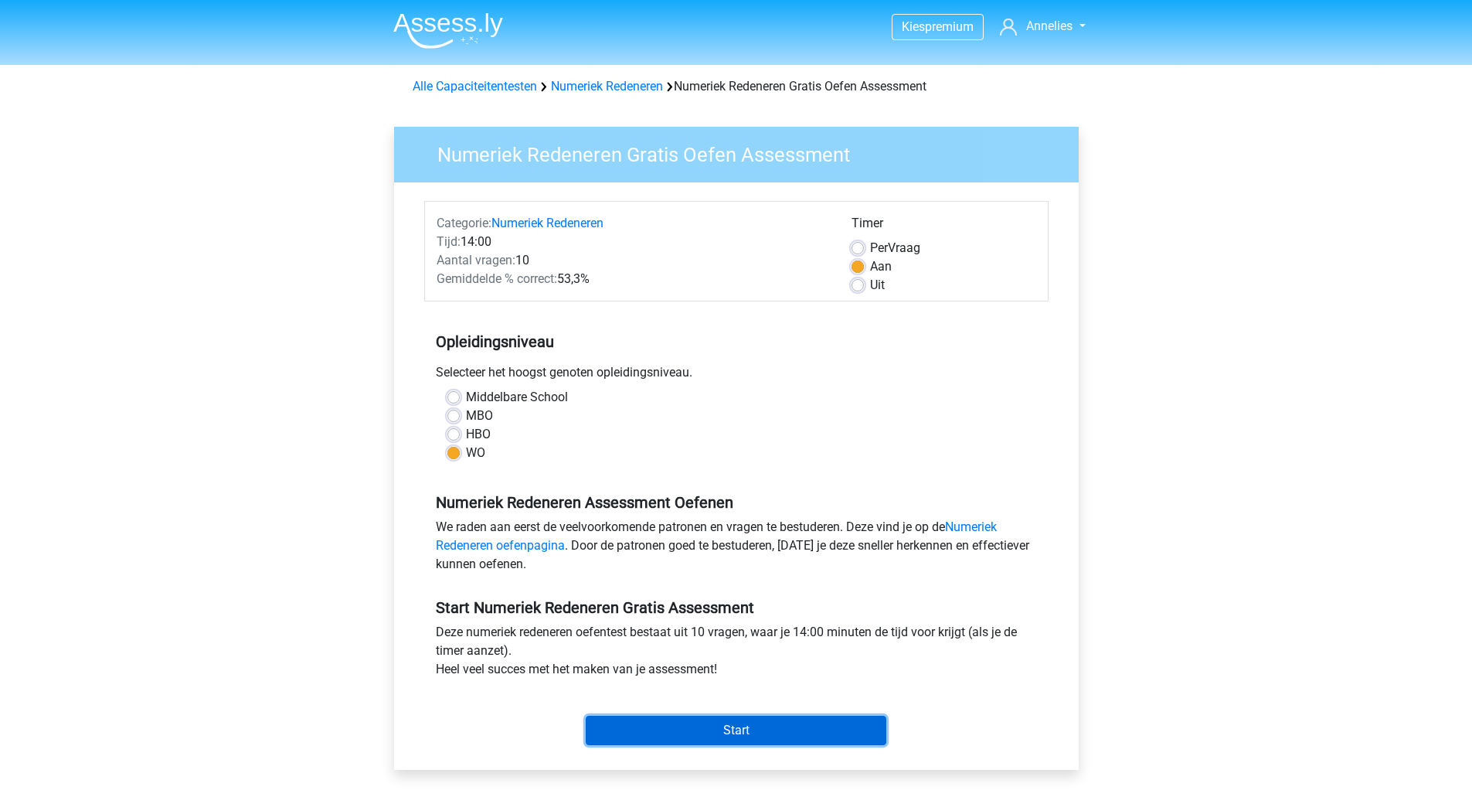
click at [740, 729] on input "Start" at bounding box center [736, 730] width 301 height 29
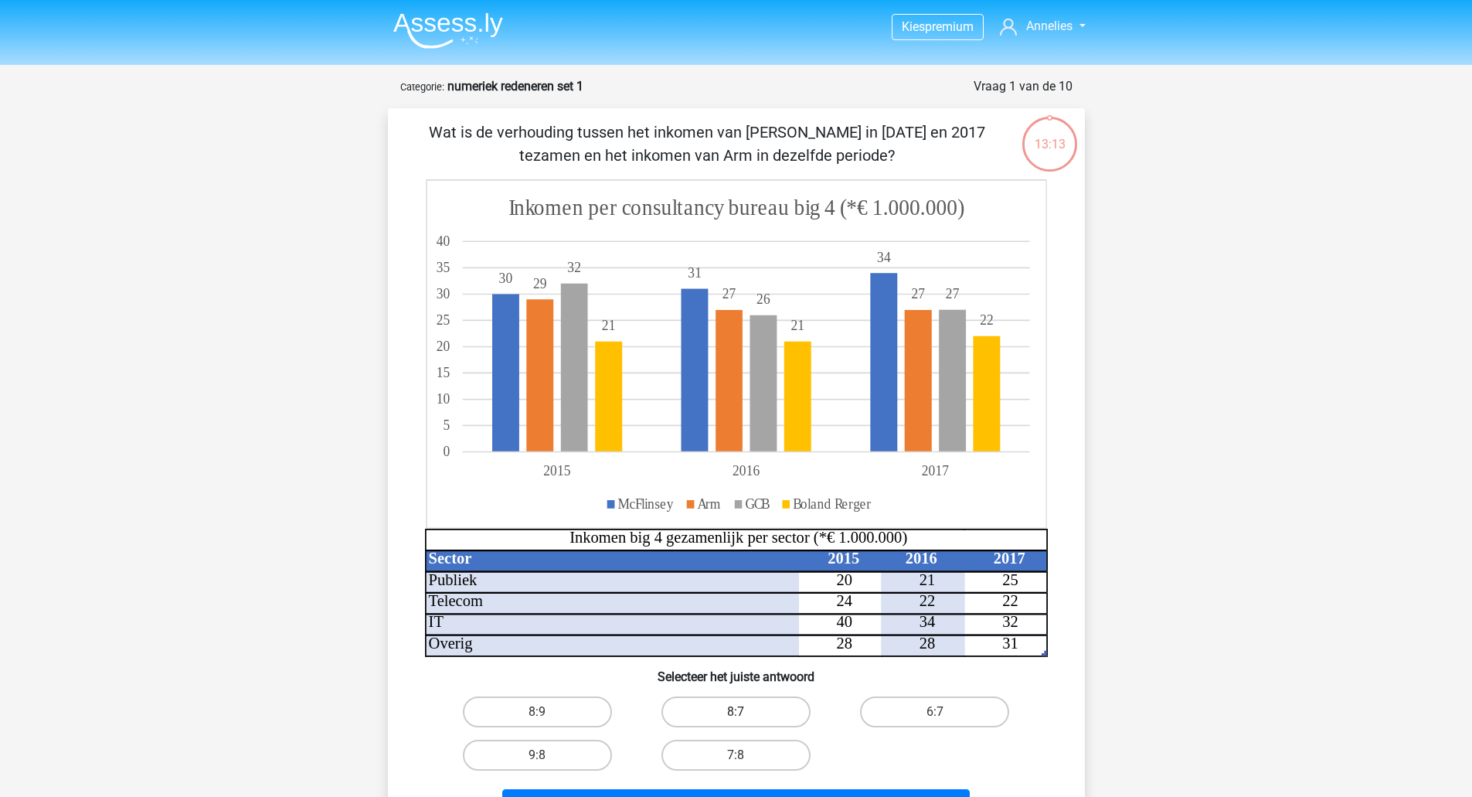
click at [760, 709] on label "8:7" at bounding box center [736, 711] width 149 height 31
click at [746, 712] on input "8:7" at bounding box center [741, 717] width 10 height 10
radio input "true"
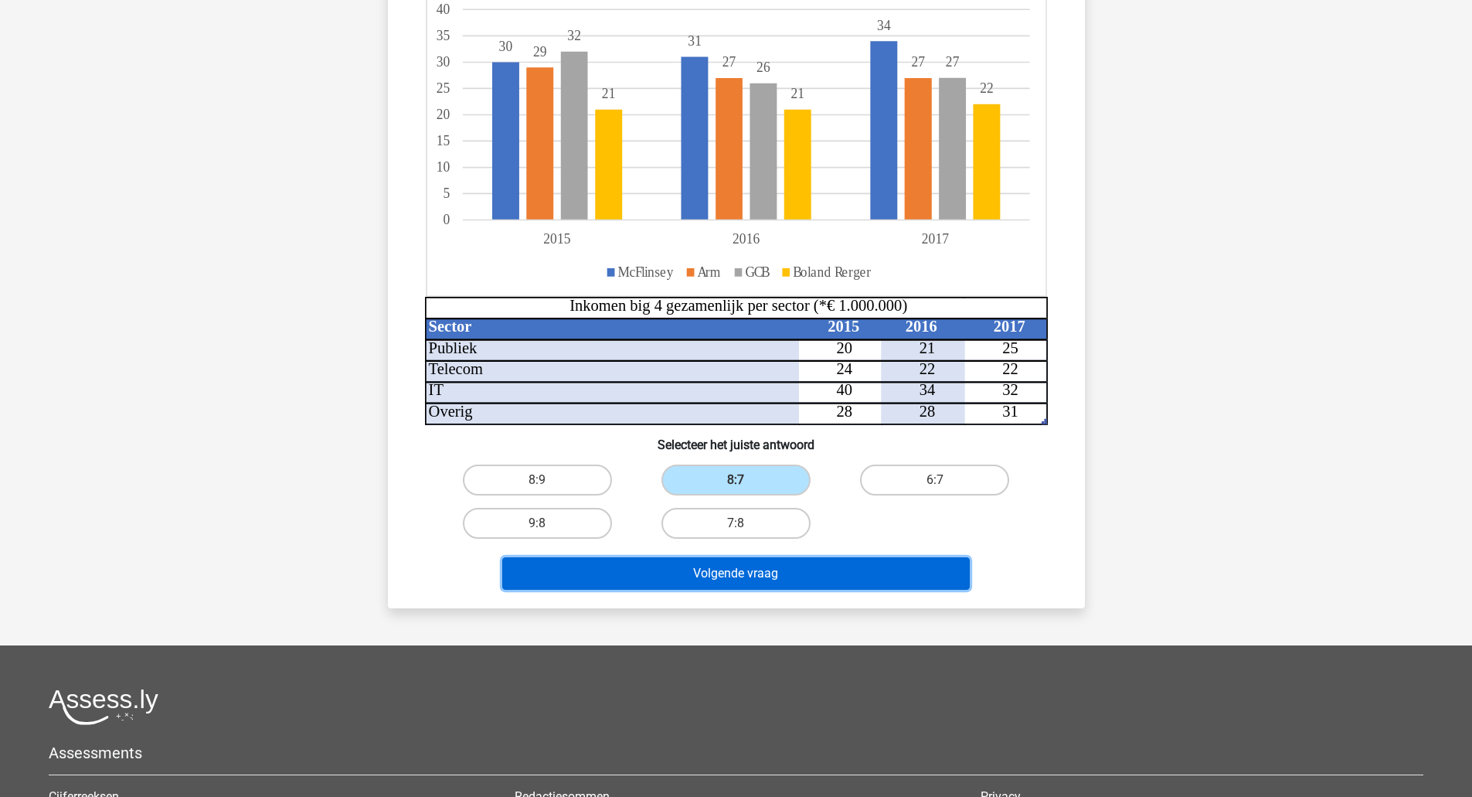
click at [749, 566] on button "Volgende vraag" at bounding box center [736, 573] width 468 height 32
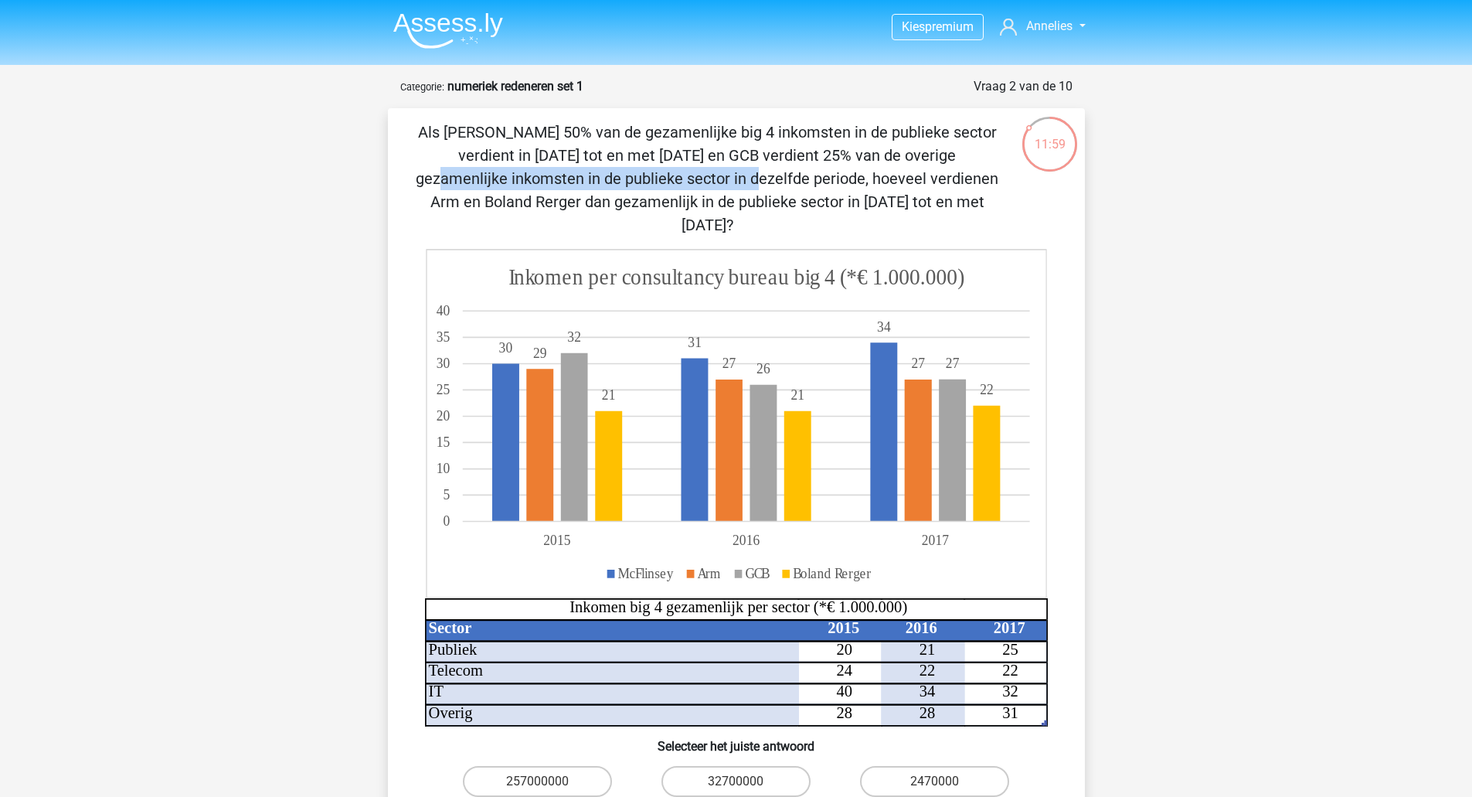
drag, startPoint x: 589, startPoint y: 155, endPoint x: 916, endPoint y: 158, distance: 326.9
click at [916, 158] on p "Als McFlinsey 50% van de gezamenlijke big 4 inkomsten in de publieke sector ver…" at bounding box center [708, 179] width 590 height 116
drag, startPoint x: 605, startPoint y: 154, endPoint x: 679, endPoint y: 168, distance: 75.6
click at [679, 168] on p "Als McFlinsey 50% van de gezamenlijke big 4 inkomsten in de publieke sector ver…" at bounding box center [708, 179] width 590 height 116
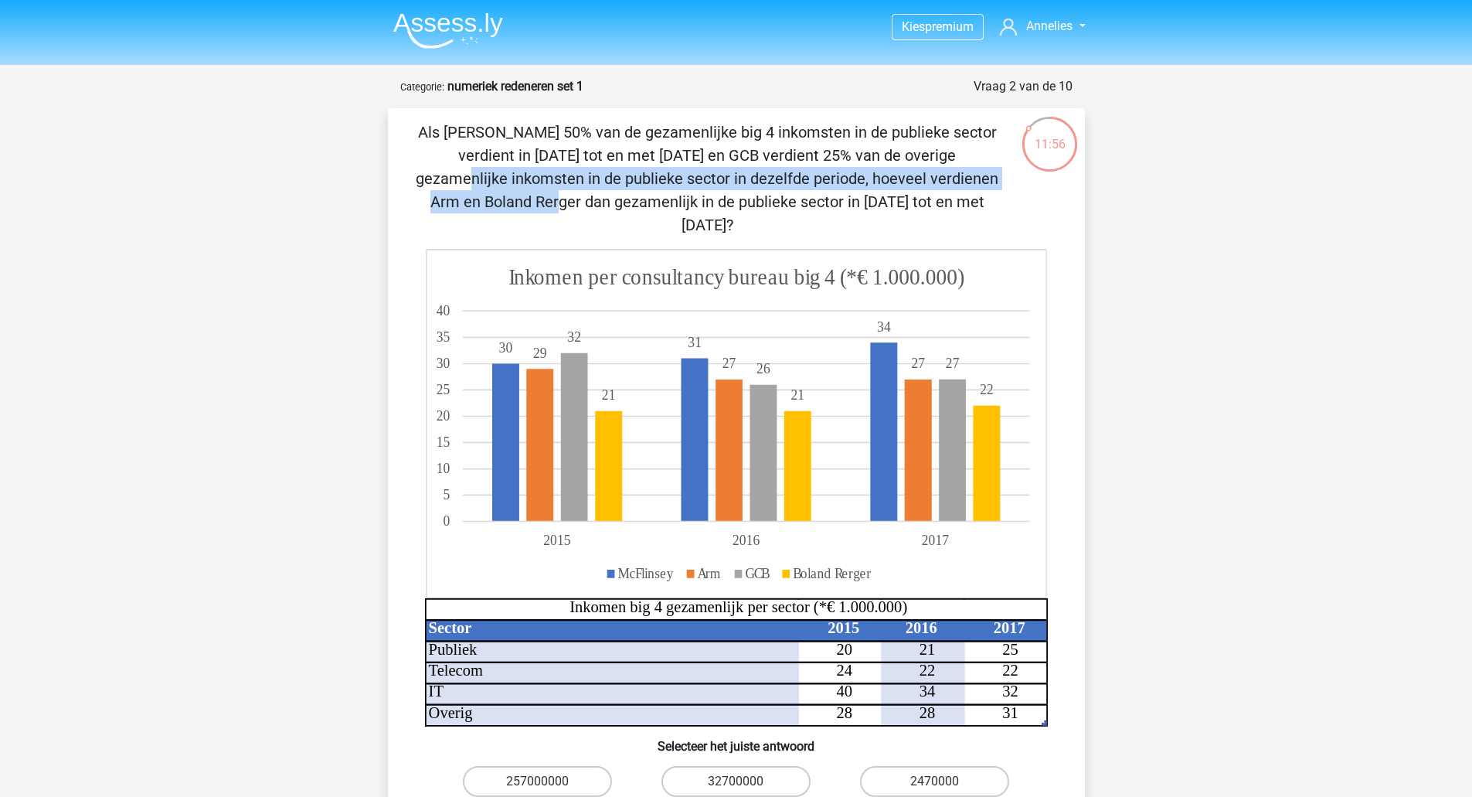
click at [679, 168] on p "Als McFlinsey 50% van de gezamenlijke big 4 inkomsten in de publieke sector ver…" at bounding box center [708, 179] width 590 height 116
drag, startPoint x: 670, startPoint y: 175, endPoint x: 608, endPoint y: 158, distance: 64.1
click at [608, 158] on p "Als McFlinsey 50% van de gezamenlijke big 4 inkomsten in de publieke sector ver…" at bounding box center [708, 179] width 590 height 116
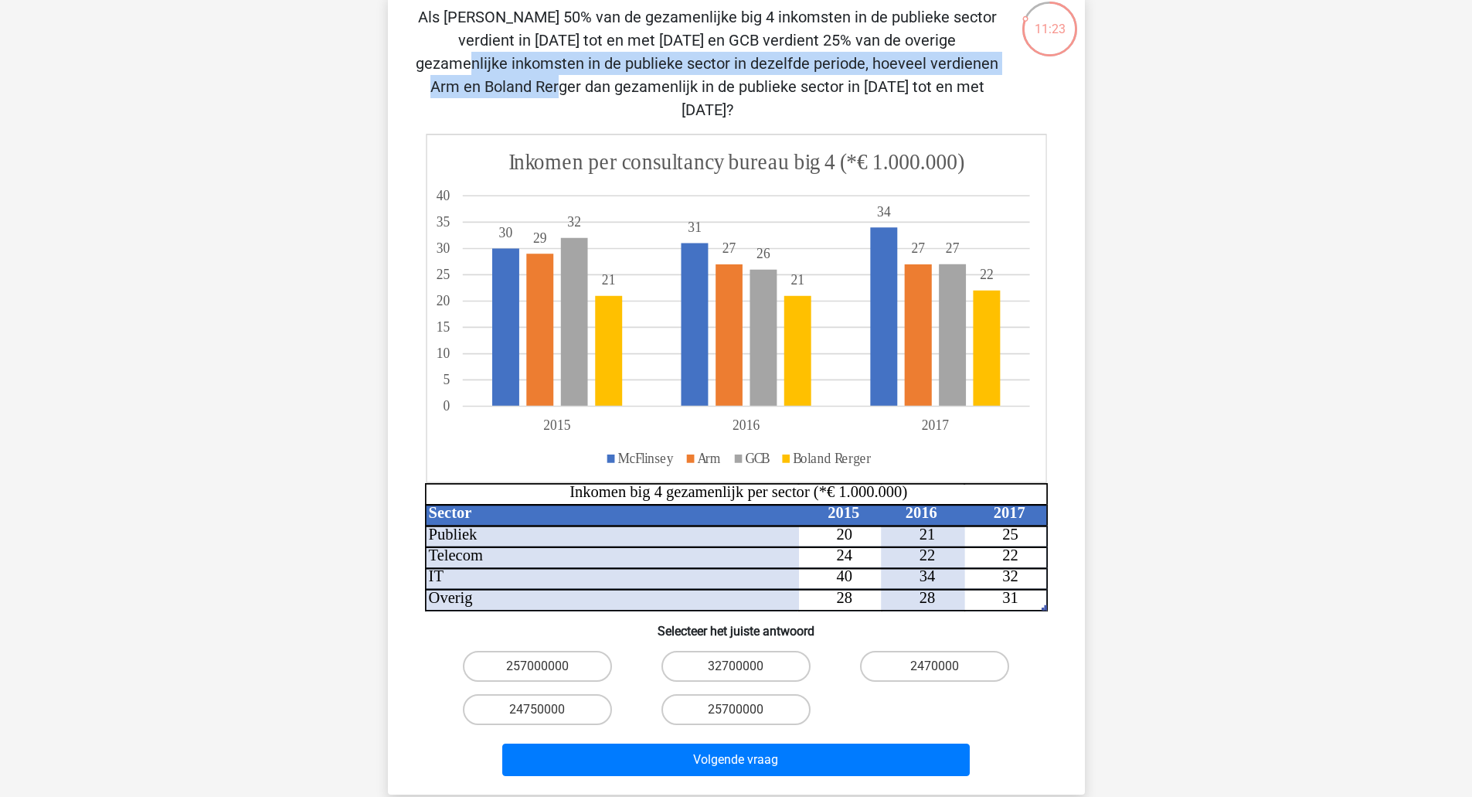
scroll to position [155, 0]
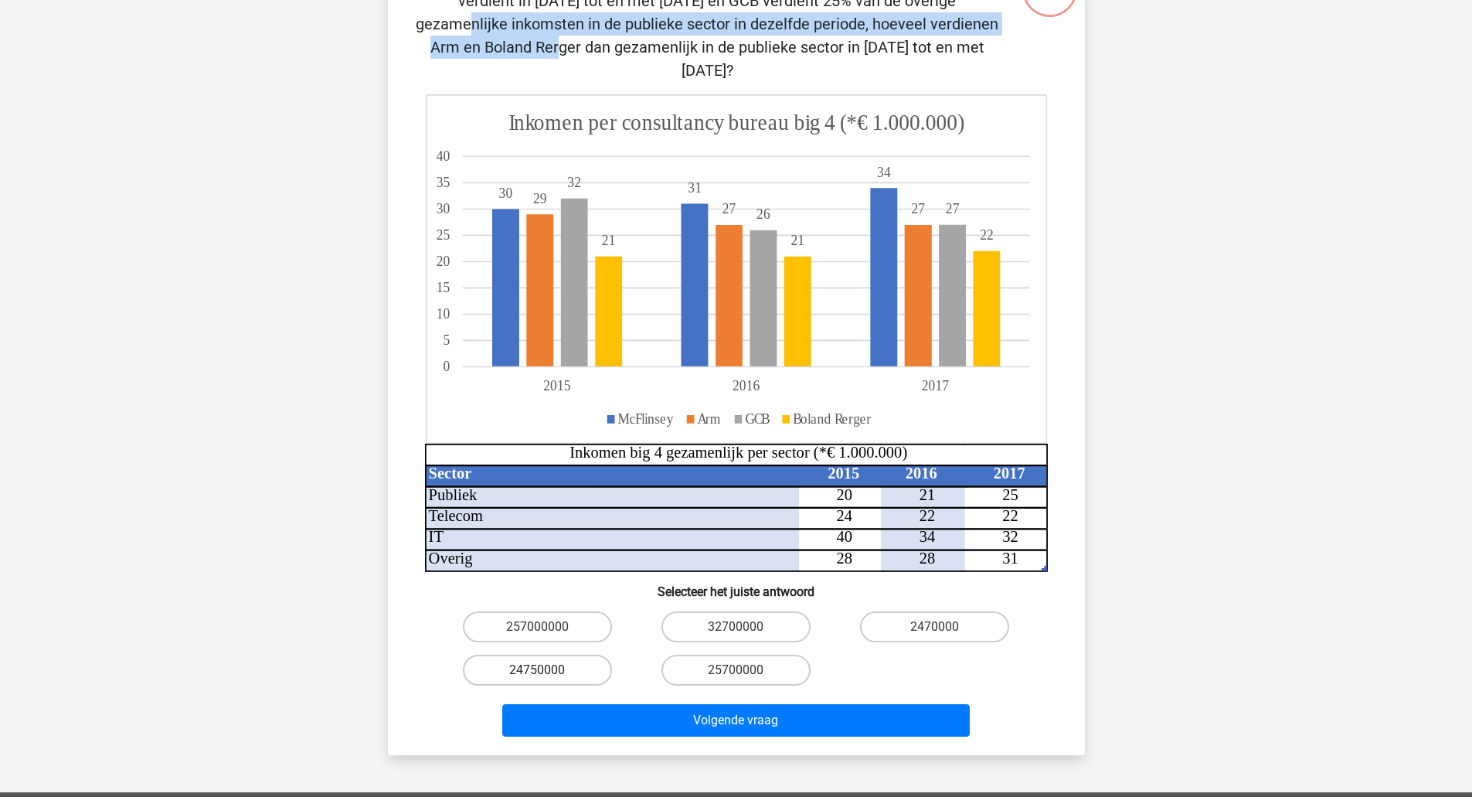
click at [548, 655] on label "24750000" at bounding box center [537, 670] width 149 height 31
click at [547, 670] on input "24750000" at bounding box center [542, 675] width 10 height 10
radio input "true"
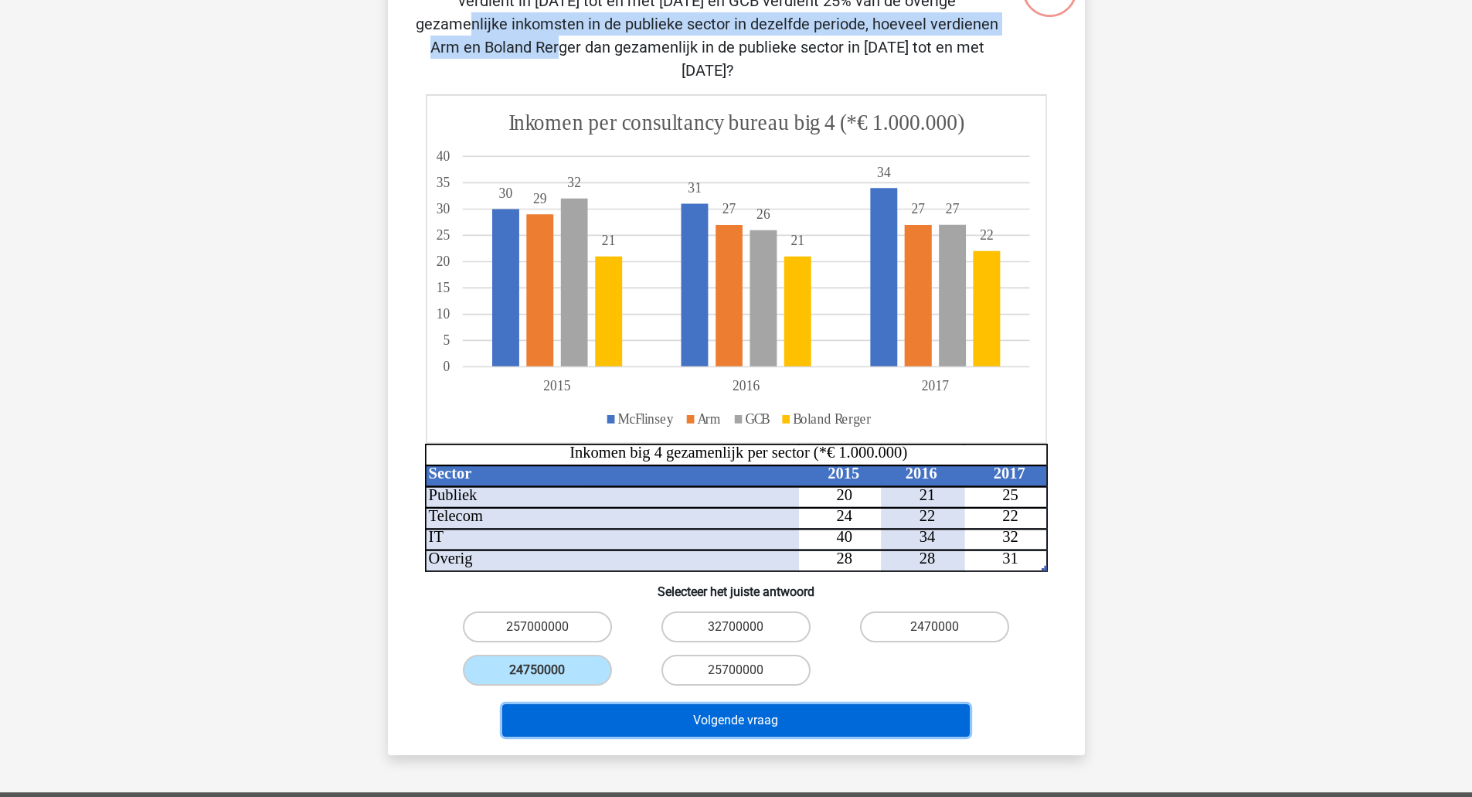
click at [670, 704] on button "Volgende vraag" at bounding box center [736, 720] width 468 height 32
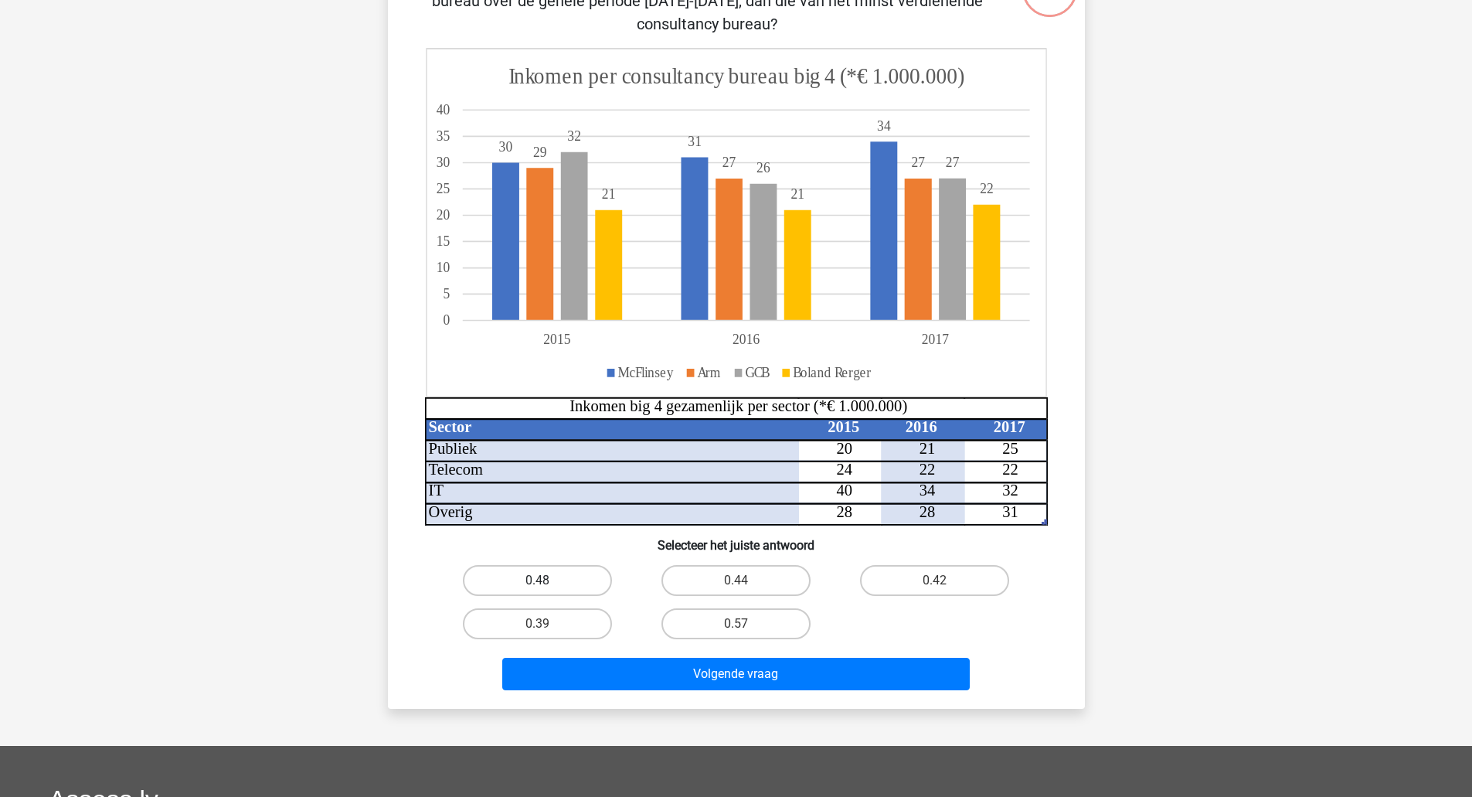
click at [583, 583] on label "0.48" at bounding box center [537, 580] width 149 height 31
click at [547, 583] on input "0.48" at bounding box center [542, 585] width 10 height 10
radio input "true"
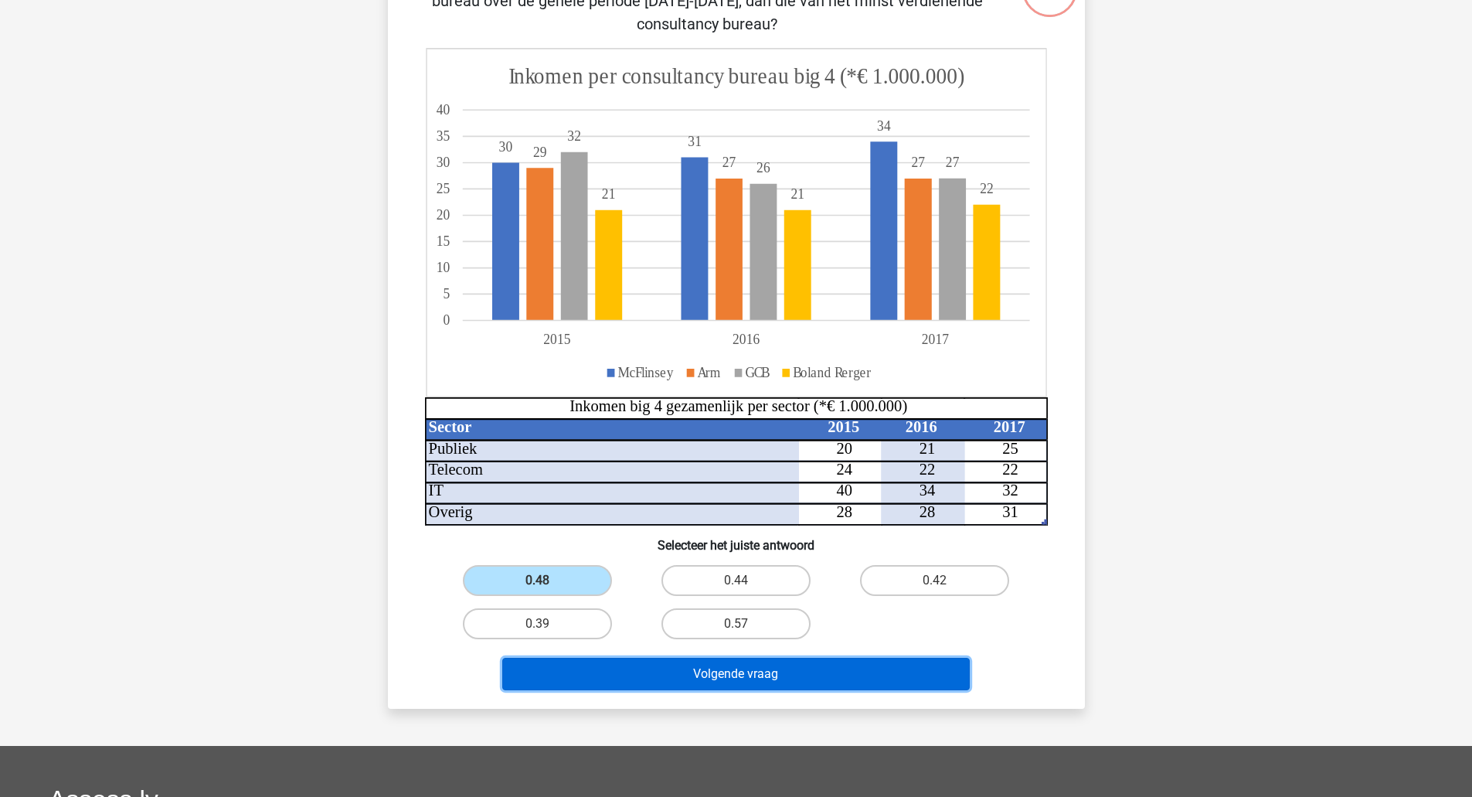
click at [723, 686] on button "Volgende vraag" at bounding box center [736, 674] width 468 height 32
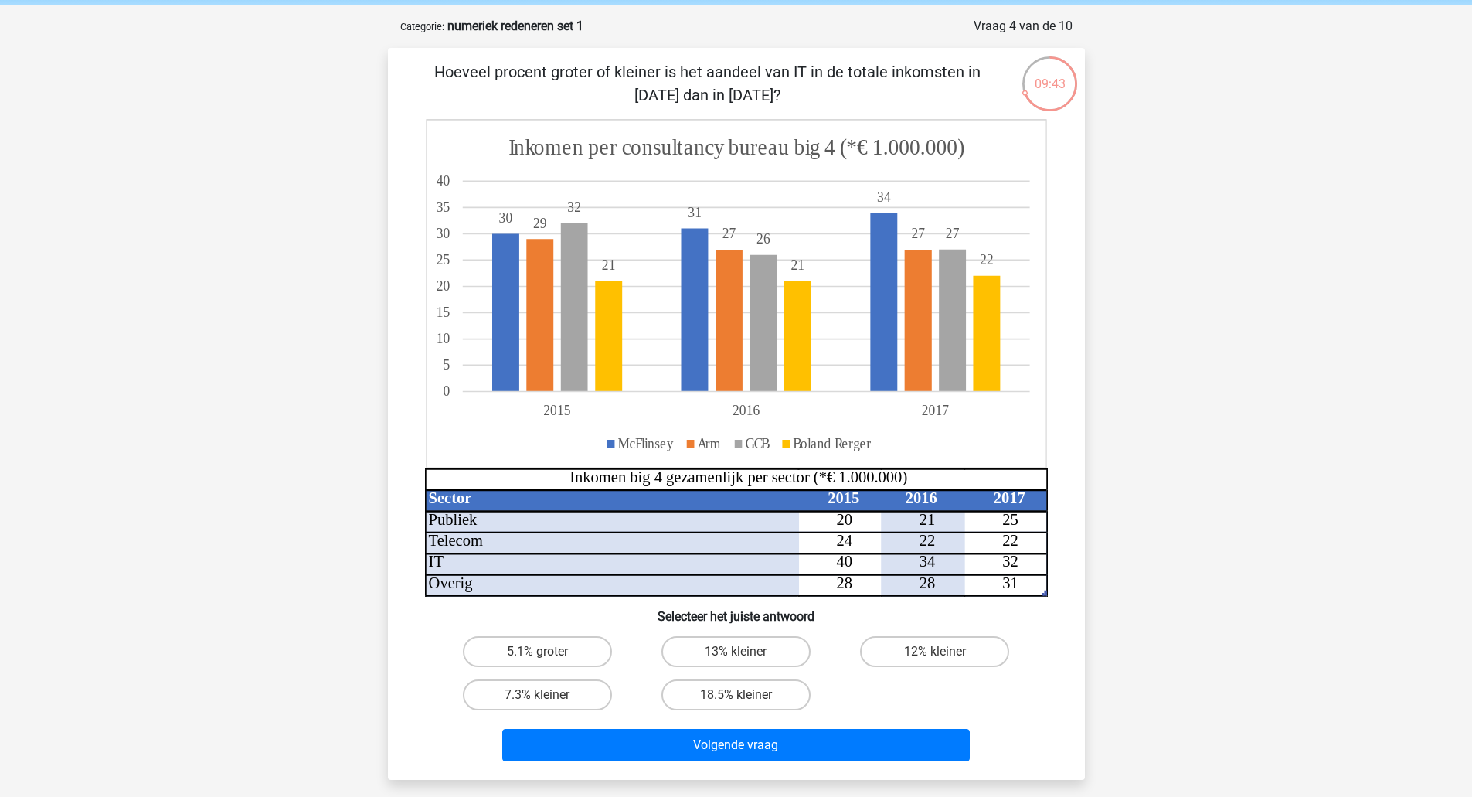
scroll to position [77, 0]
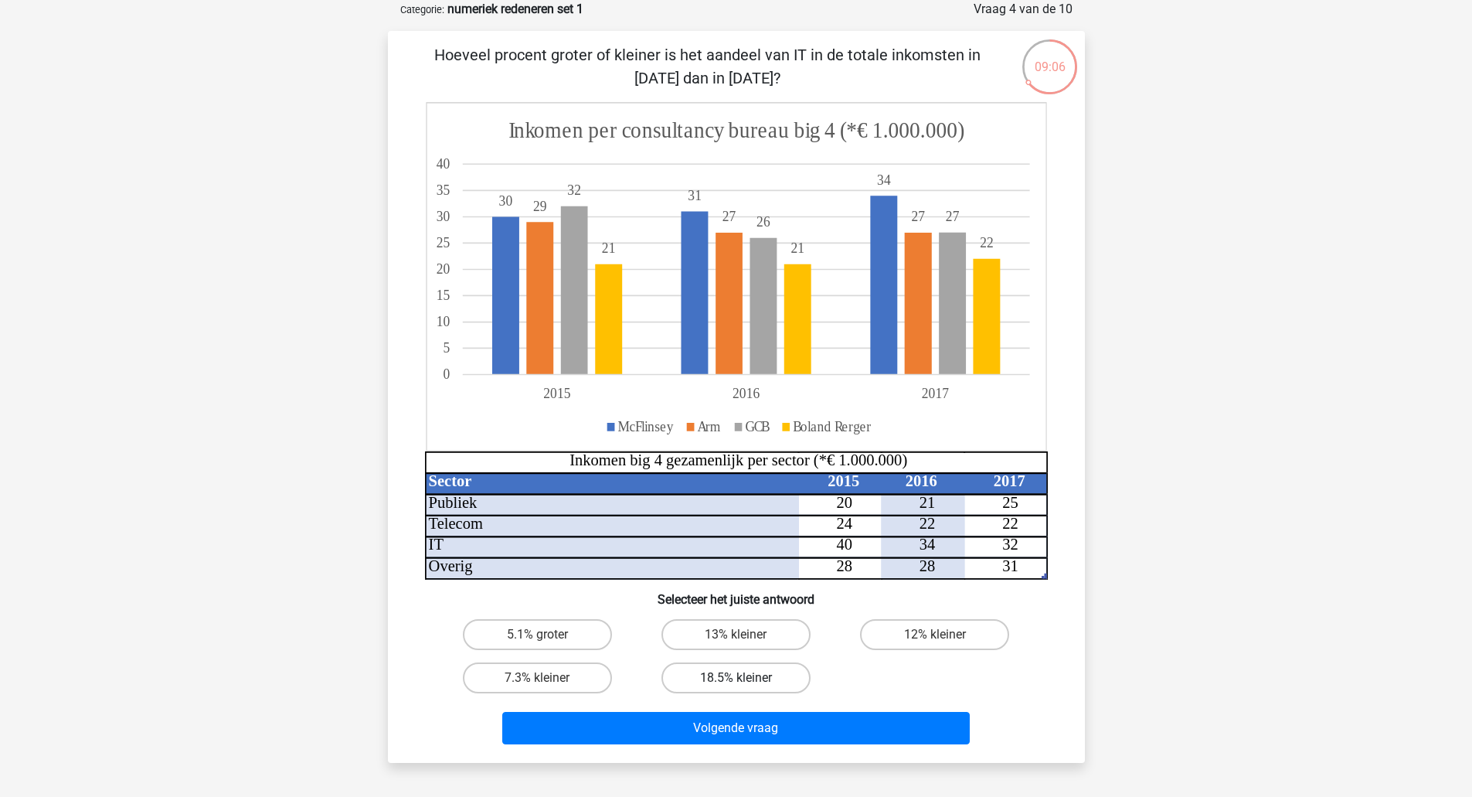
click at [683, 680] on label "18.5% kleiner" at bounding box center [736, 677] width 149 height 31
click at [736, 680] on input "18.5% kleiner" at bounding box center [741, 683] width 10 height 10
radio input "true"
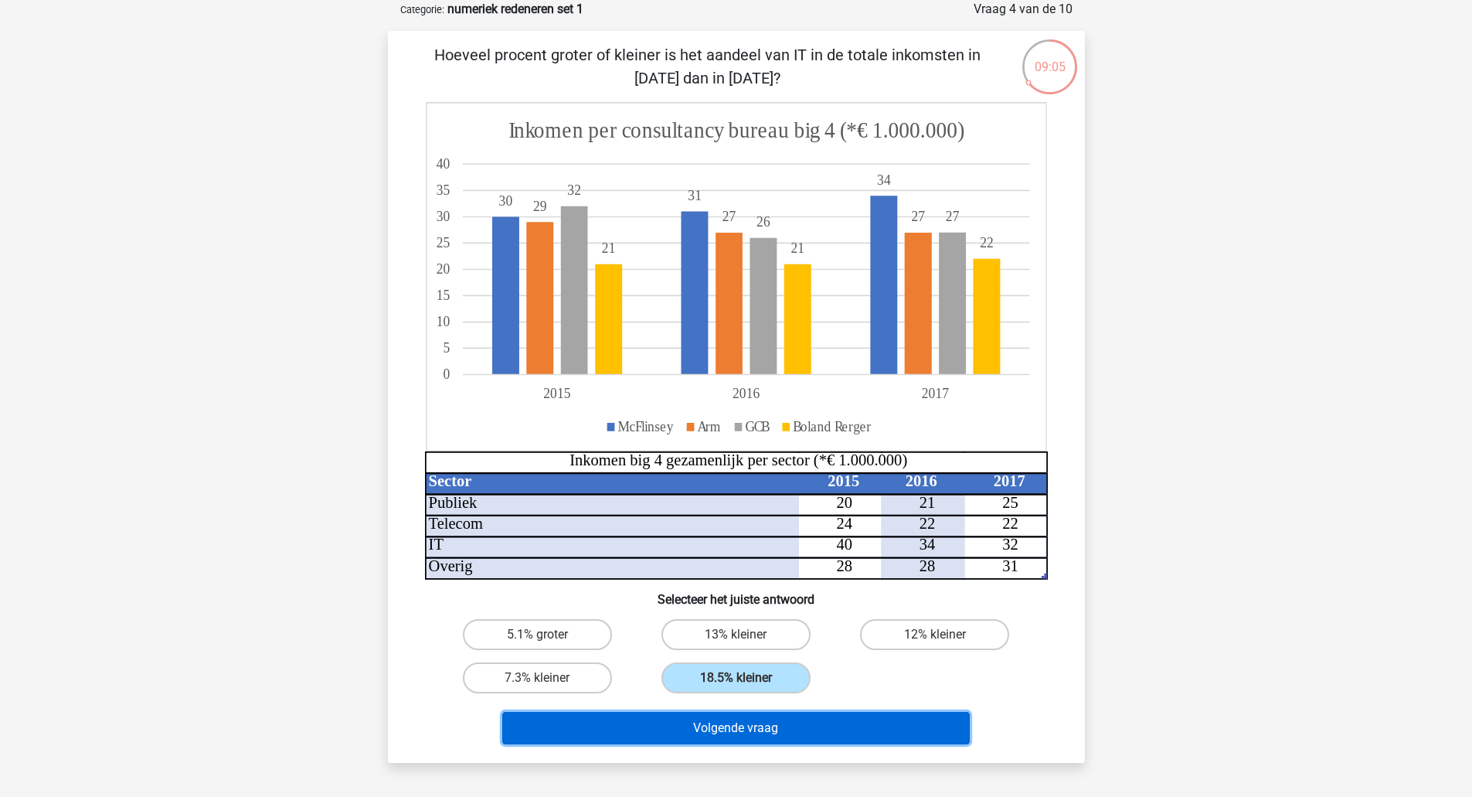
click at [686, 725] on button "Volgende vraag" at bounding box center [736, 728] width 468 height 32
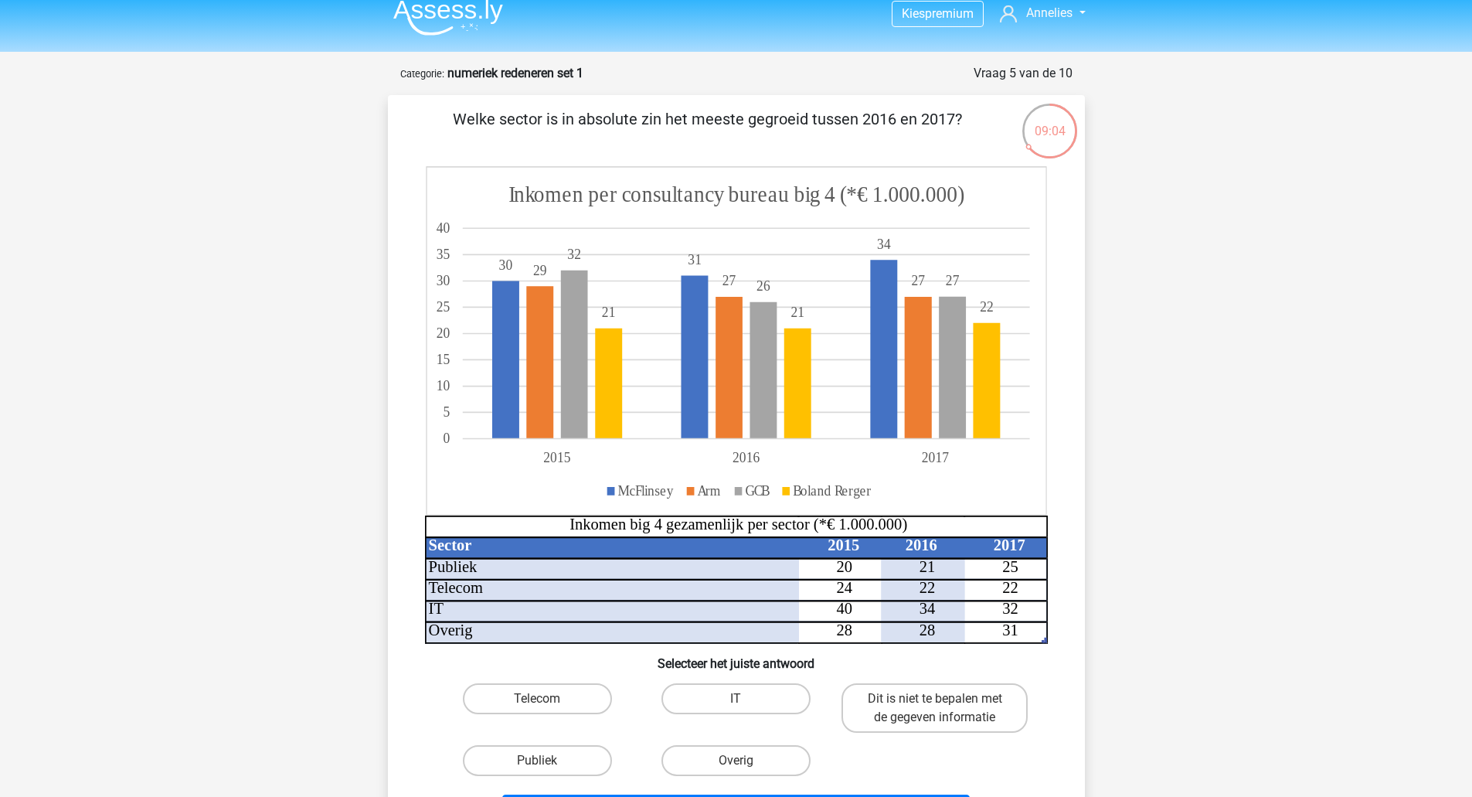
scroll to position [0, 0]
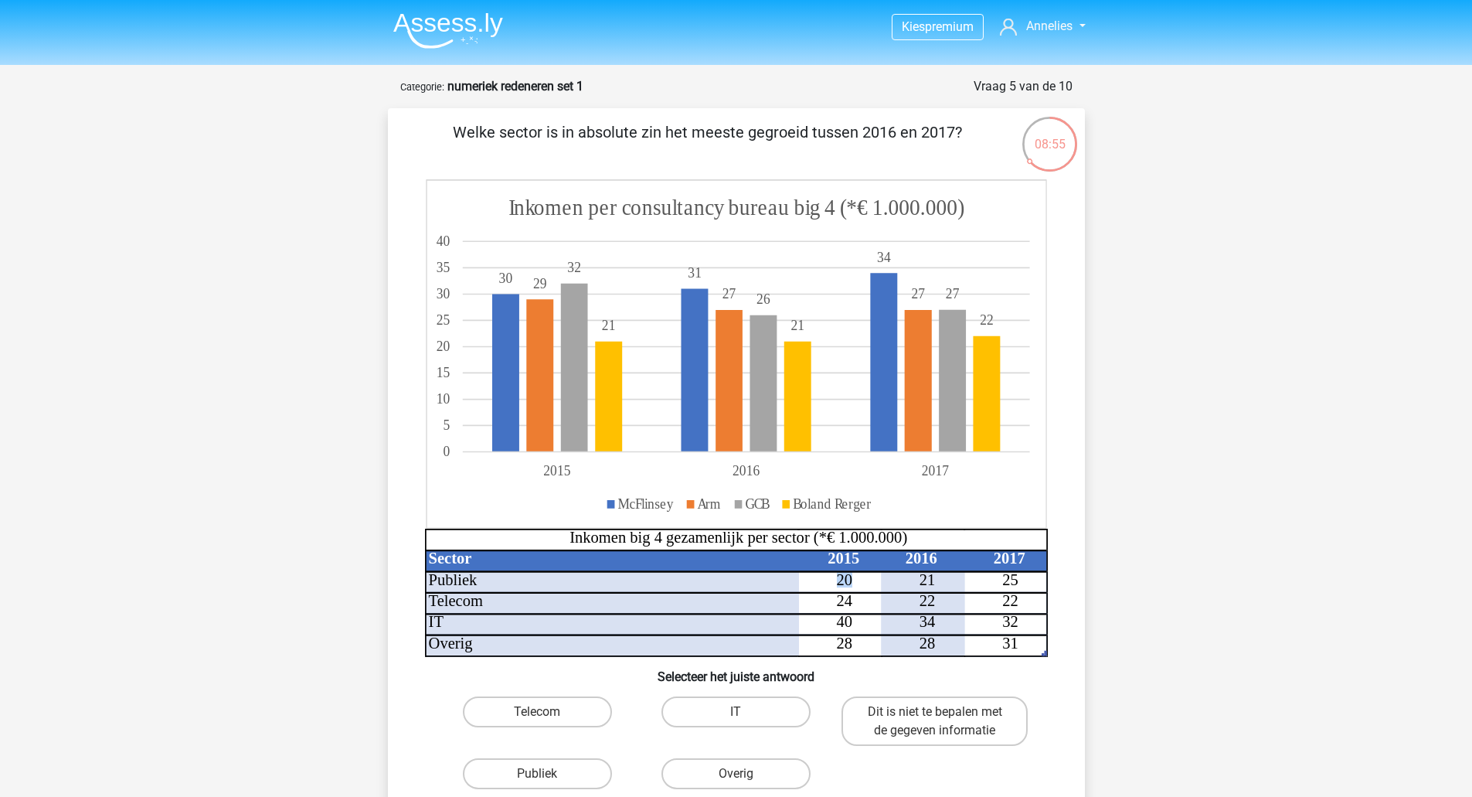
drag, startPoint x: 837, startPoint y: 580, endPoint x: 856, endPoint y: 583, distance: 19.5
click at [856, 583] on icon "Sector 2015 2016 2017 Publiek 20 21 25 Telecom 24 22 22 IT 40 34 32 Overig 28 2…" at bounding box center [736, 418] width 623 height 478
drag, startPoint x: 842, startPoint y: 587, endPoint x: 858, endPoint y: 589, distance: 15.6
click at [858, 589] on icon "Sector 2015 2016 2017 Publiek 20 21 25 Telecom 24 22 22 IT 40 34 32 Overig 28 2…" at bounding box center [736, 418] width 623 height 478
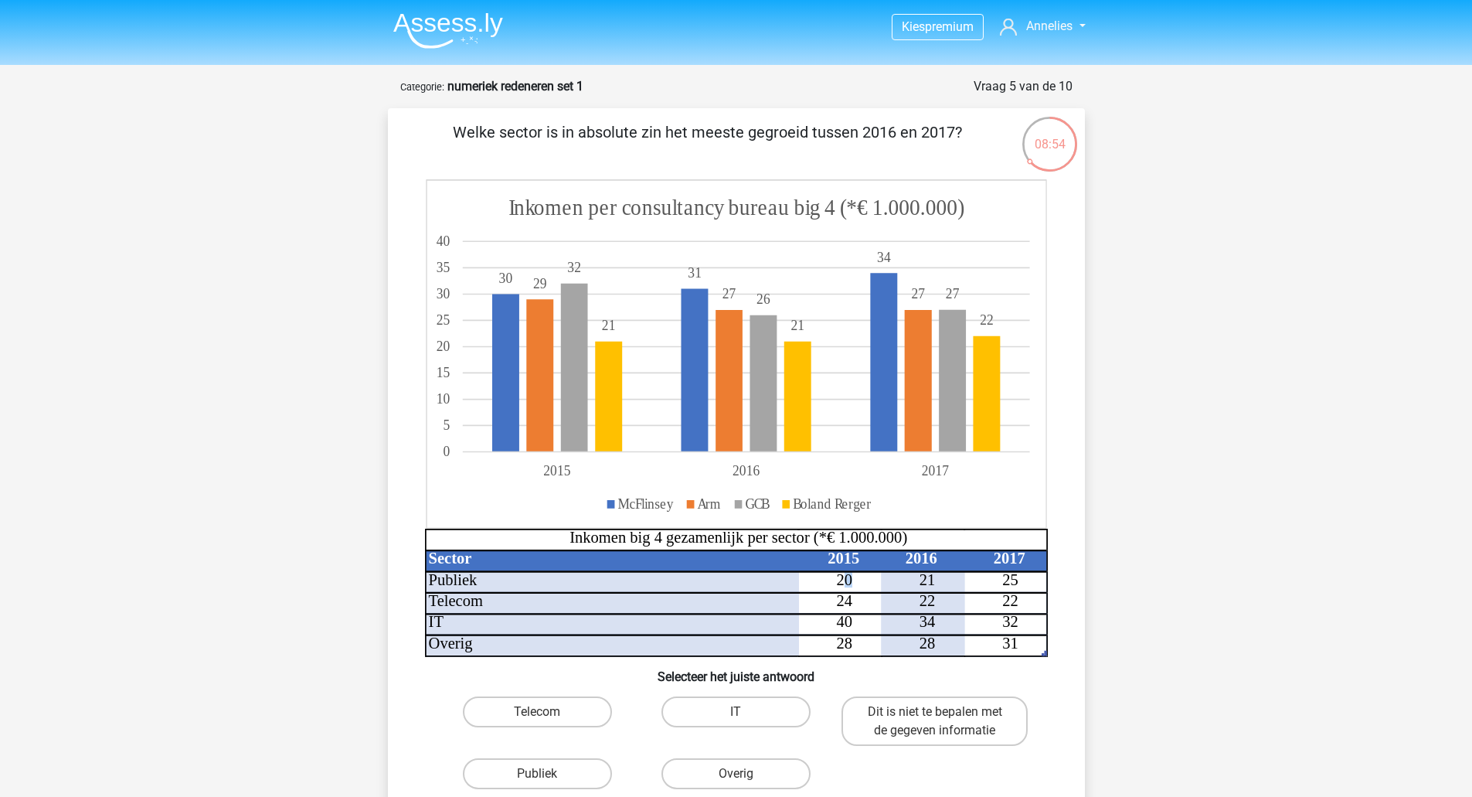
click at [858, 589] on icon "Sector 2015 2016 2017 Publiek 20 21 25 Telecom 24 22 22 IT 40 34 32 Overig 28 2…" at bounding box center [736, 418] width 623 height 478
drag, startPoint x: 831, startPoint y: 585, endPoint x: 856, endPoint y: 586, distance: 25.5
click at [856, 586] on icon "Sector 2015 2016 2017 Publiek 20 21 25 Telecom 24 22 22 IT 40 34 32 Overig 28 2…" at bounding box center [736, 418] width 623 height 478
click at [859, 586] on icon "Sector 2015 2016 2017 Publiek 20 21 25 Telecom 24 22 22 IT 40 34 32 Overig 28 2…" at bounding box center [736, 418] width 623 height 478
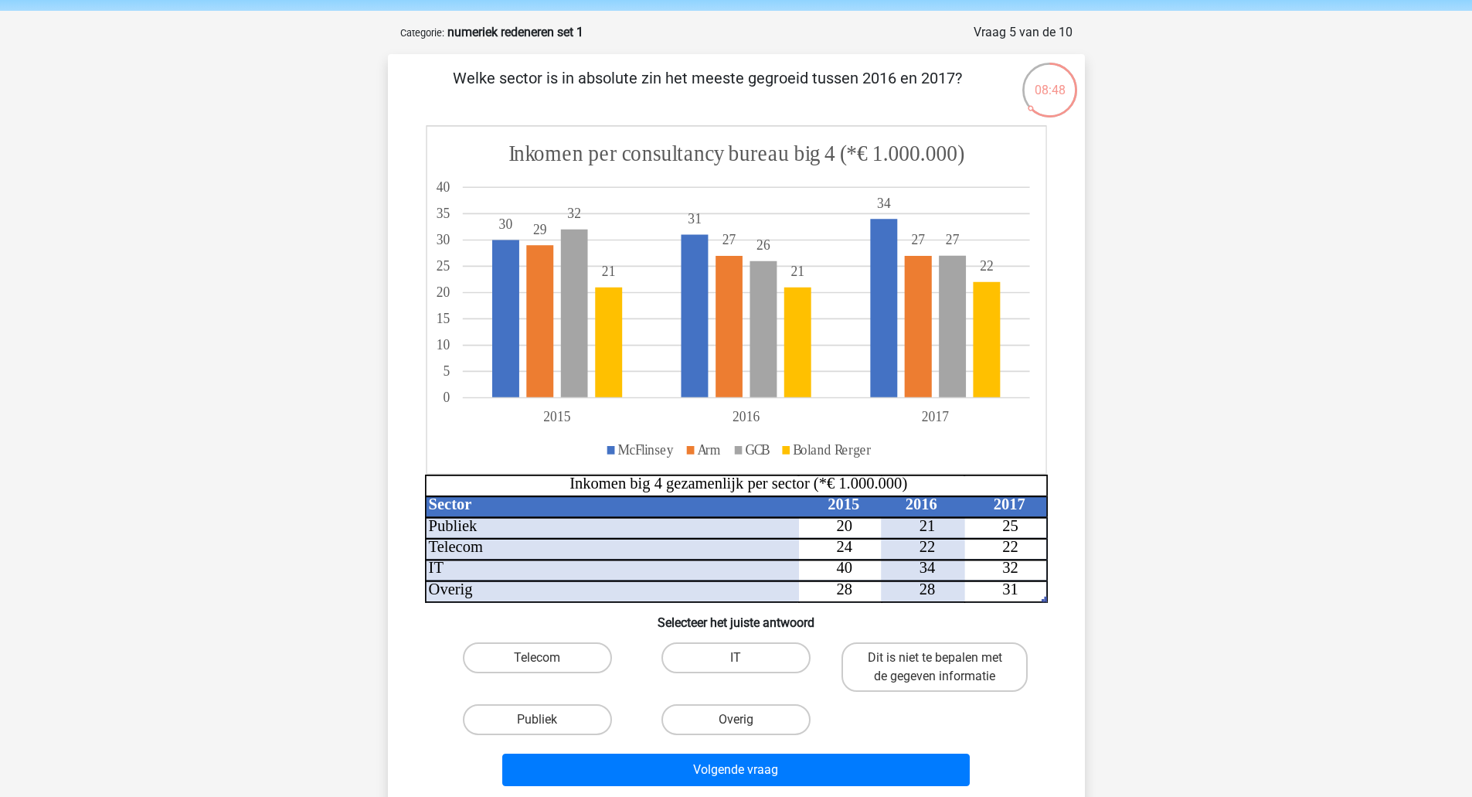
scroll to position [77, 0]
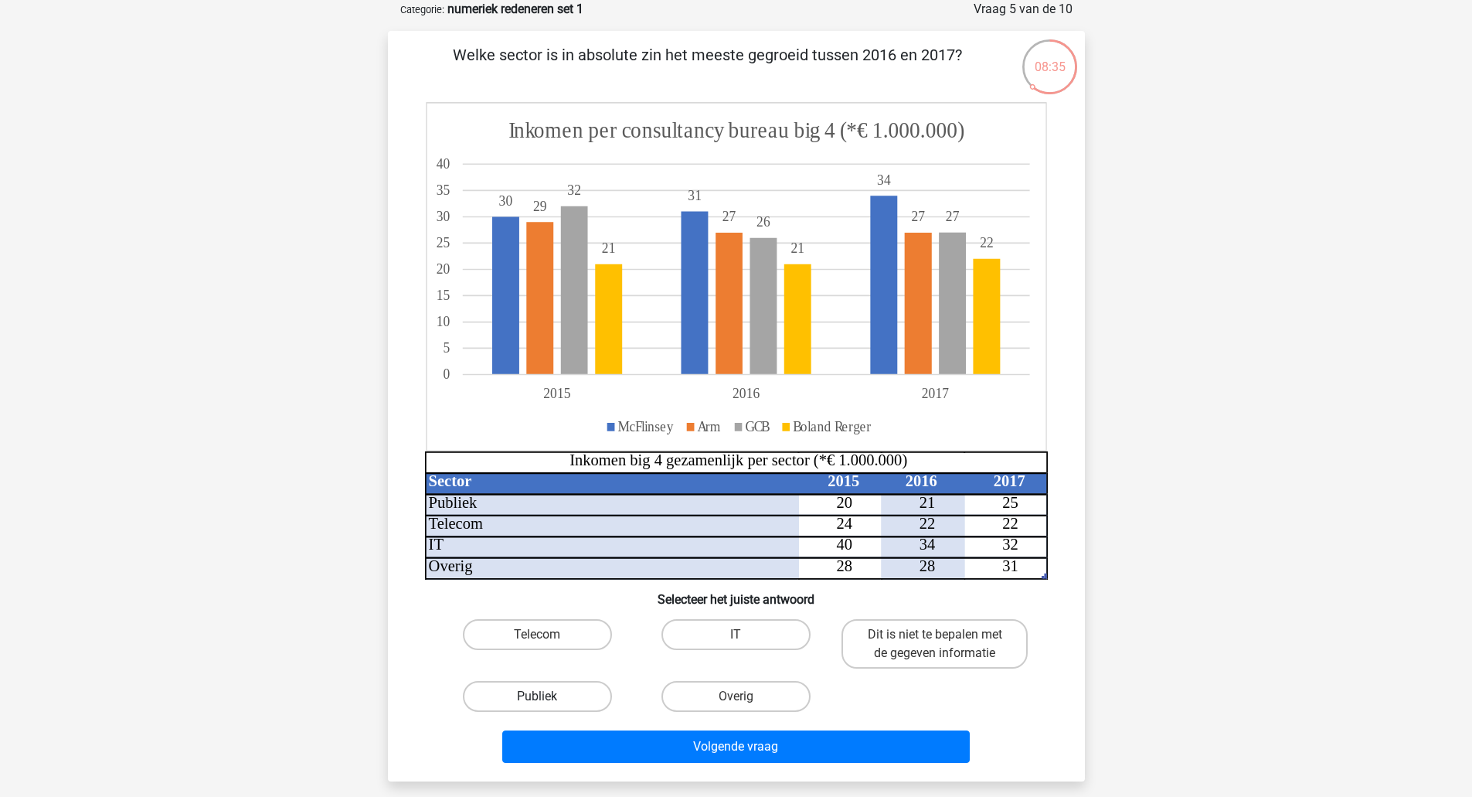
click at [560, 699] on label "Publiek" at bounding box center [537, 696] width 149 height 31
click at [547, 699] on input "Publiek" at bounding box center [542, 701] width 10 height 10
radio input "true"
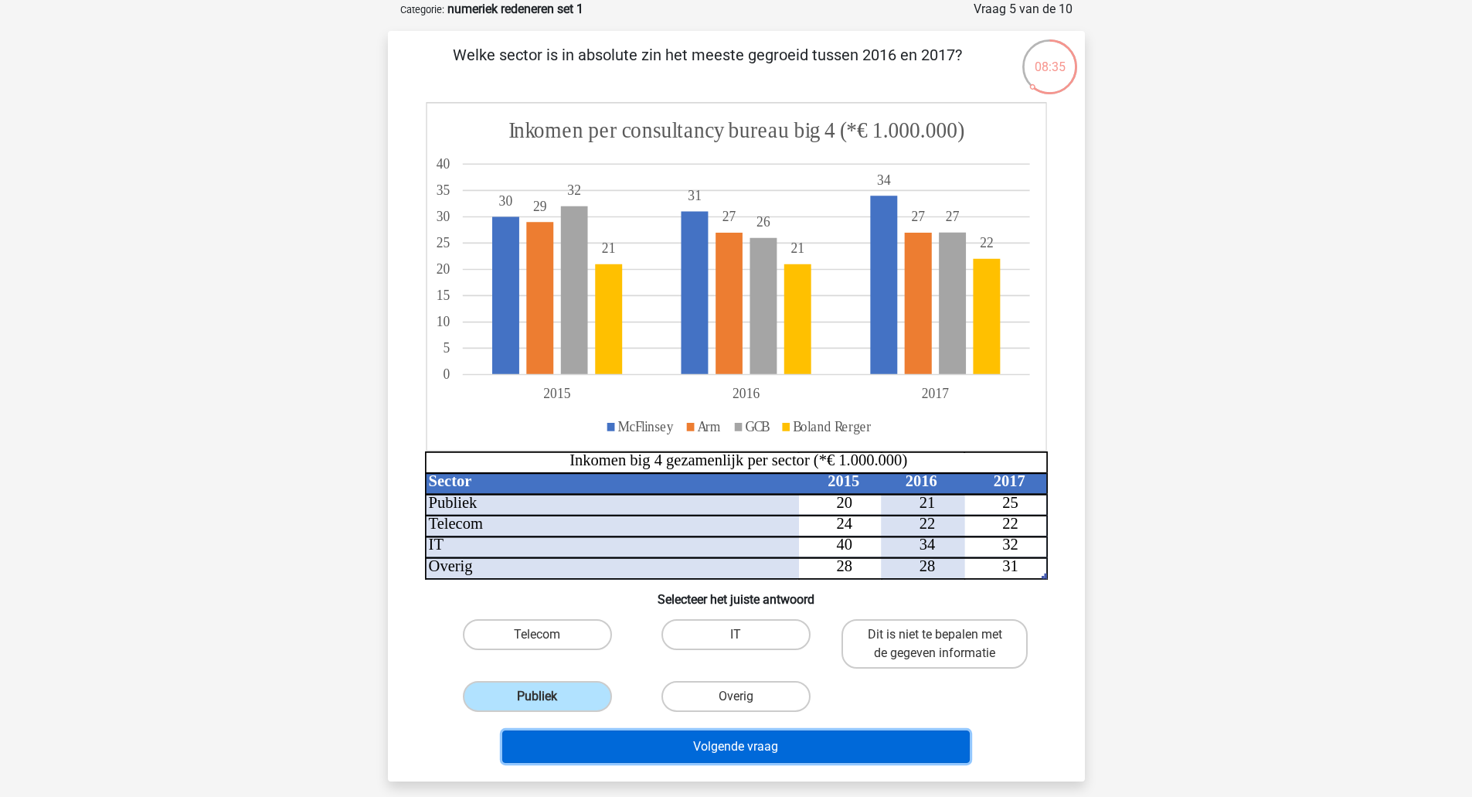
click at [732, 737] on button "Volgende vraag" at bounding box center [736, 746] width 468 height 32
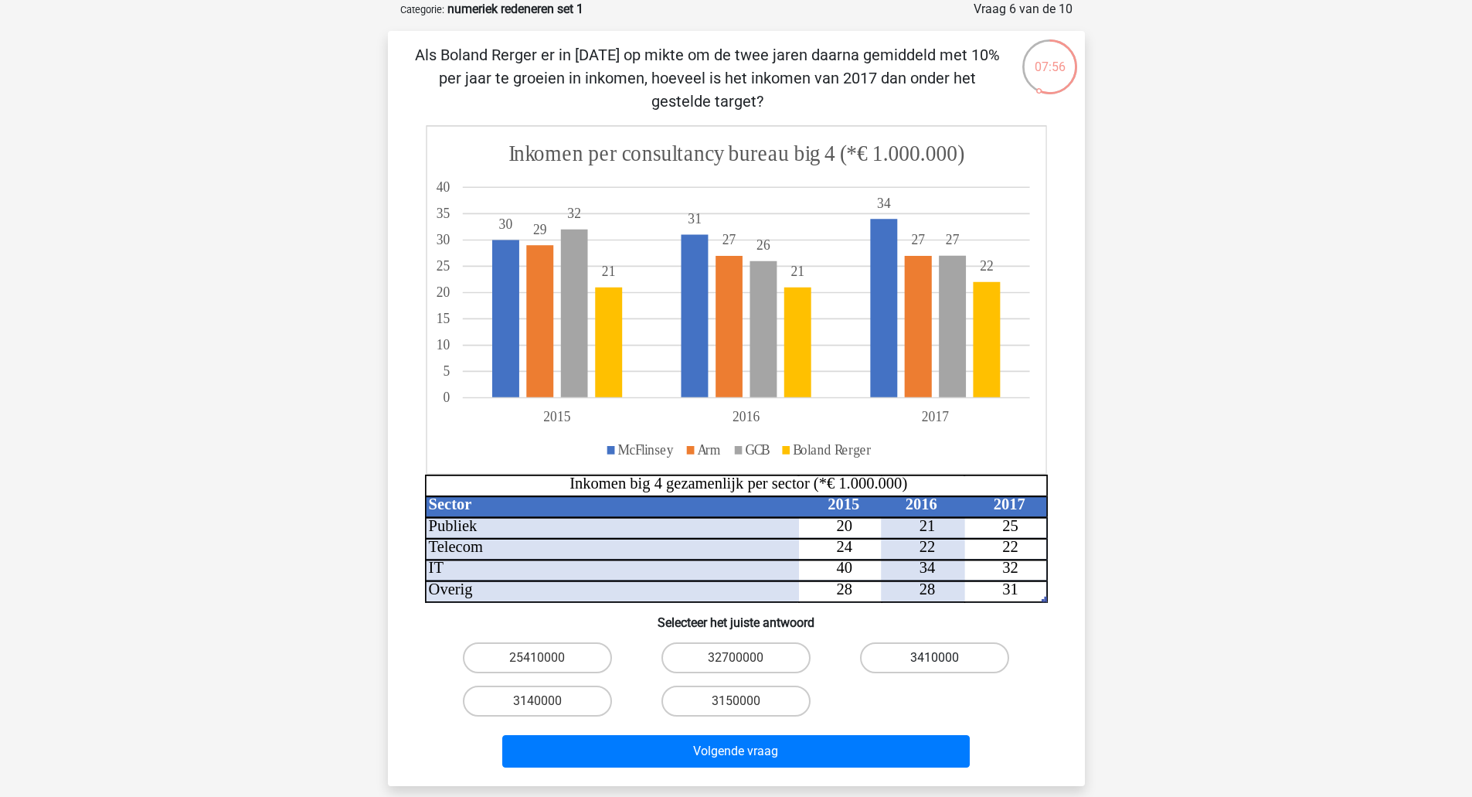
click at [912, 669] on label "3410000" at bounding box center [934, 657] width 149 height 31
click at [935, 668] on input "3410000" at bounding box center [940, 663] width 10 height 10
radio input "true"
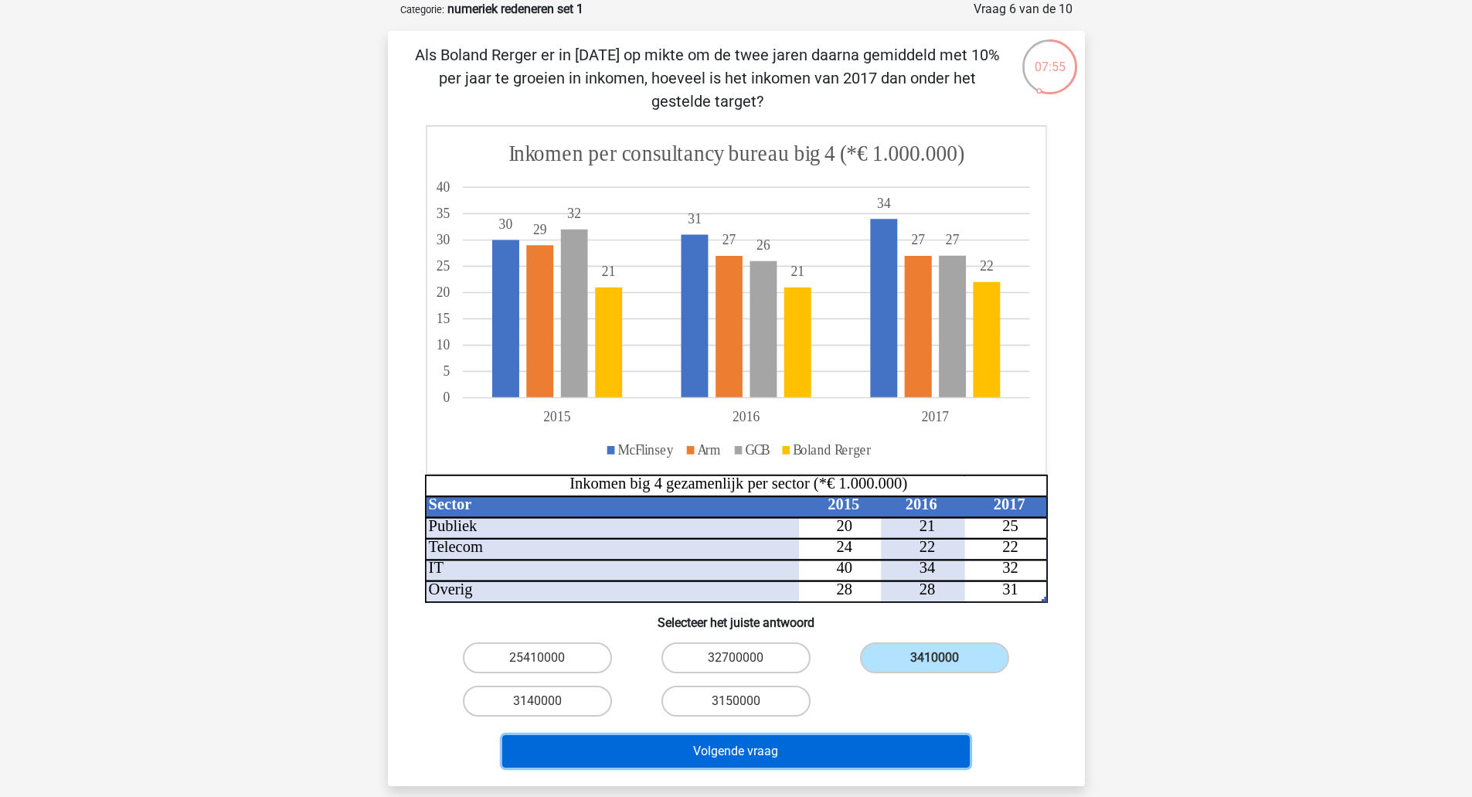
click at [835, 742] on button "Volgende vraag" at bounding box center [736, 751] width 468 height 32
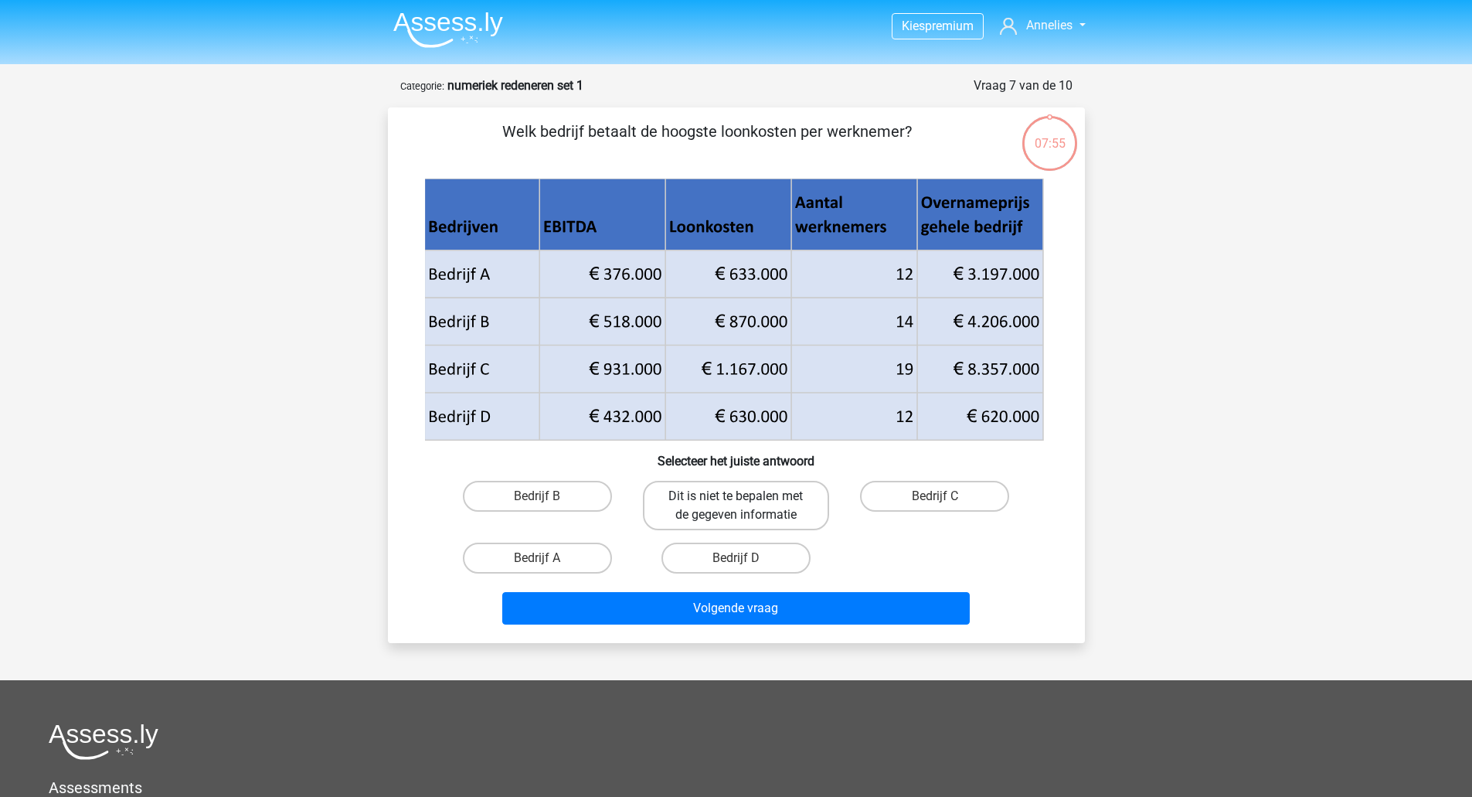
scroll to position [0, 0]
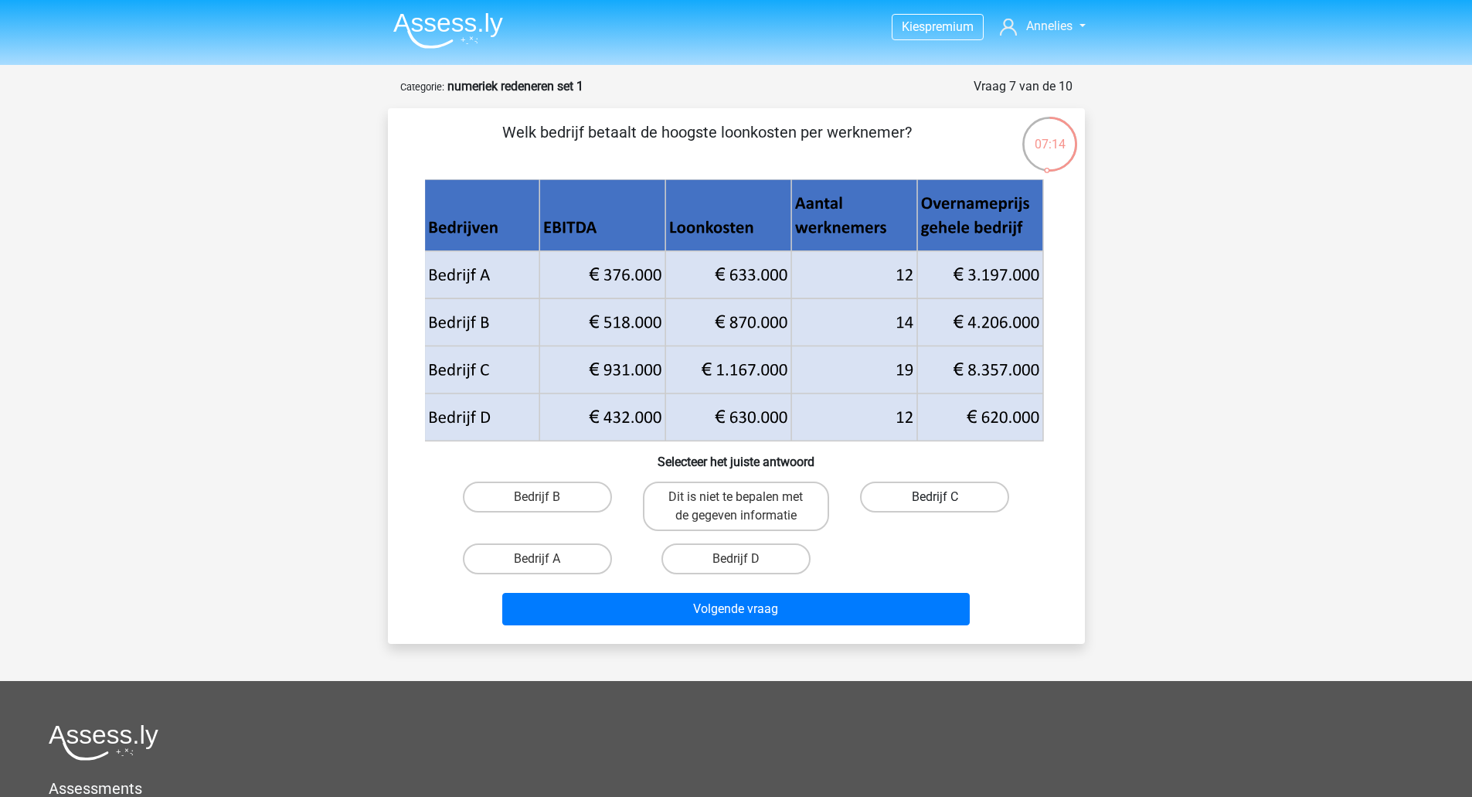
click at [919, 502] on label "Bedrijf C" at bounding box center [934, 496] width 149 height 31
click at [935, 502] on input "Bedrijf C" at bounding box center [940, 502] width 10 height 10
radio input "true"
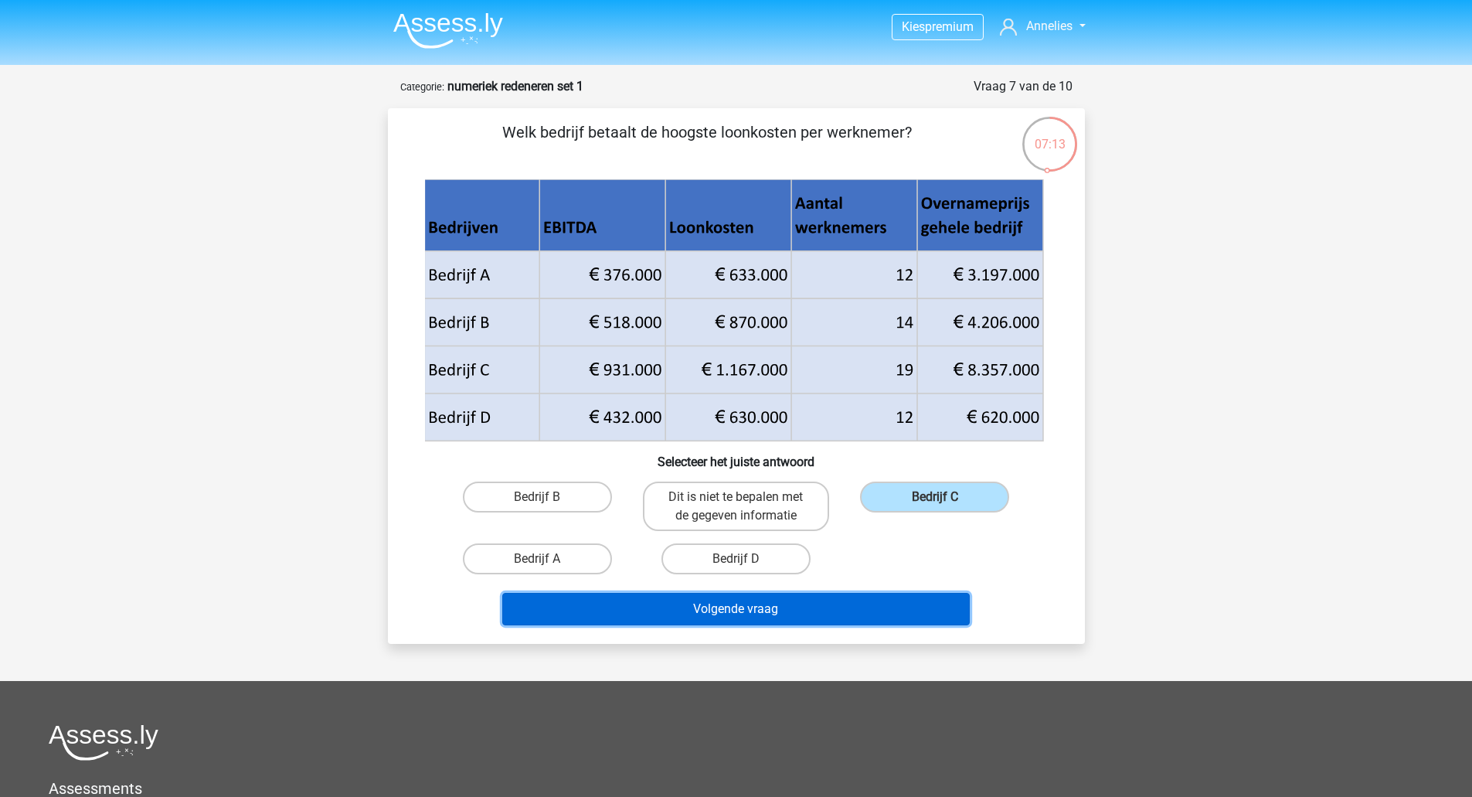
click at [837, 607] on button "Volgende vraag" at bounding box center [736, 609] width 468 height 32
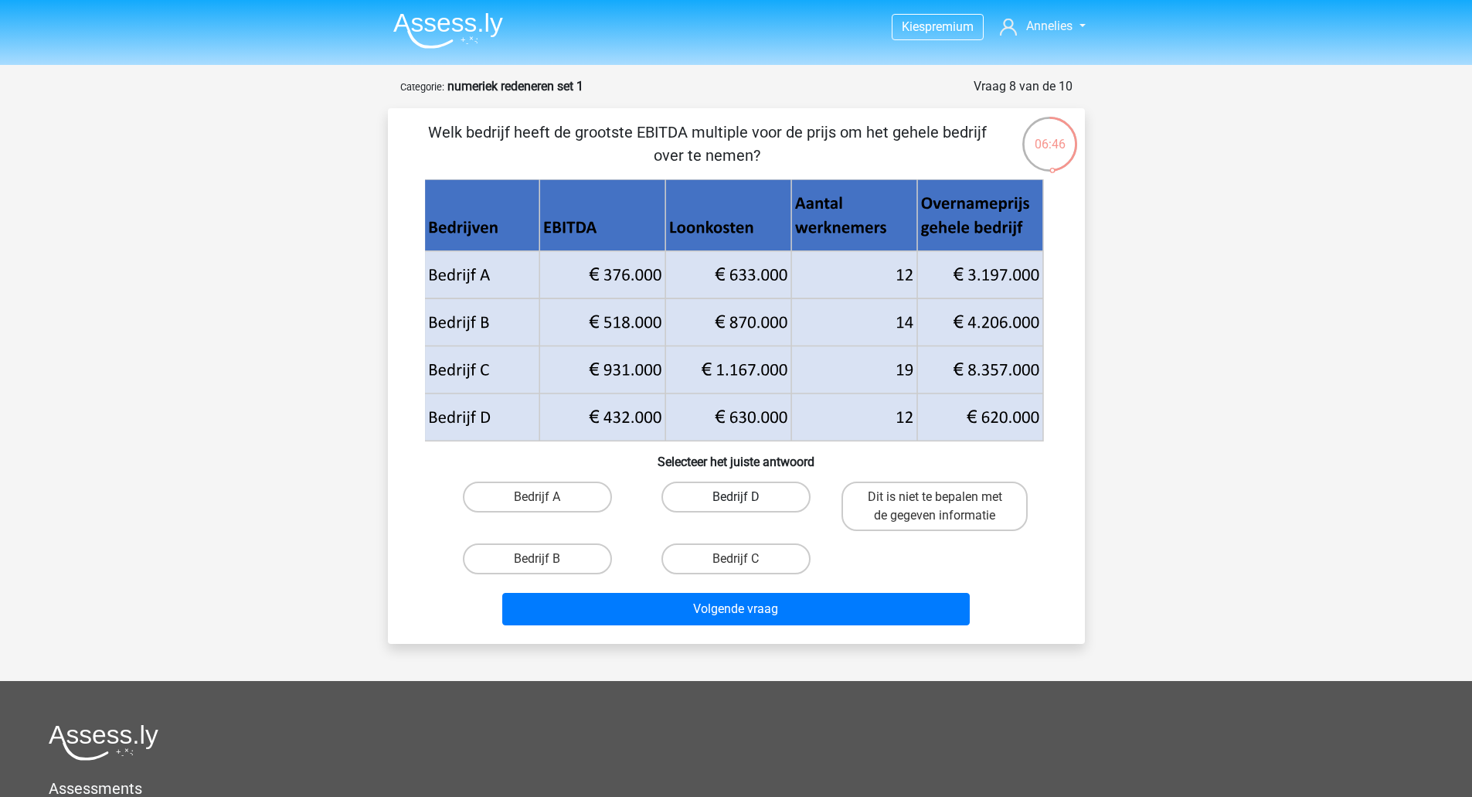
click at [734, 497] on label "Bedrijf D" at bounding box center [736, 496] width 149 height 31
click at [736, 497] on input "Bedrijf D" at bounding box center [741, 502] width 10 height 10
radio input "true"
click at [558, 494] on label "Bedrijf A" at bounding box center [537, 496] width 149 height 31
click at [547, 497] on input "Bedrijf A" at bounding box center [542, 502] width 10 height 10
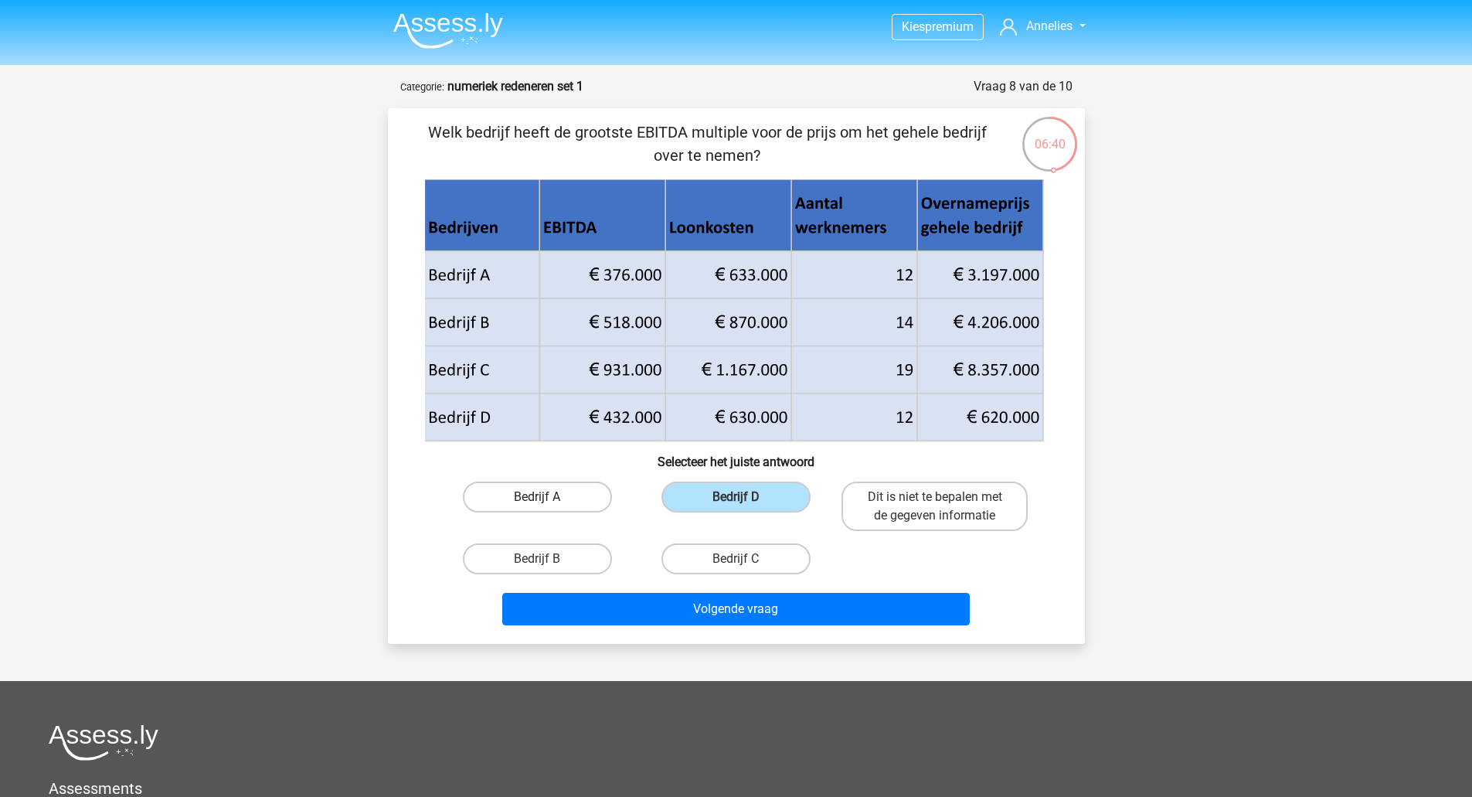
radio input "true"
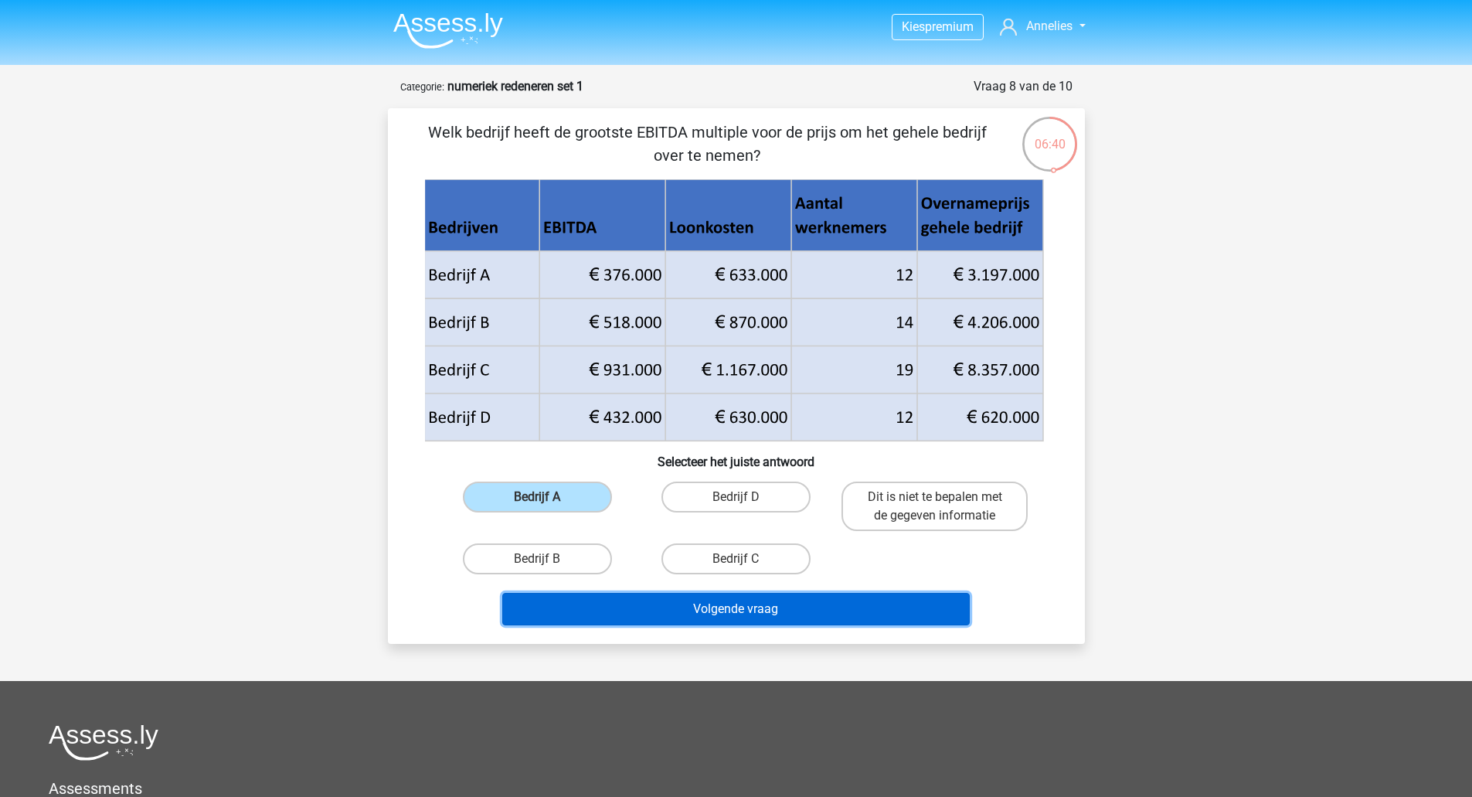
click at [736, 603] on button "Volgende vraag" at bounding box center [736, 609] width 468 height 32
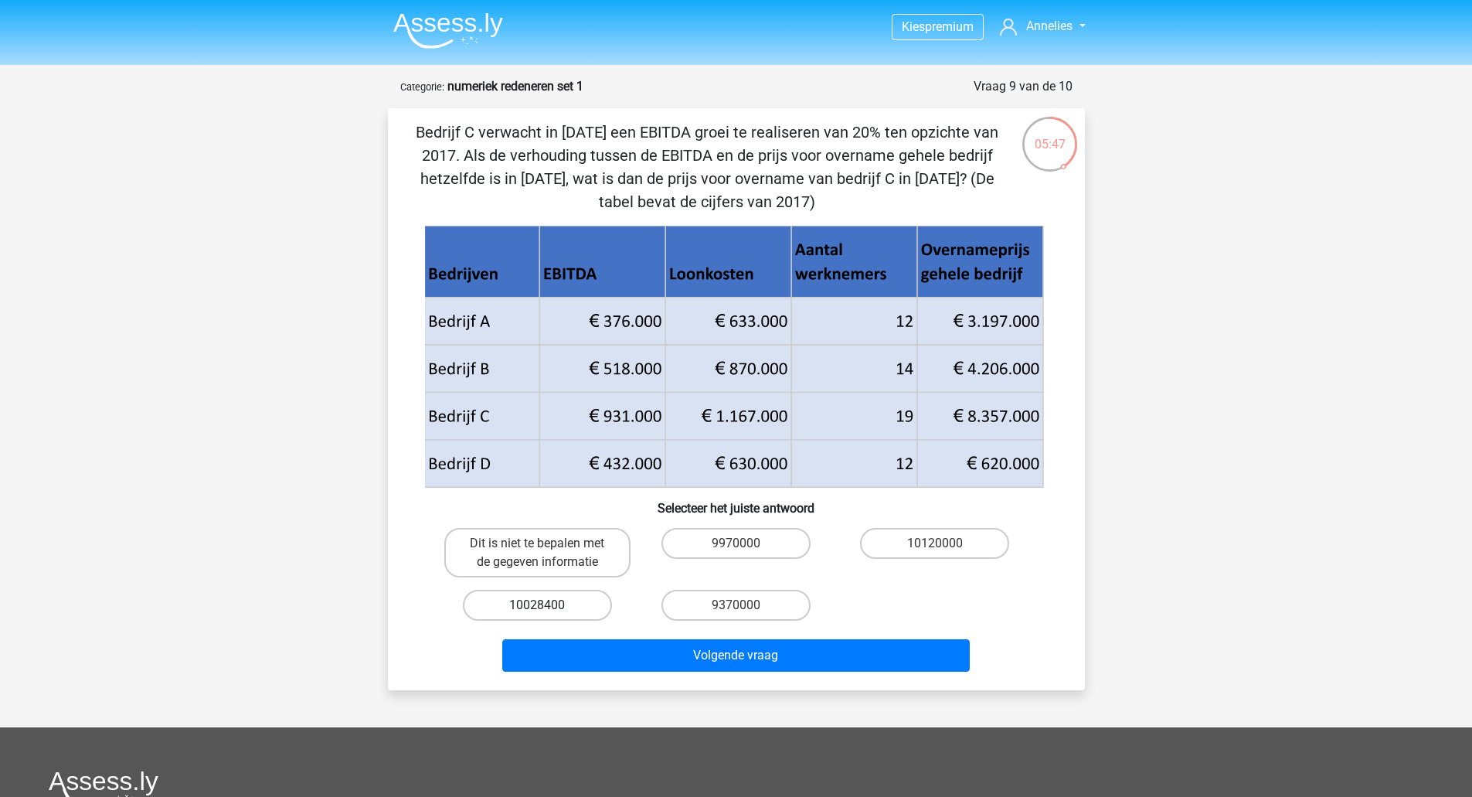
click at [550, 604] on label "10028400" at bounding box center [537, 605] width 149 height 31
click at [547, 605] on input "10028400" at bounding box center [542, 610] width 10 height 10
radio input "true"
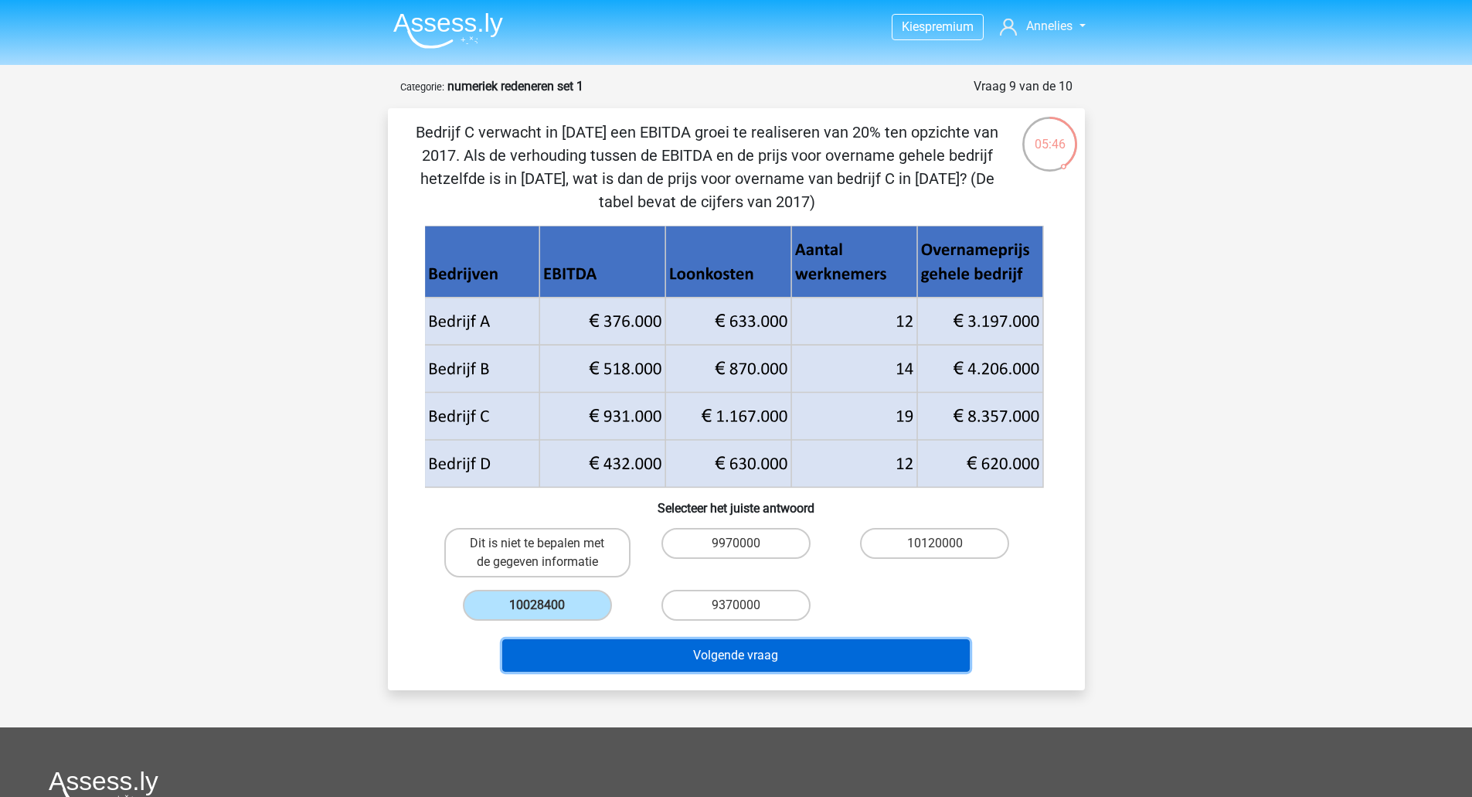
click at [674, 652] on button "Volgende vraag" at bounding box center [736, 655] width 468 height 32
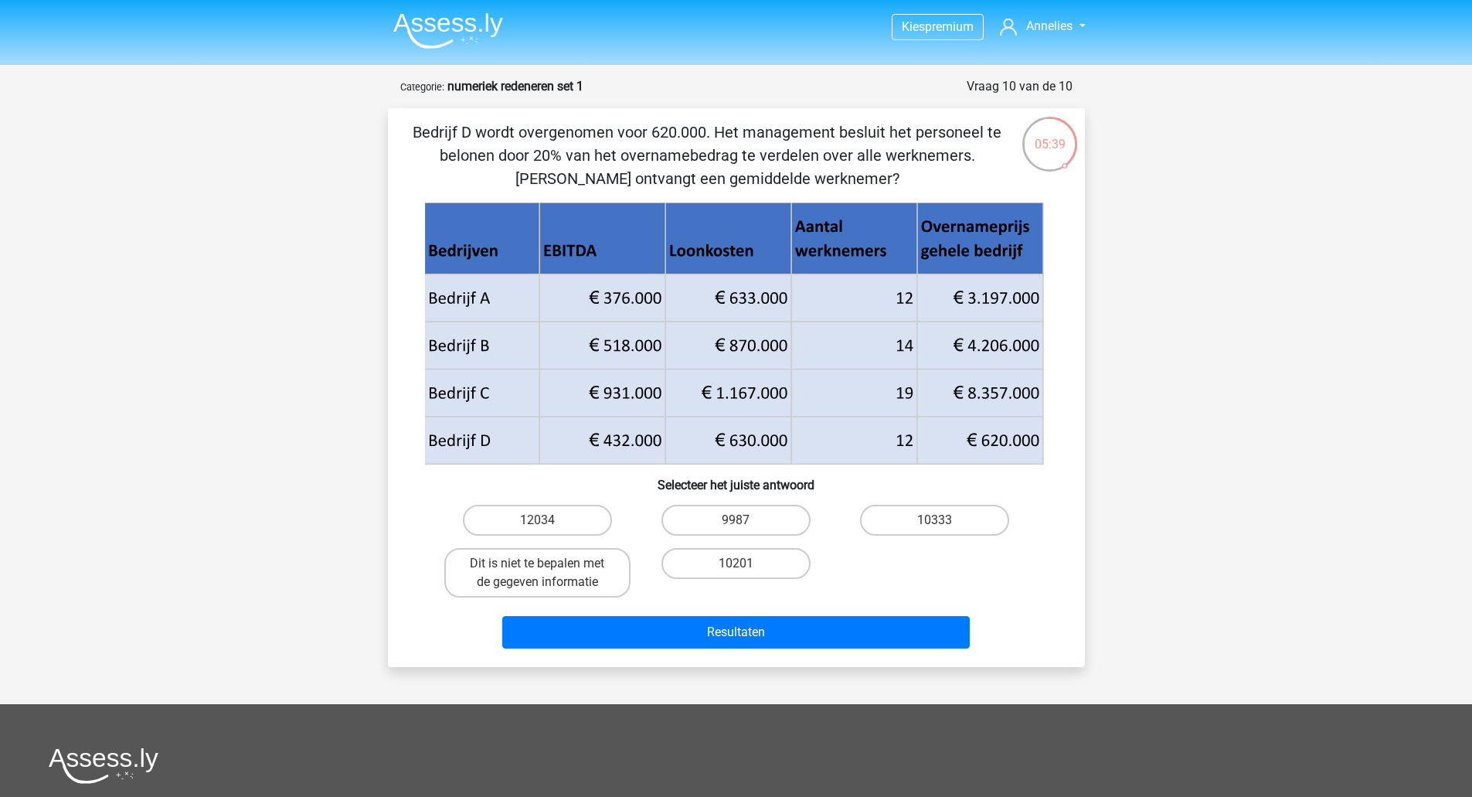
drag, startPoint x: 975, startPoint y: 441, endPoint x: 1026, endPoint y: 439, distance: 51.0
click at [1021, 440] on icon at bounding box center [733, 416] width 619 height 95
click at [1026, 438] on icon at bounding box center [733, 416] width 619 height 95
drag, startPoint x: 1039, startPoint y: 439, endPoint x: 974, endPoint y: 437, distance: 64.9
click at [975, 437] on icon at bounding box center [733, 416] width 619 height 95
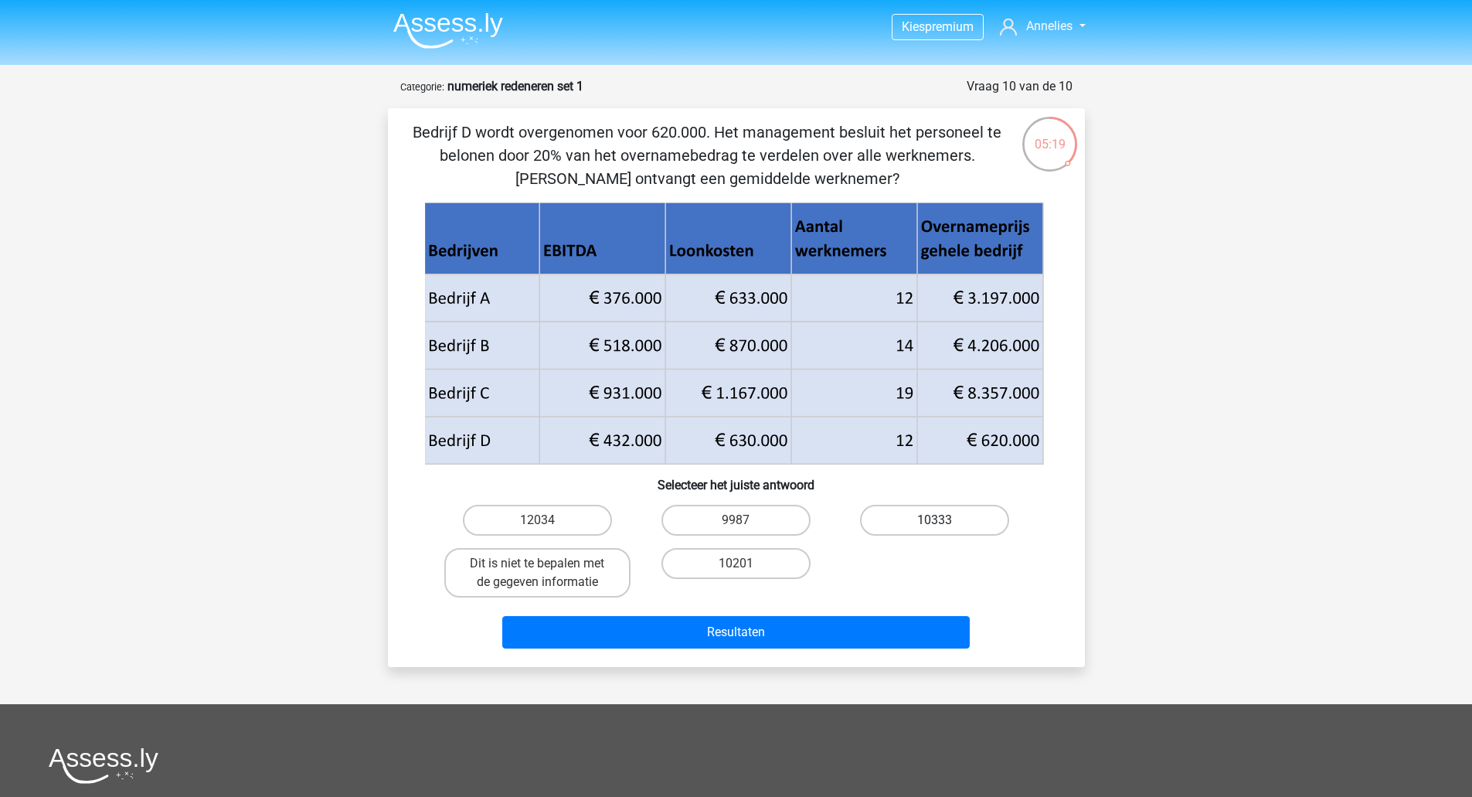
click at [924, 511] on label "10333" at bounding box center [934, 520] width 149 height 31
click at [935, 520] on input "10333" at bounding box center [940, 525] width 10 height 10
radio input "true"
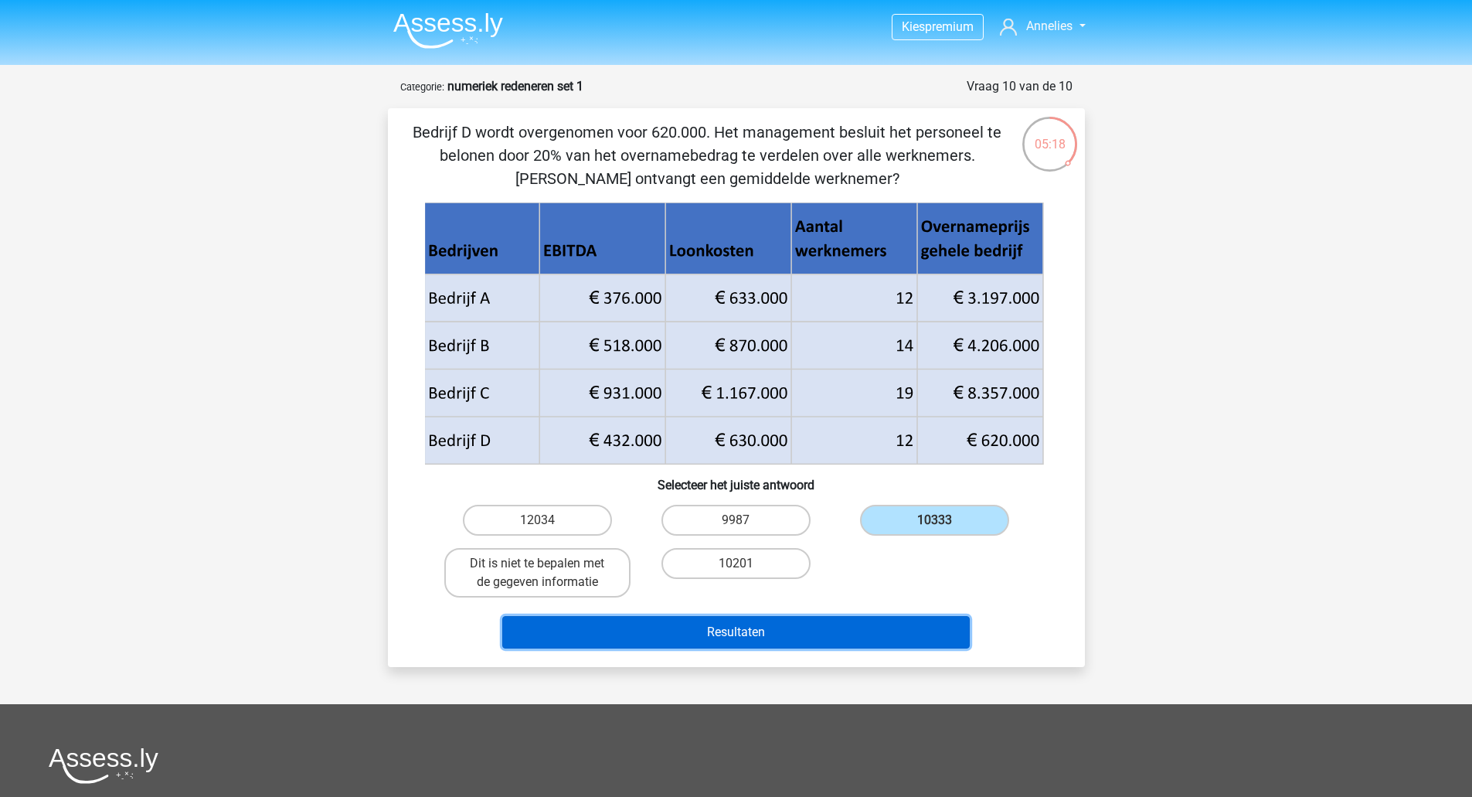
click at [842, 626] on button "Resultaten" at bounding box center [736, 632] width 468 height 32
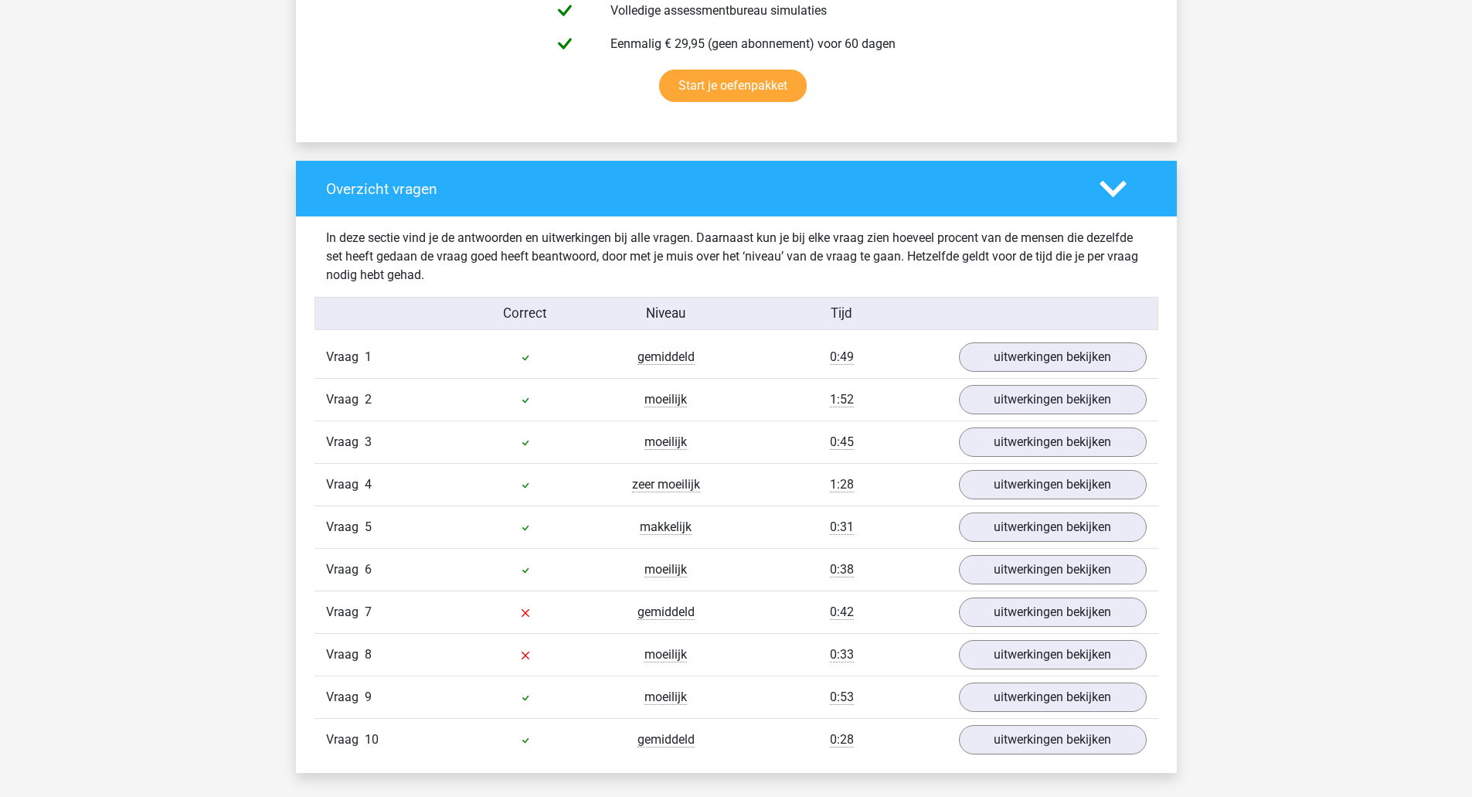
scroll to position [1082, 0]
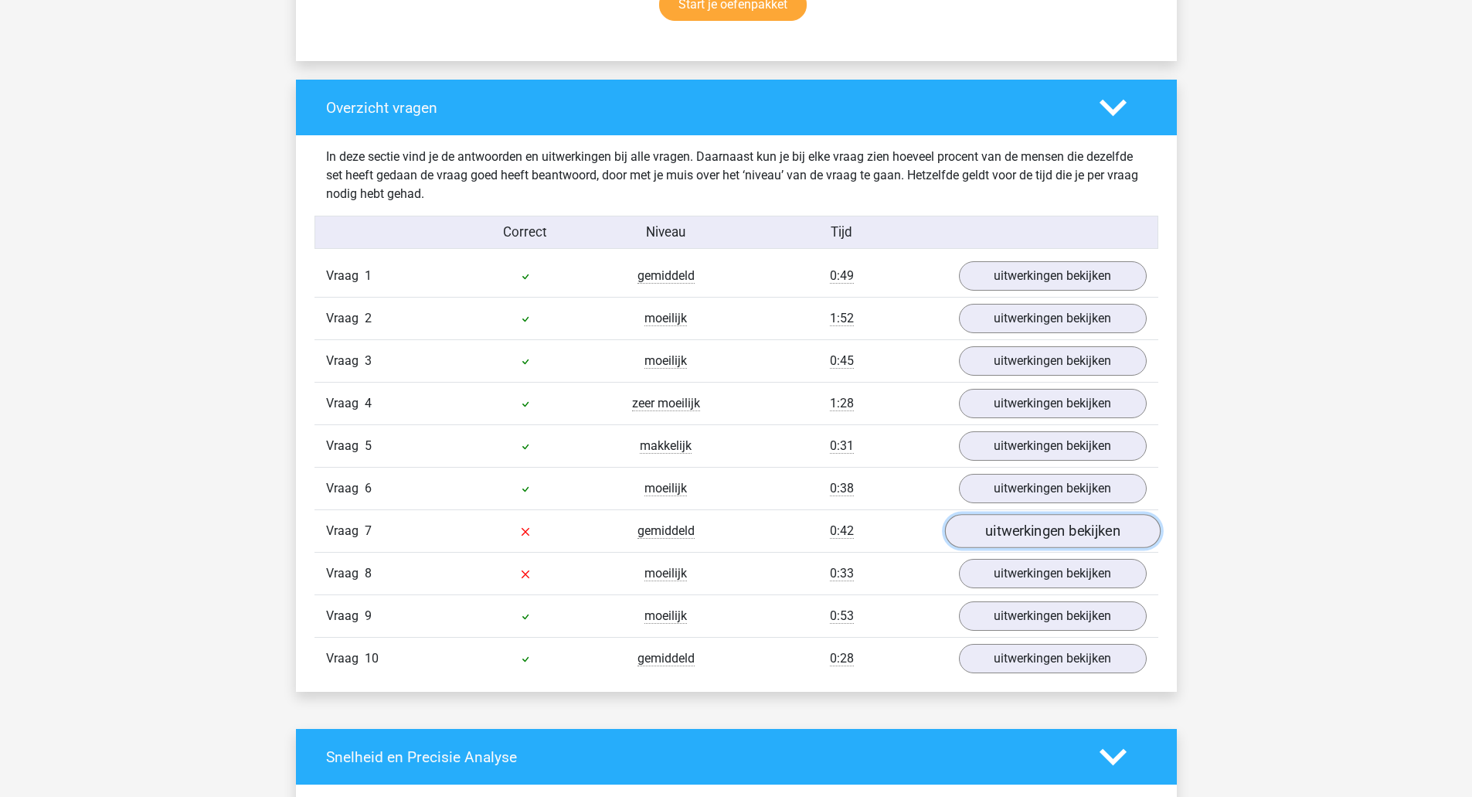
click at [1016, 533] on link "uitwerkingen bekijken" at bounding box center [1052, 532] width 216 height 34
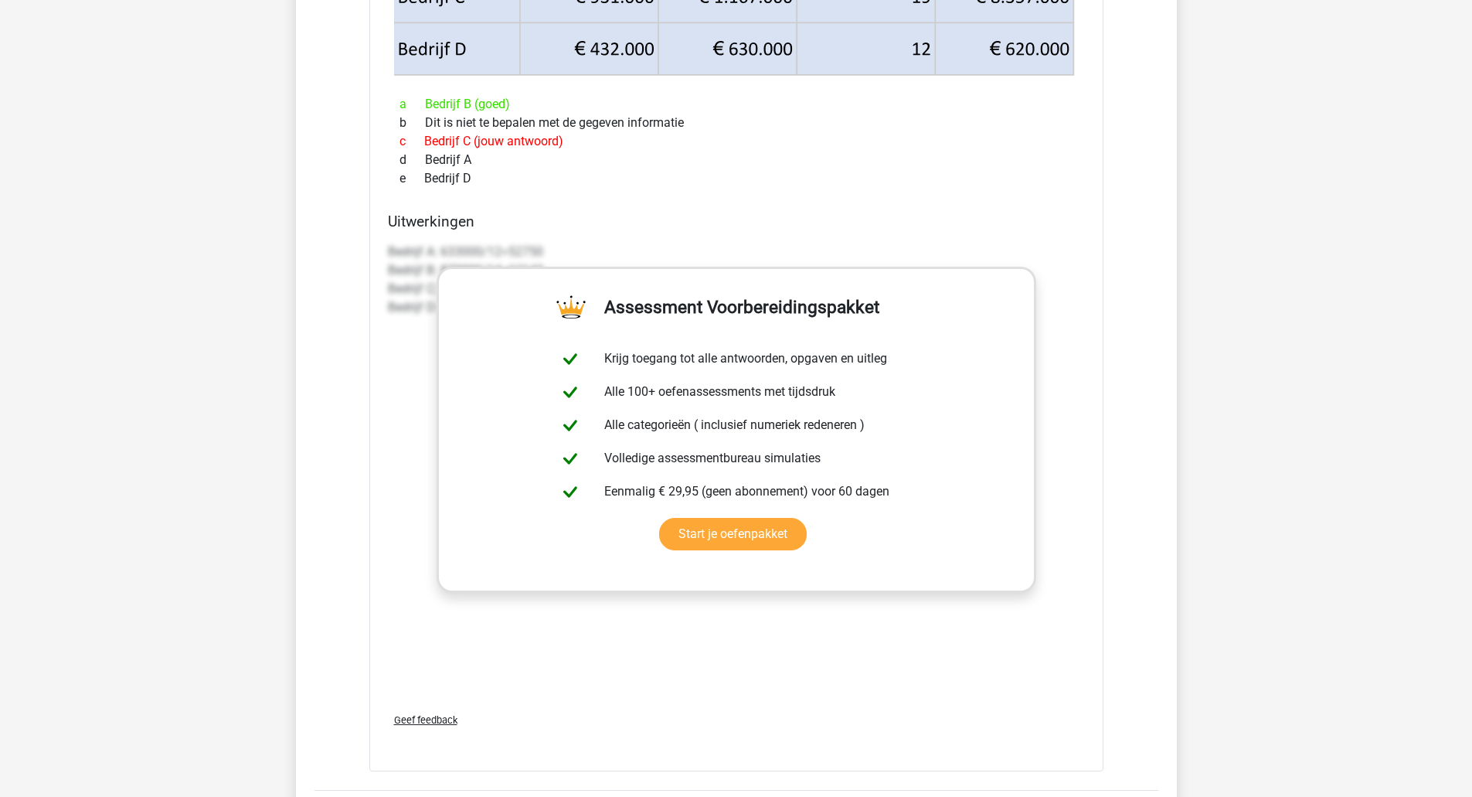
scroll to position [2087, 0]
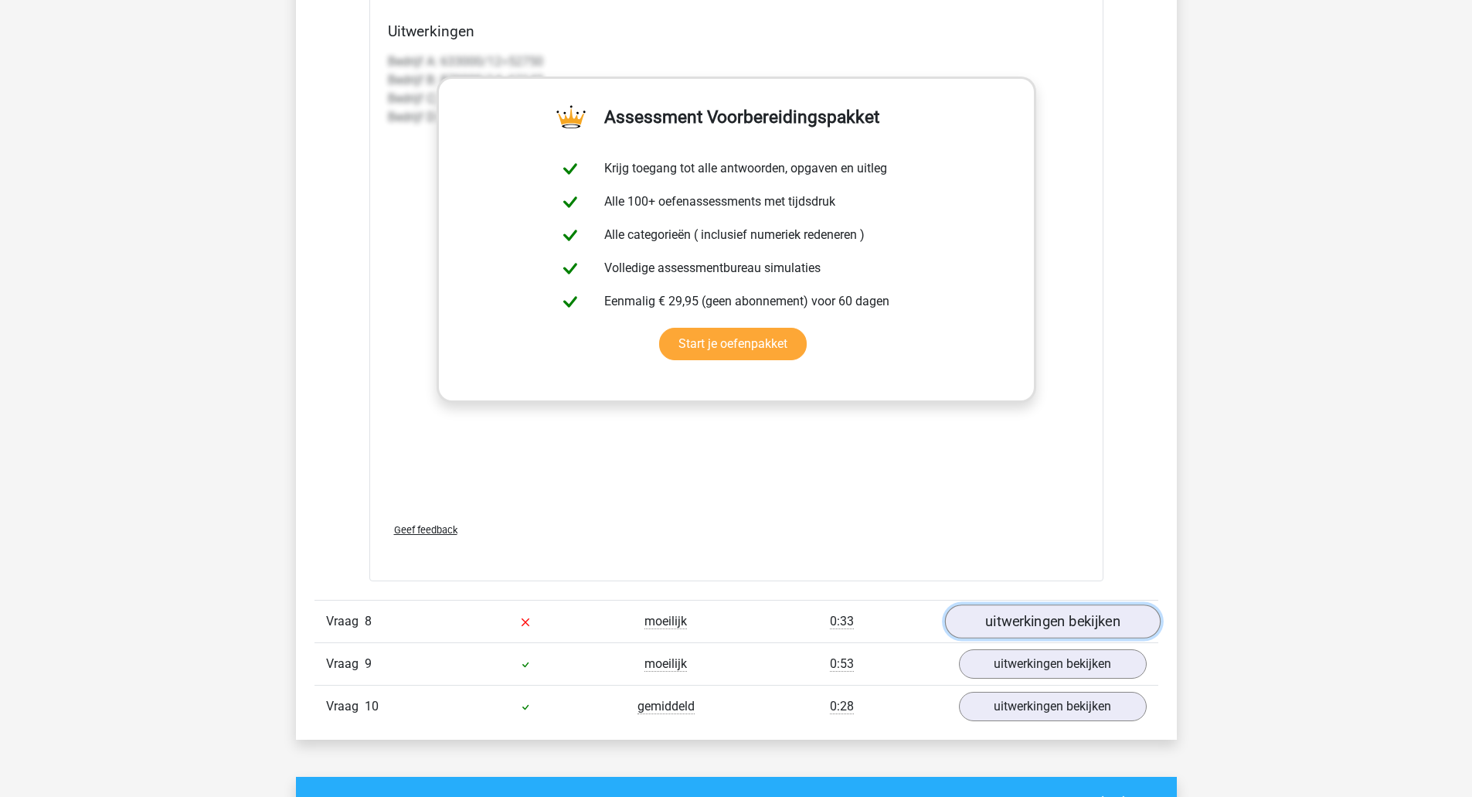
click at [1024, 624] on link "uitwerkingen bekijken" at bounding box center [1052, 621] width 216 height 34
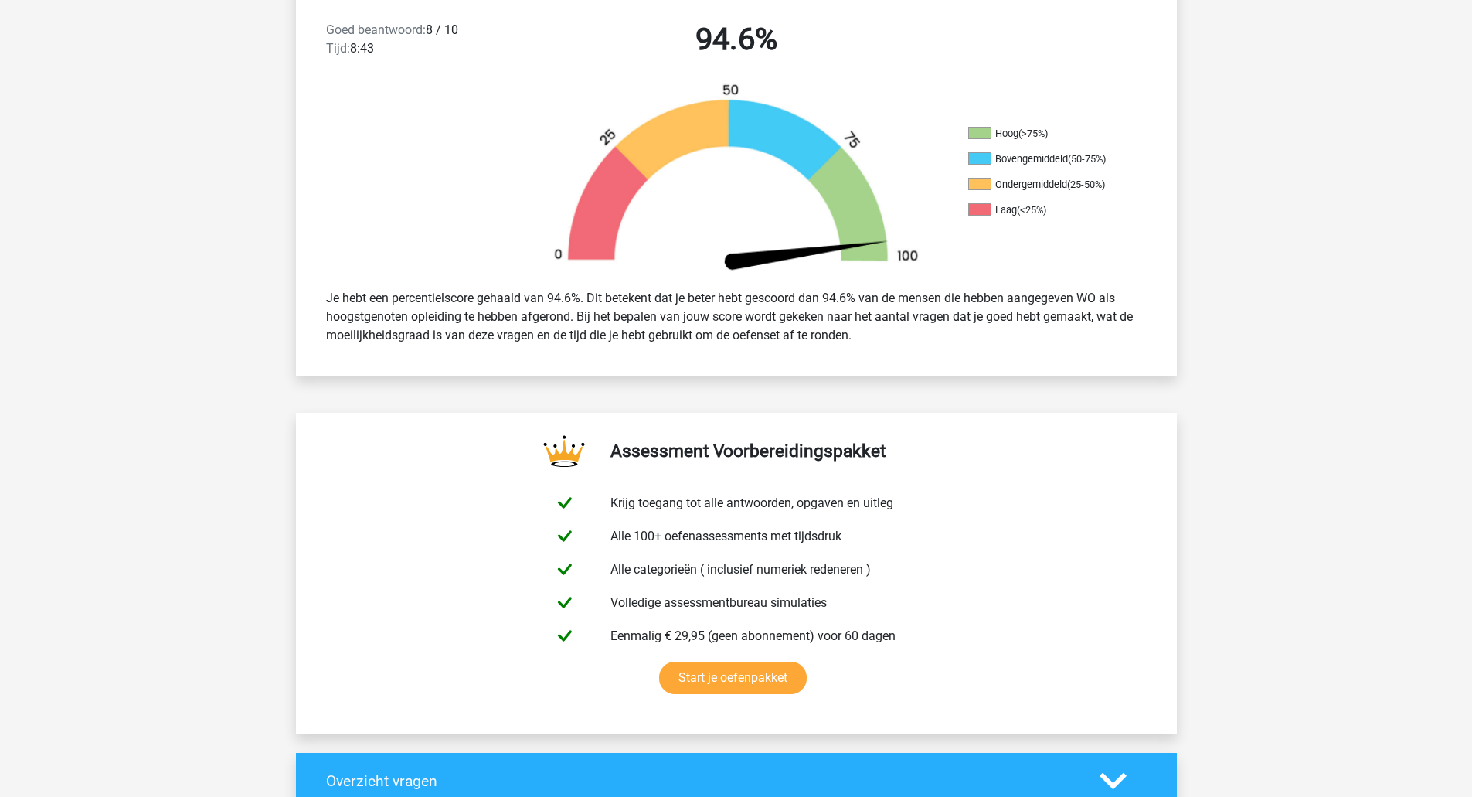
scroll to position [0, 0]
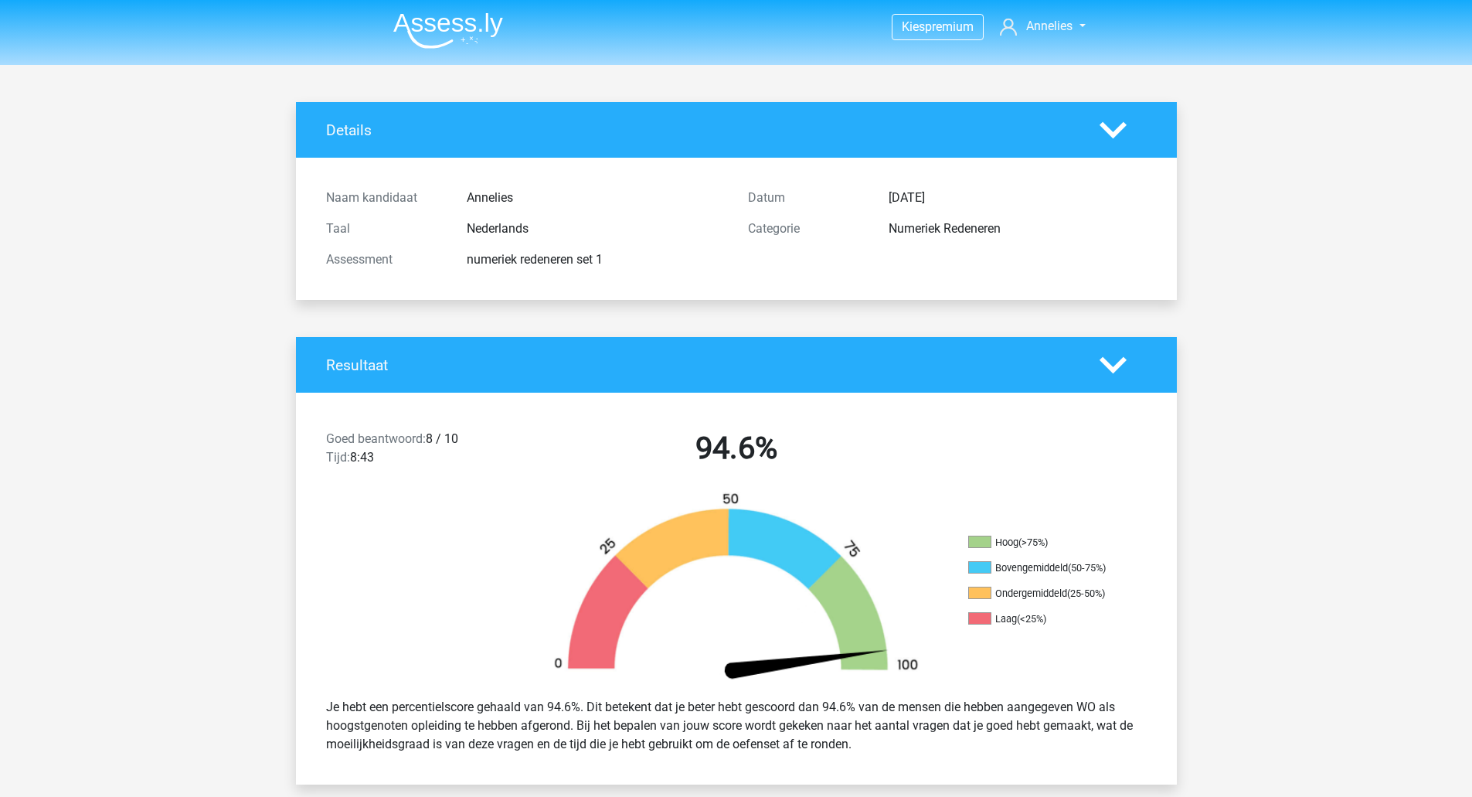
click at [463, 30] on img at bounding box center [448, 30] width 110 height 36
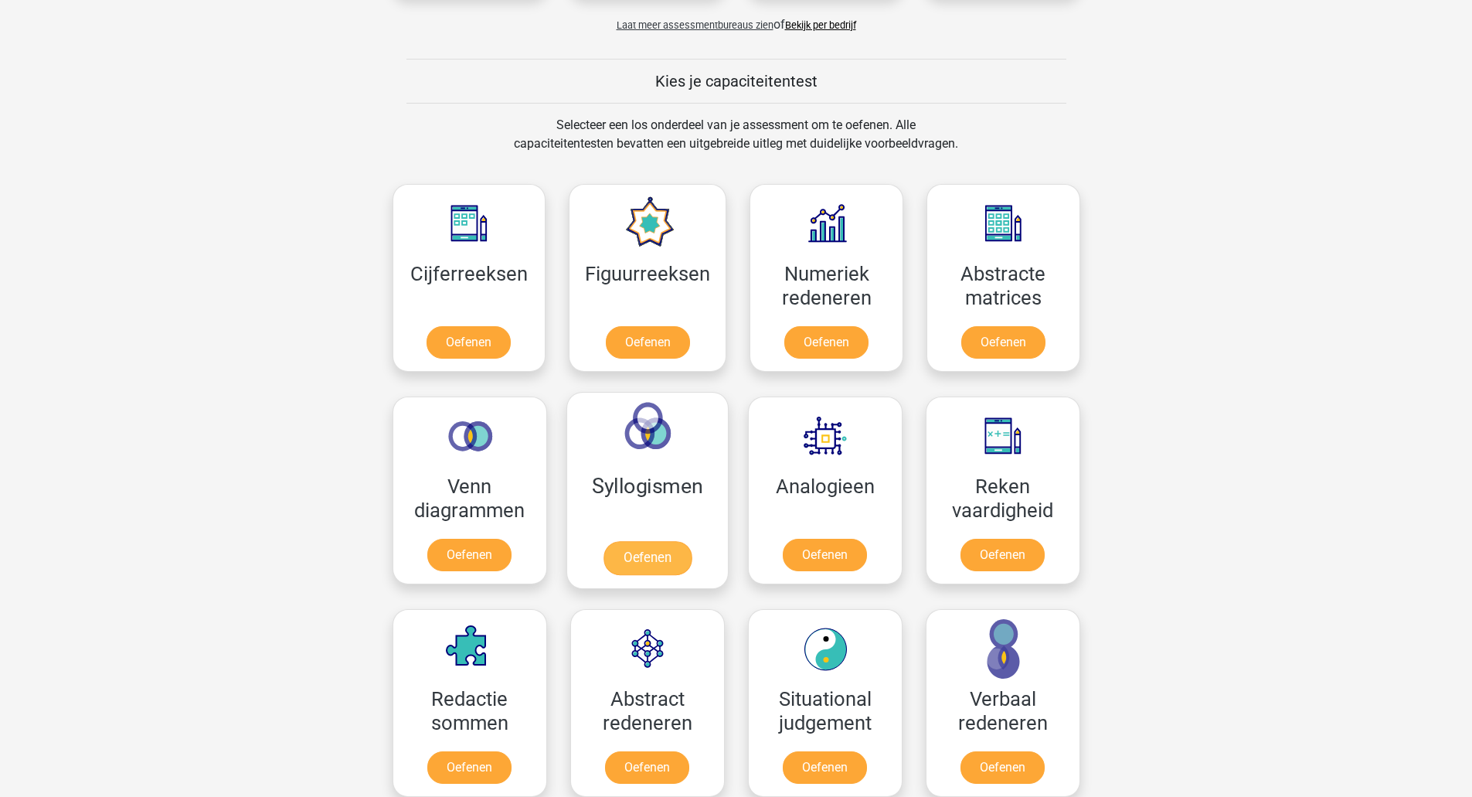
scroll to position [618, 0]
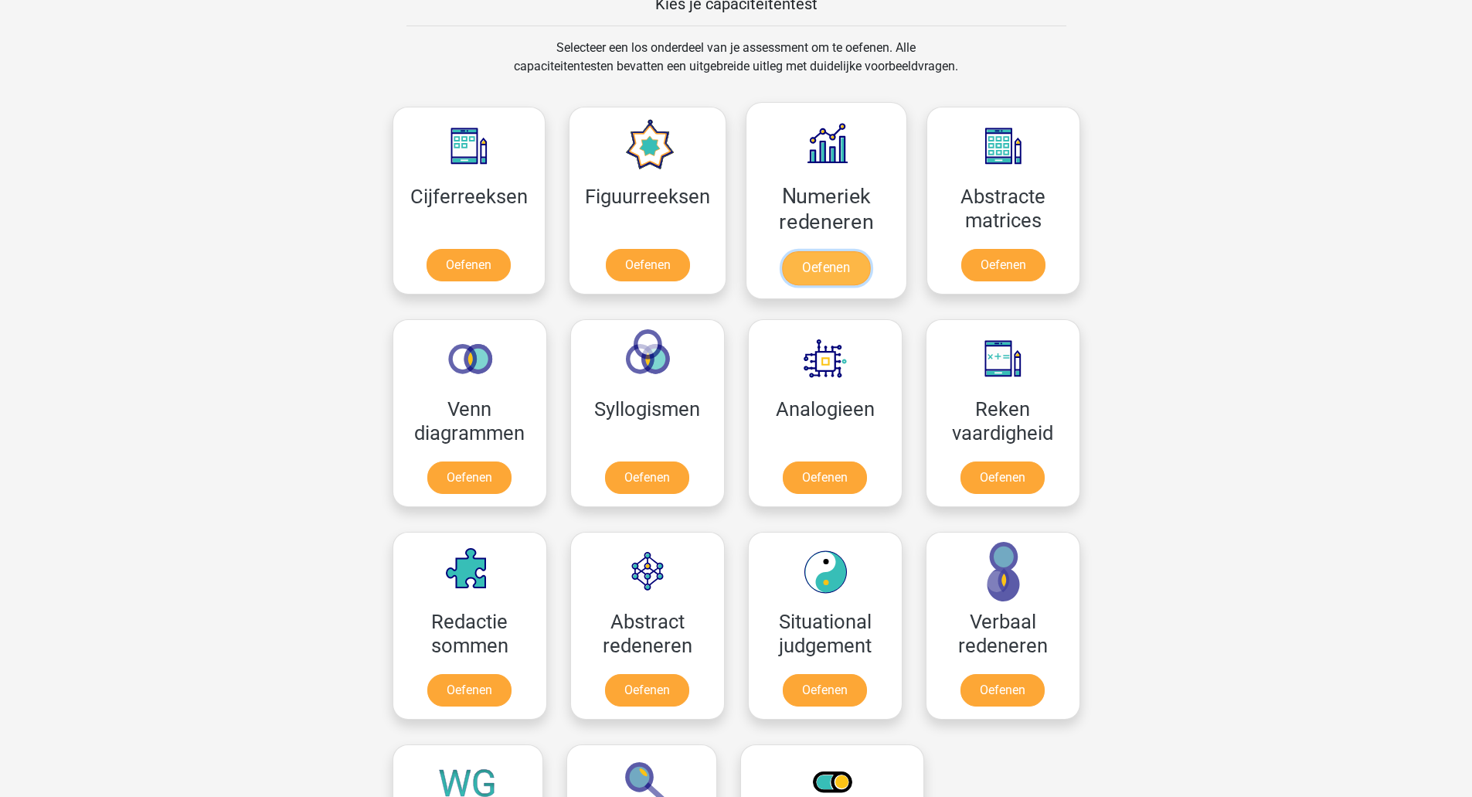
click at [791, 257] on link "Oefenen" at bounding box center [826, 268] width 88 height 34
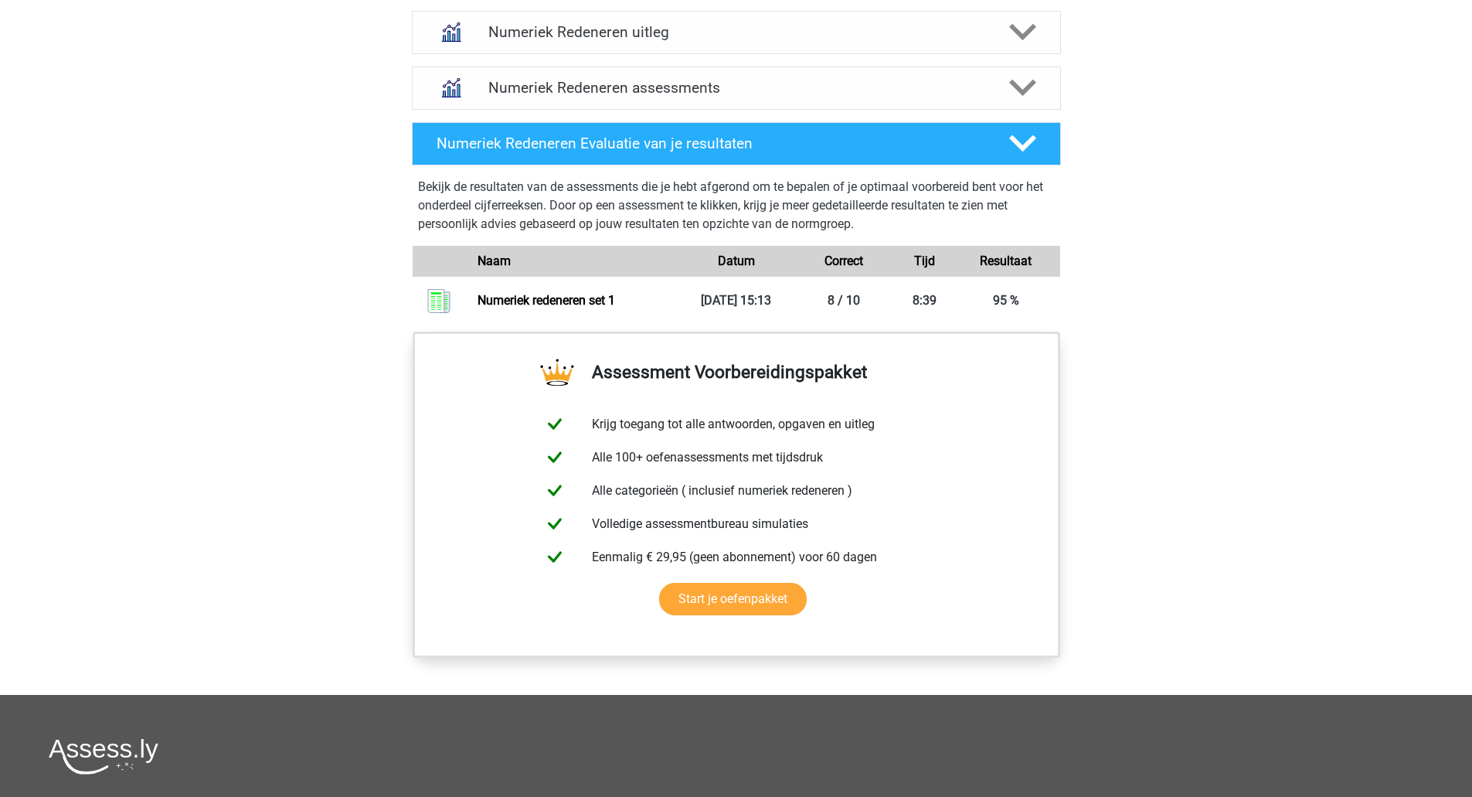
scroll to position [1005, 0]
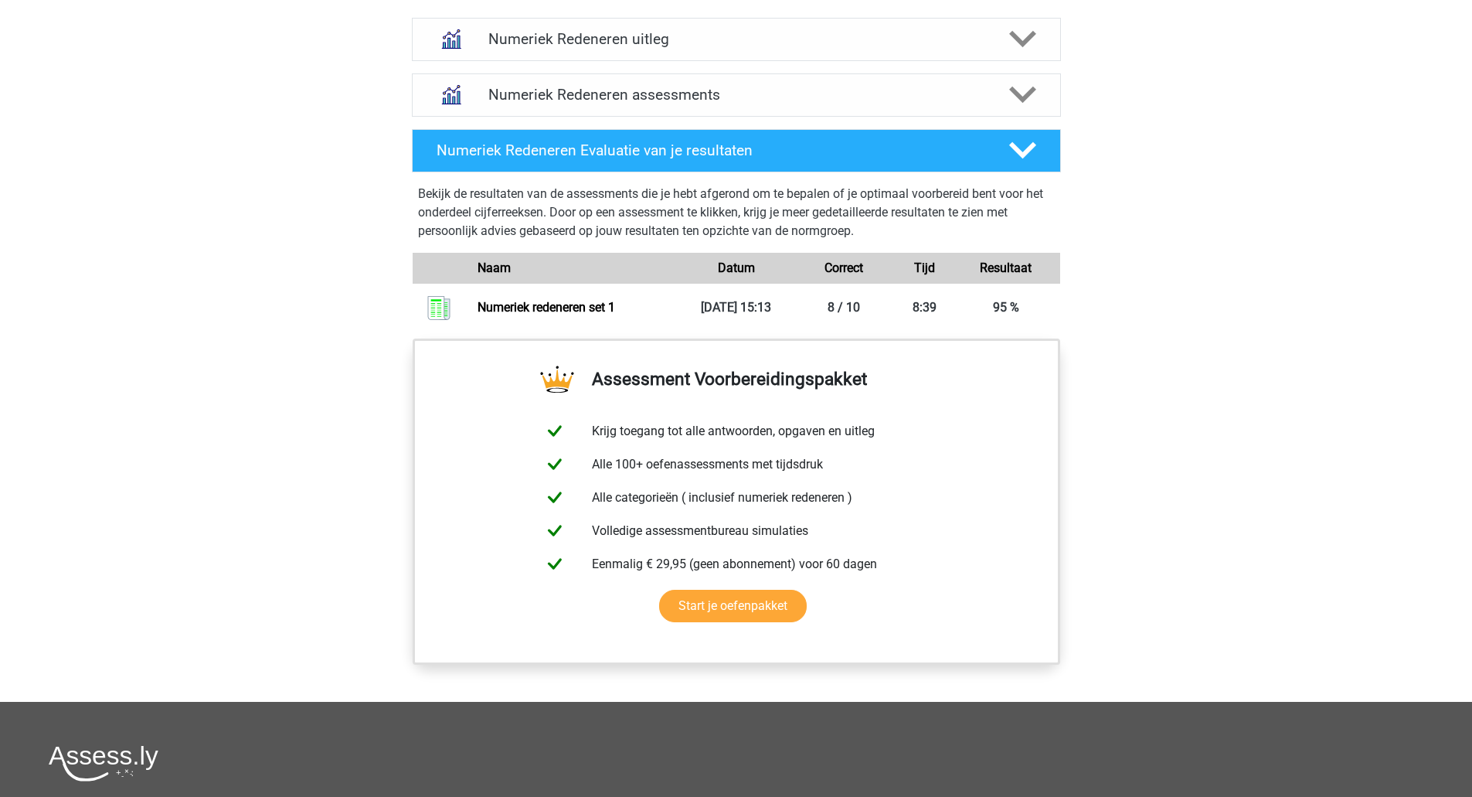
click at [578, 267] on div "Naam" at bounding box center [574, 268] width 216 height 19
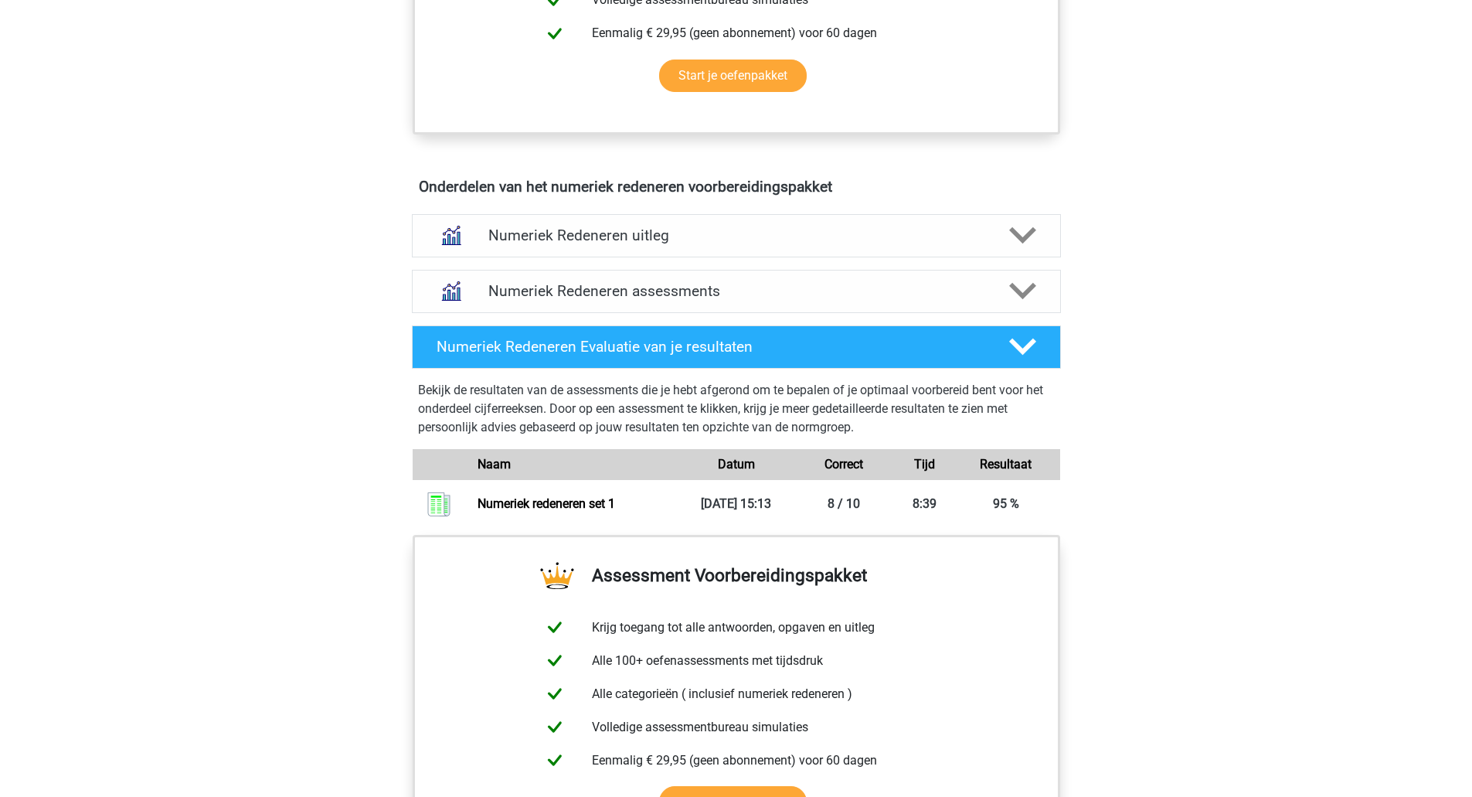
scroll to position [773, 0]
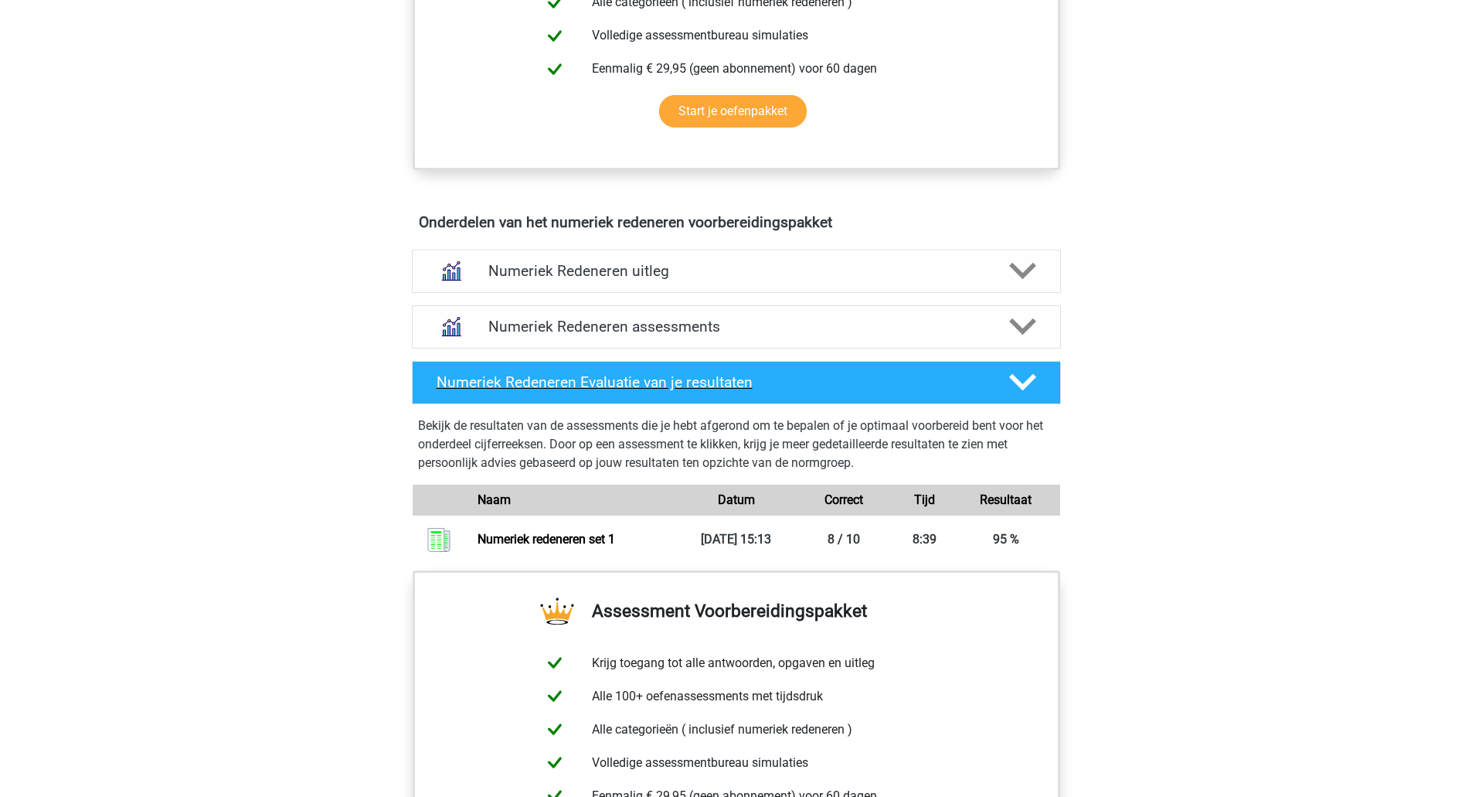
click at [586, 376] on h4 "Numeriek Redeneren Evaluatie van je resultaten" at bounding box center [711, 382] width 548 height 18
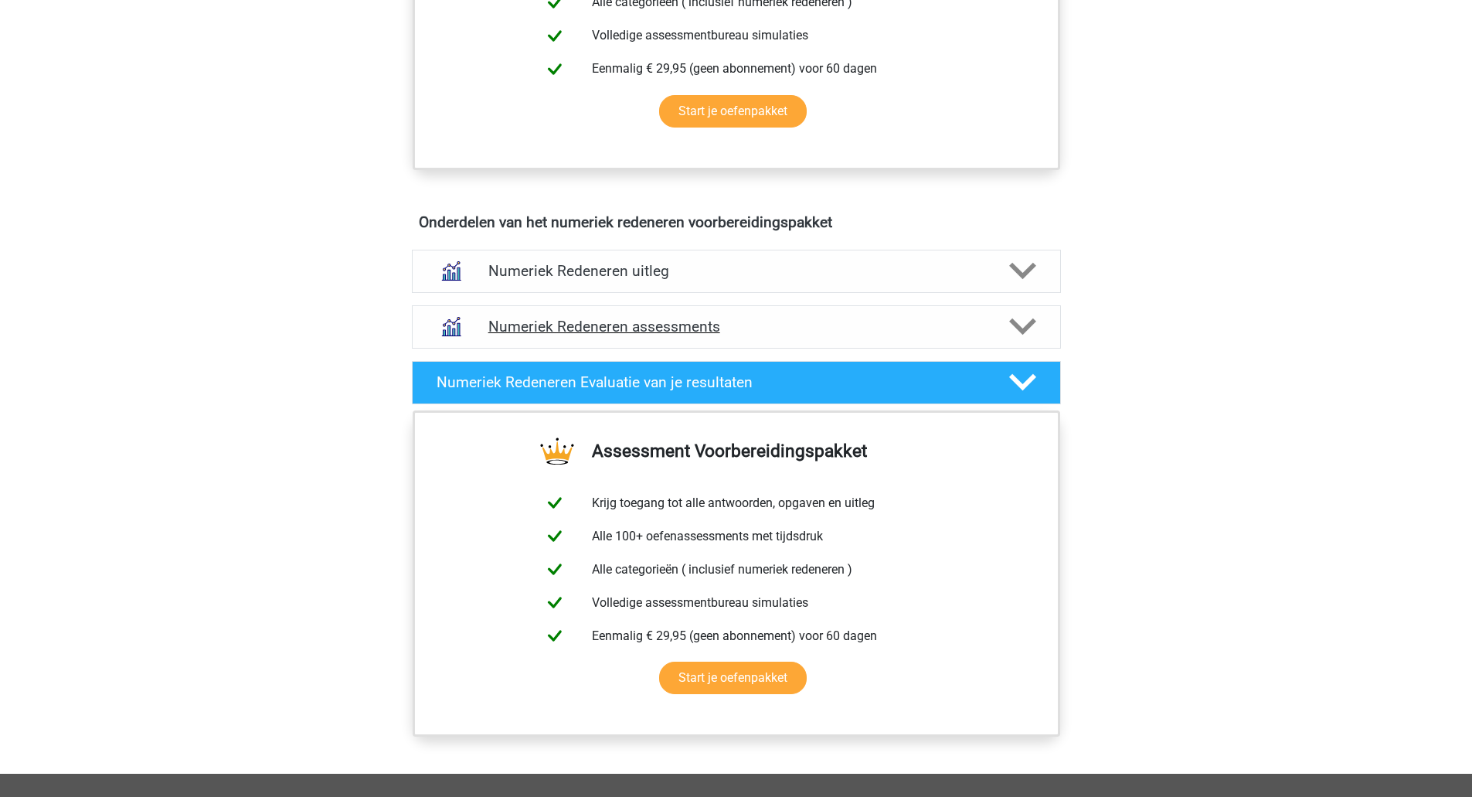
click at [1022, 315] on icon at bounding box center [1022, 326] width 27 height 27
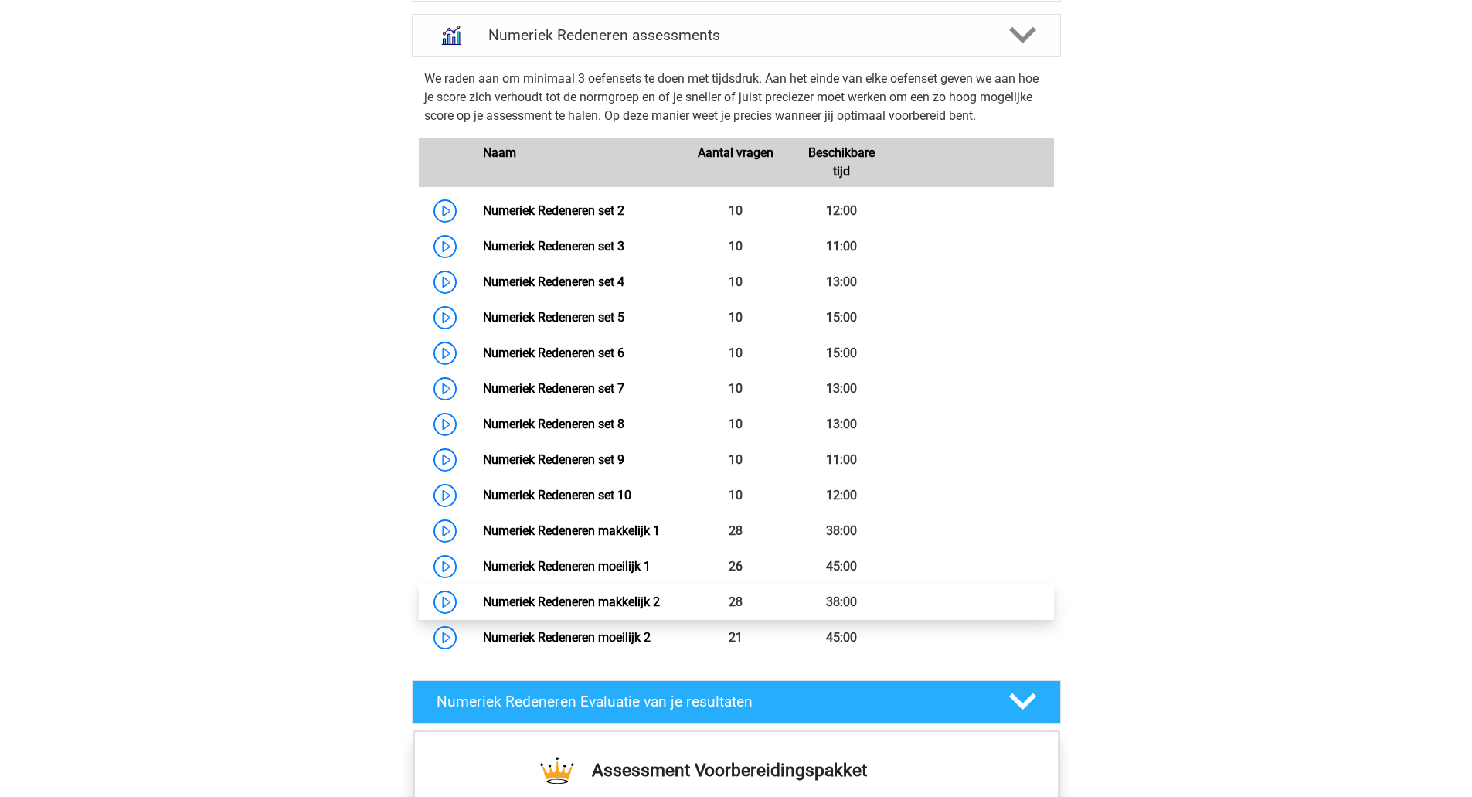
scroll to position [1082, 0]
